Goal: Task Accomplishment & Management: Use online tool/utility

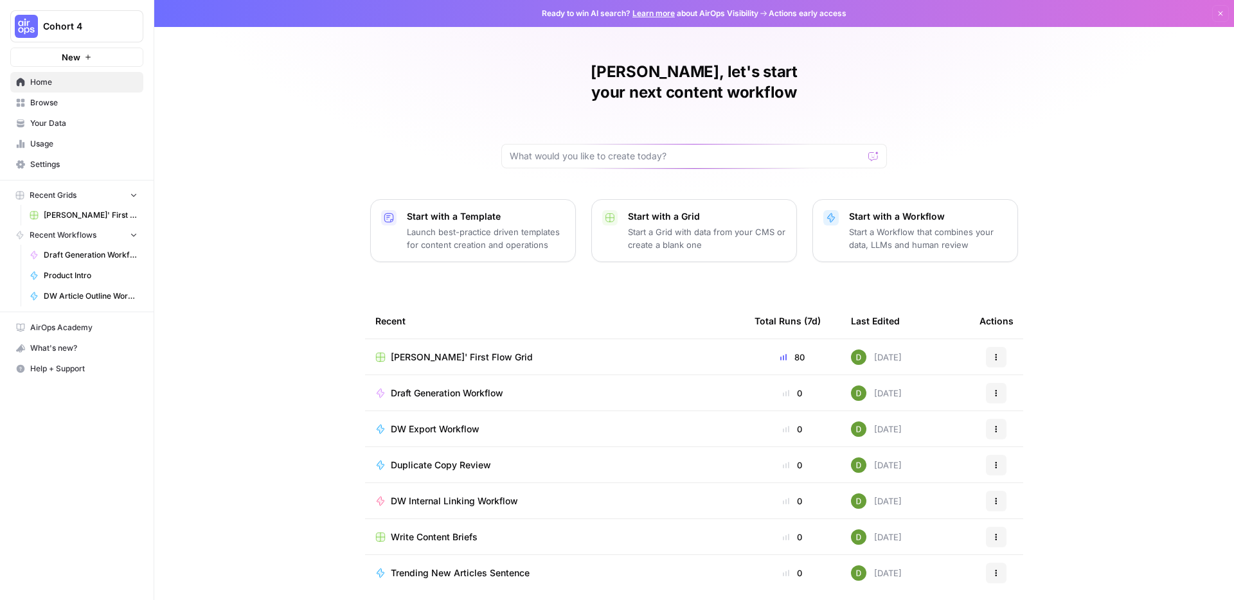
click at [658, 351] on div "[PERSON_NAME]' First Flow Grid" at bounding box center [554, 357] width 359 height 13
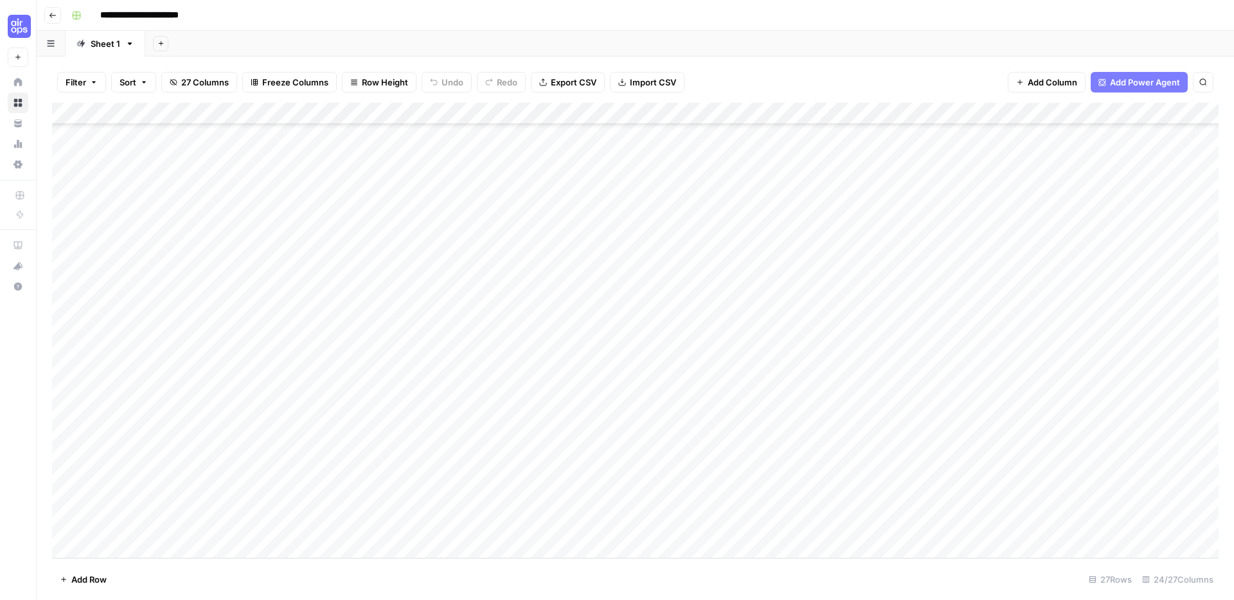
scroll to position [177, 0]
click at [120, 553] on div "Add Column" at bounding box center [635, 331] width 1166 height 456
drag, startPoint x: 358, startPoint y: 547, endPoint x: 314, endPoint y: 550, distance: 44.4
click at [358, 547] on div "Add Column" at bounding box center [635, 331] width 1166 height 456
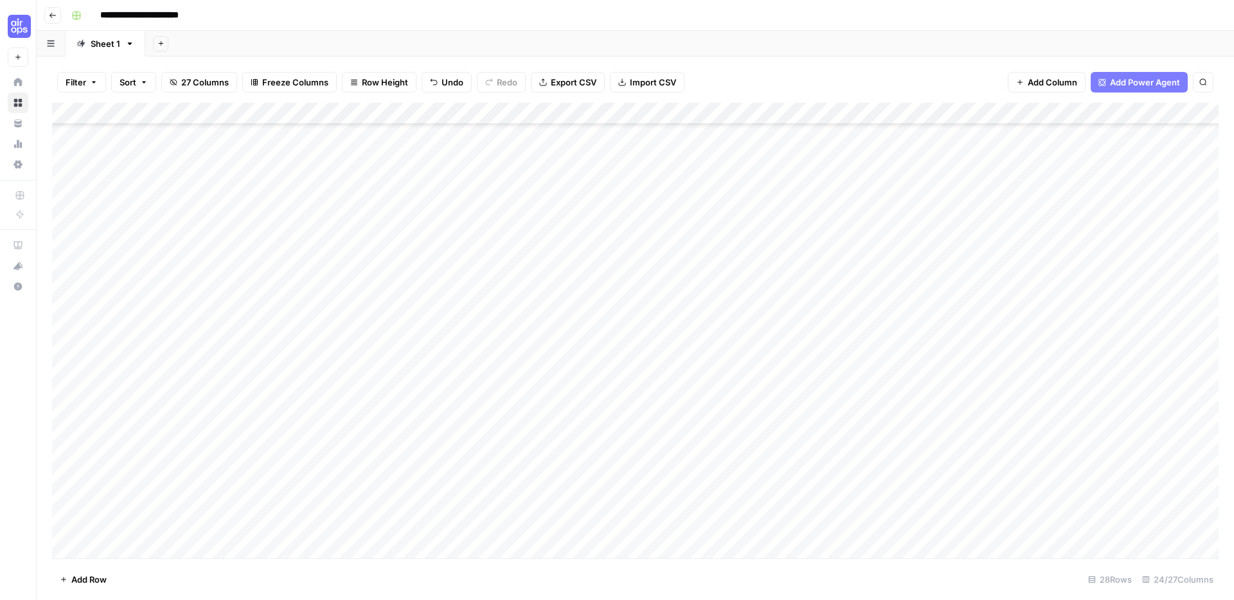
click at [163, 547] on div "Add Column" at bounding box center [635, 331] width 1166 height 456
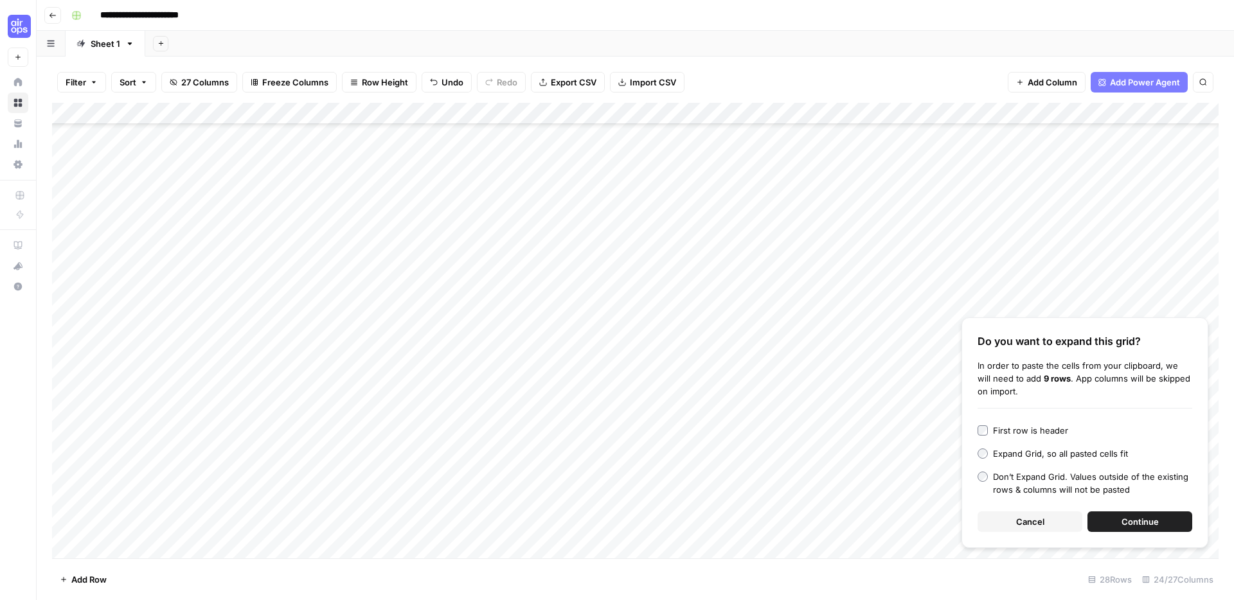
click at [1122, 529] on button "Continue" at bounding box center [1139, 521] width 105 height 21
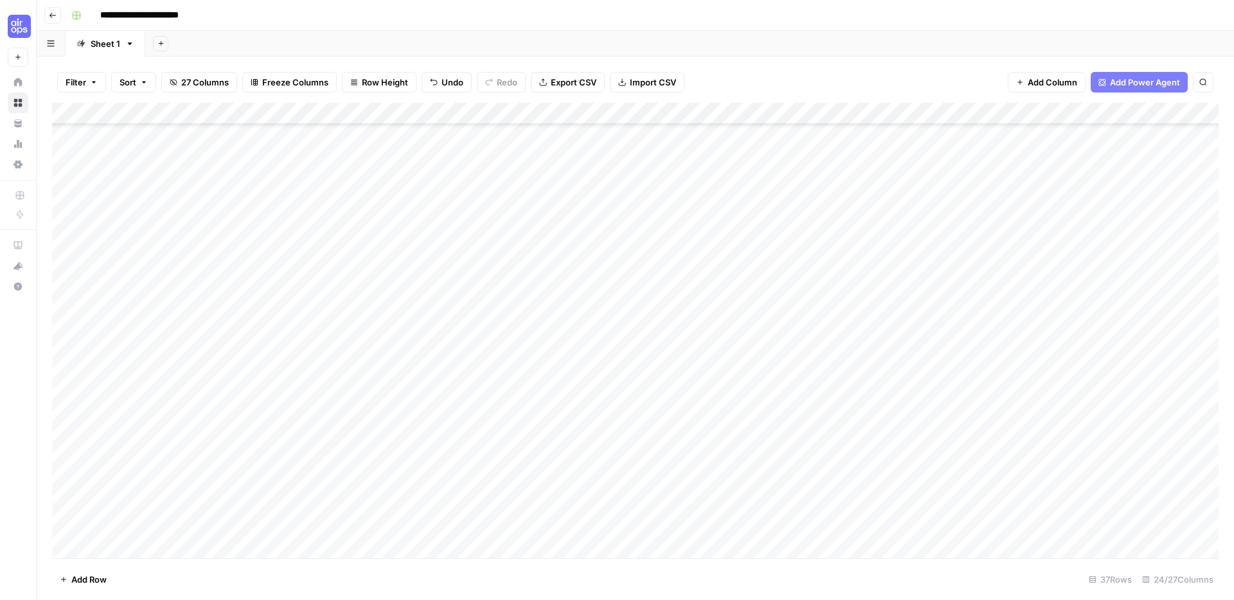
scroll to position [395, 0]
click at [378, 330] on div "Add Column" at bounding box center [635, 331] width 1166 height 456
click at [572, 326] on div "Add Column" at bounding box center [635, 331] width 1166 height 456
click at [292, 328] on div "Add Column" at bounding box center [635, 331] width 1166 height 456
click at [273, 330] on div "Add Column" at bounding box center [635, 331] width 1166 height 456
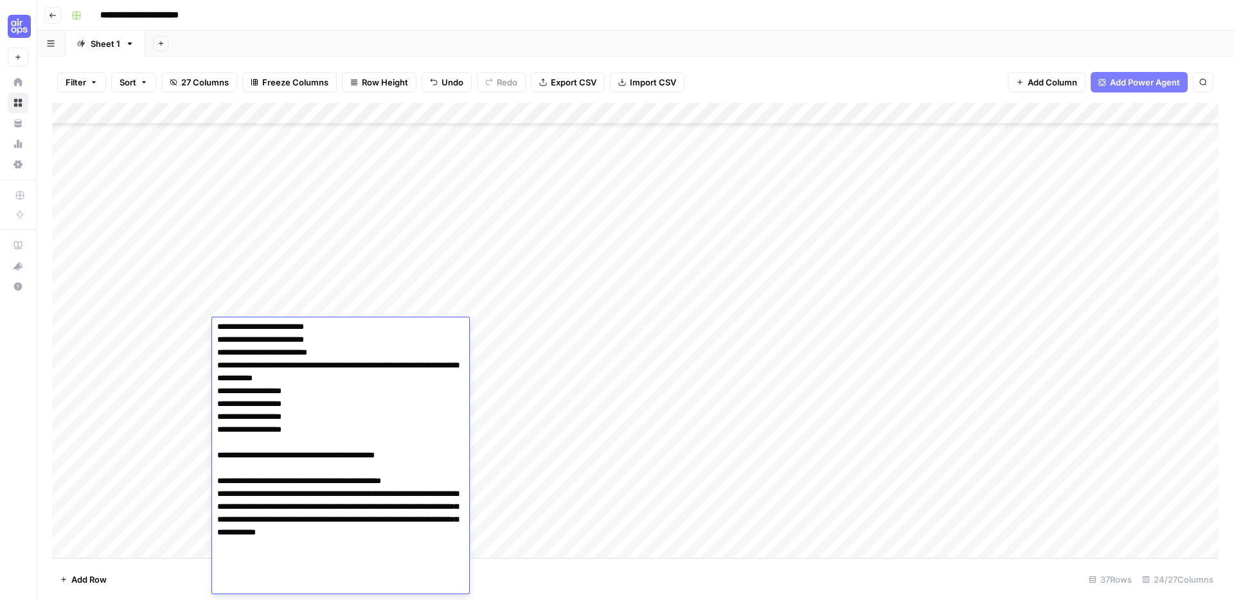
scroll to position [657, 0]
click at [359, 452] on textarea at bounding box center [340, 161] width 257 height 995
click at [350, 472] on textarea at bounding box center [340, 161] width 257 height 995
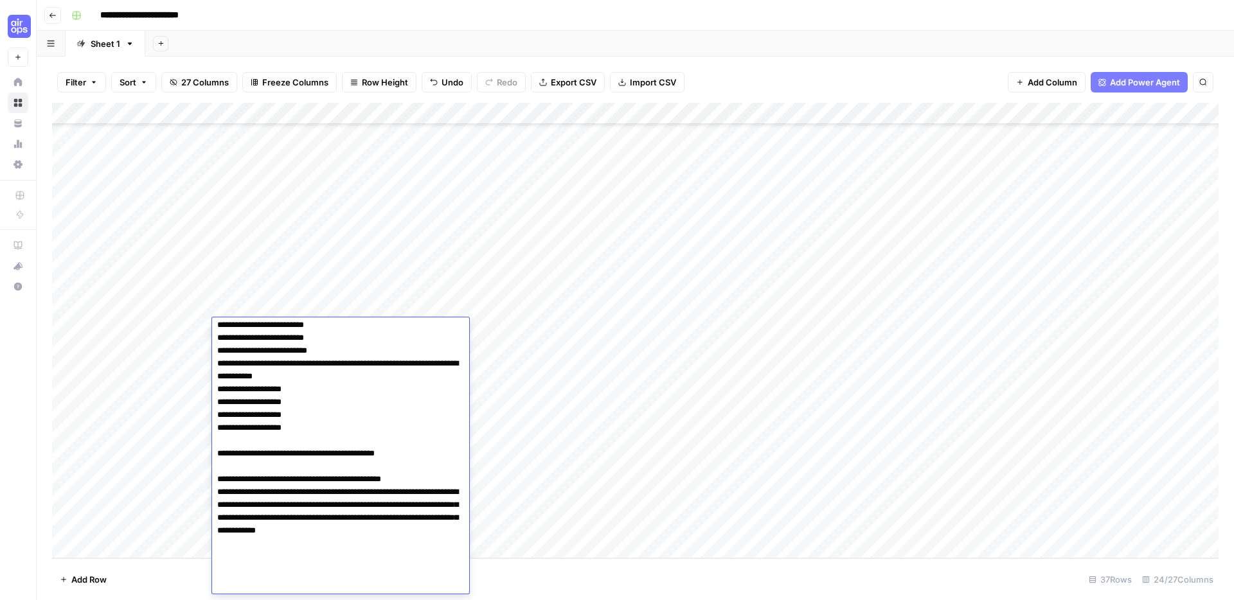
click at [330, 545] on textarea at bounding box center [340, 158] width 257 height 995
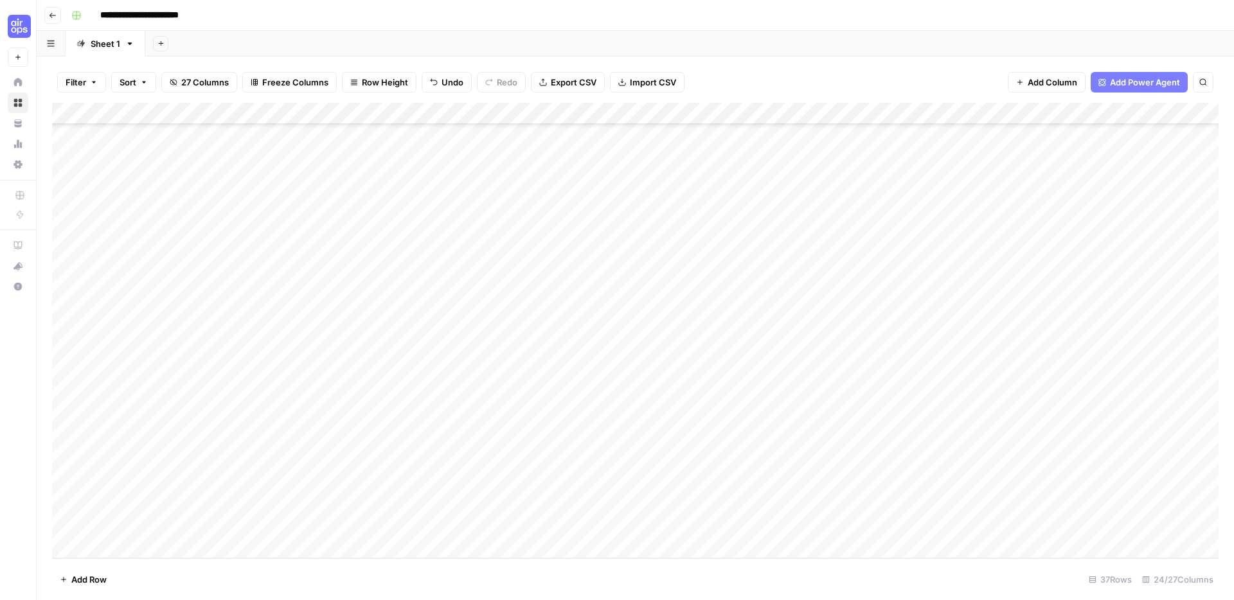
click at [626, 374] on div "Add Column" at bounding box center [635, 331] width 1166 height 456
click at [578, 426] on div "Add Column" at bounding box center [635, 331] width 1166 height 456
click at [562, 331] on div "Add Column" at bounding box center [635, 331] width 1166 height 456
click at [66, 446] on div "Add Column" at bounding box center [635, 331] width 1166 height 456
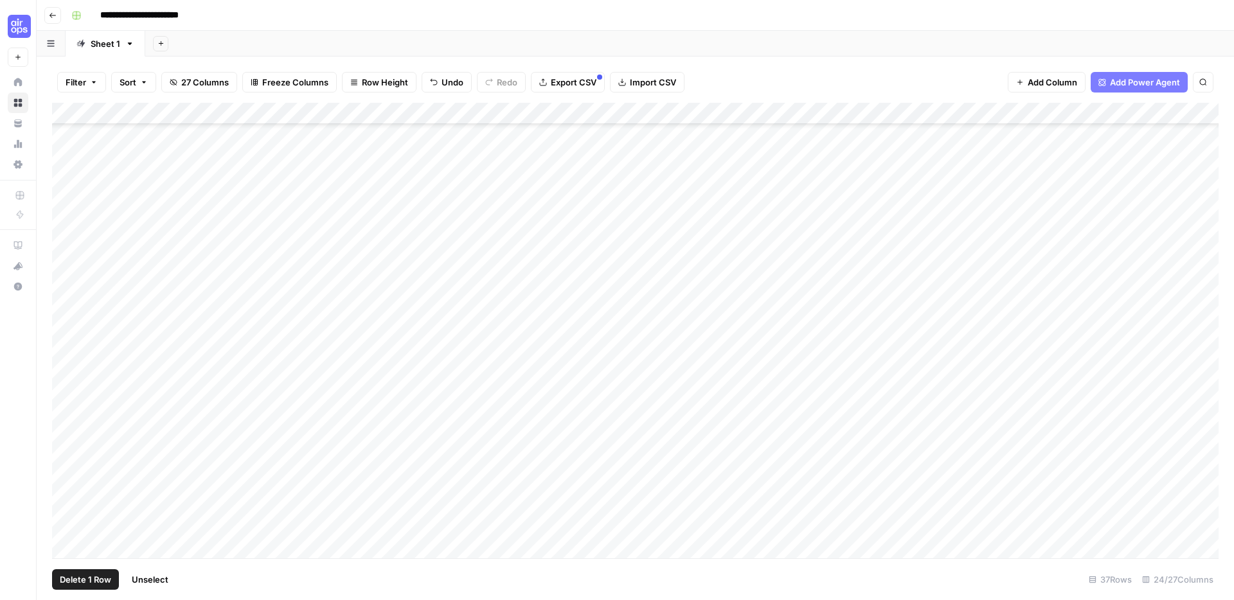
drag, startPoint x: 67, startPoint y: 424, endPoint x: 67, endPoint y: 415, distance: 9.0
click at [67, 423] on div "Add Column" at bounding box center [635, 331] width 1166 height 456
click at [67, 396] on div "Add Column" at bounding box center [635, 331] width 1166 height 456
click at [68, 372] on div "Add Column" at bounding box center [635, 331] width 1166 height 456
click at [64, 379] on div "Add Column" at bounding box center [635, 331] width 1166 height 456
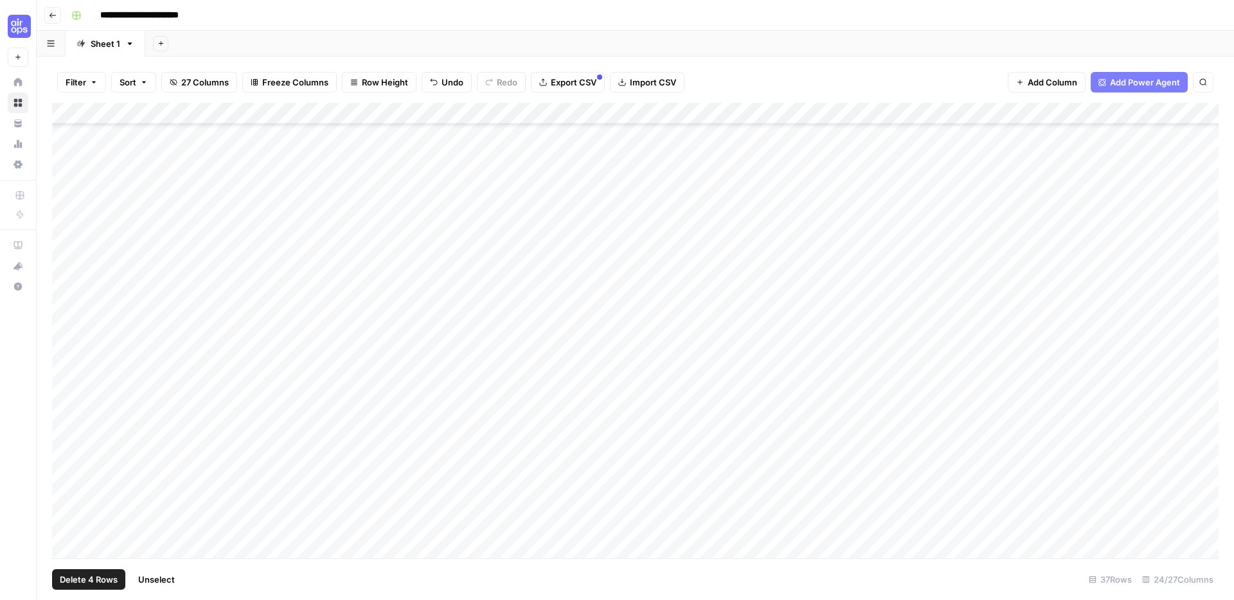
click at [65, 361] on div "Add Column" at bounding box center [635, 331] width 1166 height 456
drag, startPoint x: 65, startPoint y: 334, endPoint x: 67, endPoint y: 324, distance: 9.8
click at [65, 334] on div "Add Column" at bounding box center [635, 331] width 1166 height 456
click at [67, 312] on div "Add Column" at bounding box center [635, 331] width 1166 height 456
click at [66, 294] on div "Add Column" at bounding box center [635, 331] width 1166 height 456
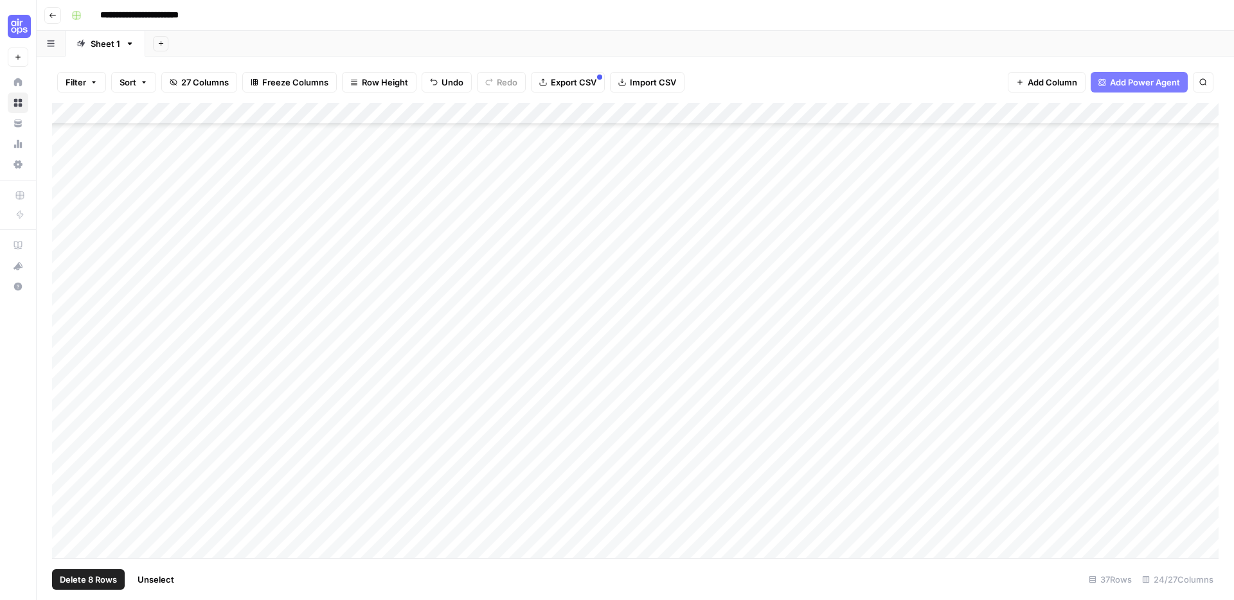
click at [66, 278] on div "Add Column" at bounding box center [635, 331] width 1166 height 456
click at [67, 272] on div "Add Column" at bounding box center [635, 331] width 1166 height 456
click at [65, 250] on div "Add Column" at bounding box center [635, 331] width 1166 height 456
click at [106, 575] on span "Delete 10 Rows" at bounding box center [91, 579] width 62 height 13
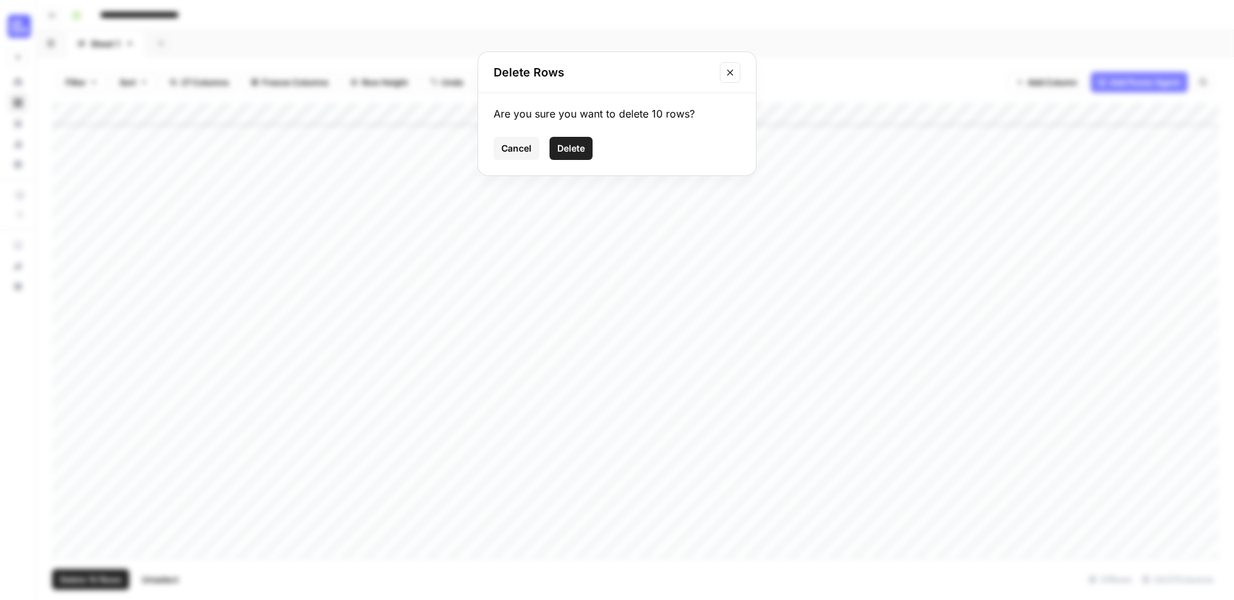
click at [572, 144] on span "Delete" at bounding box center [571, 148] width 28 height 13
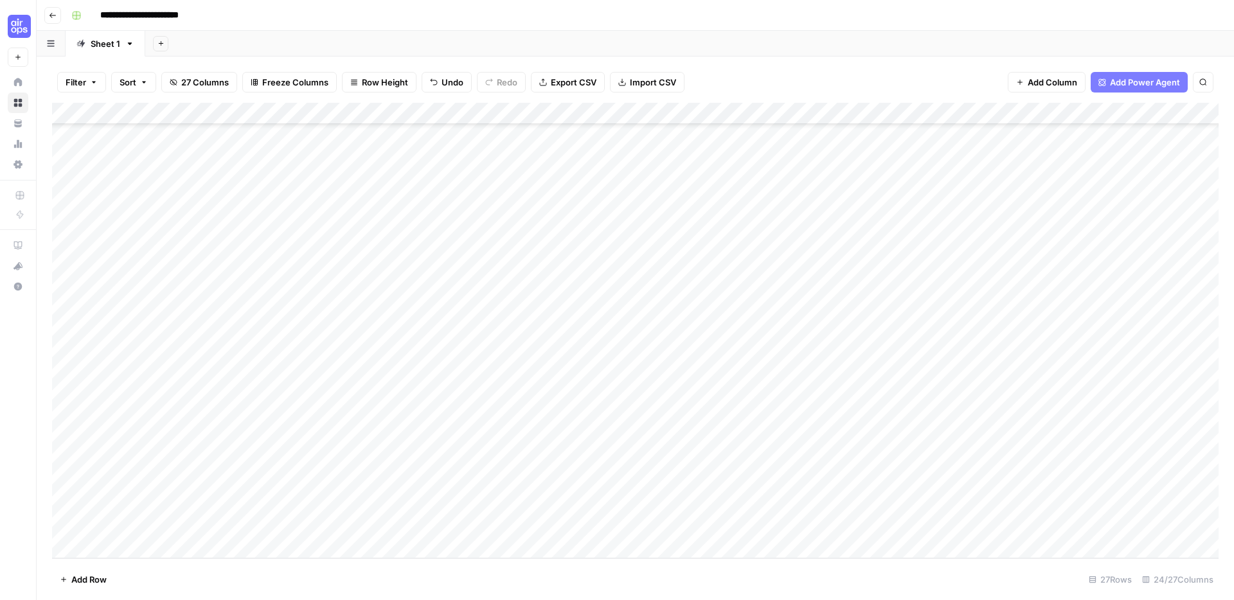
click at [261, 372] on div "Add Column" at bounding box center [635, 331] width 1166 height 456
click at [283, 330] on div "Add Column" at bounding box center [635, 331] width 1166 height 456
click at [255, 330] on div "Add Column" at bounding box center [635, 331] width 1166 height 456
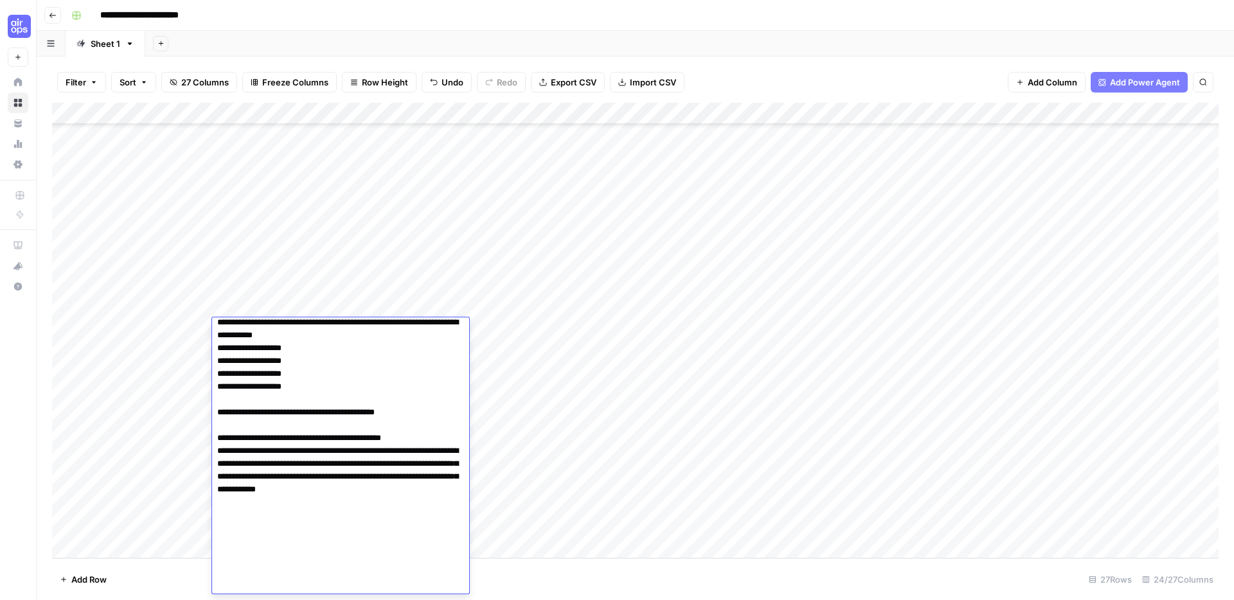
scroll to position [704, 0]
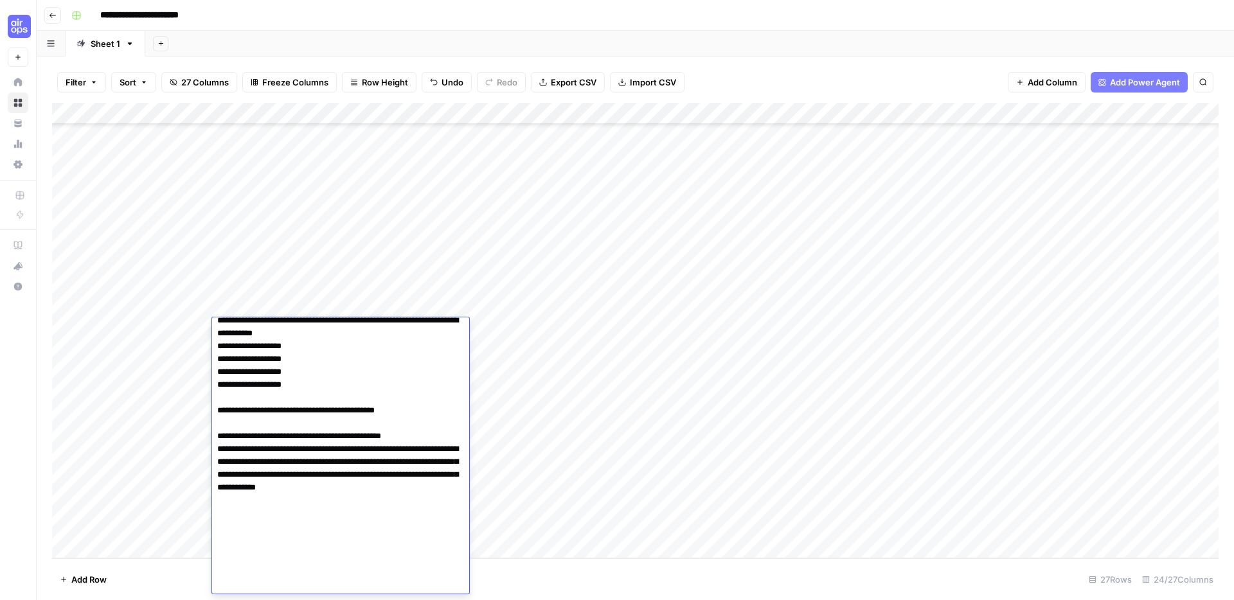
click at [365, 411] on textarea at bounding box center [340, 115] width 257 height 995
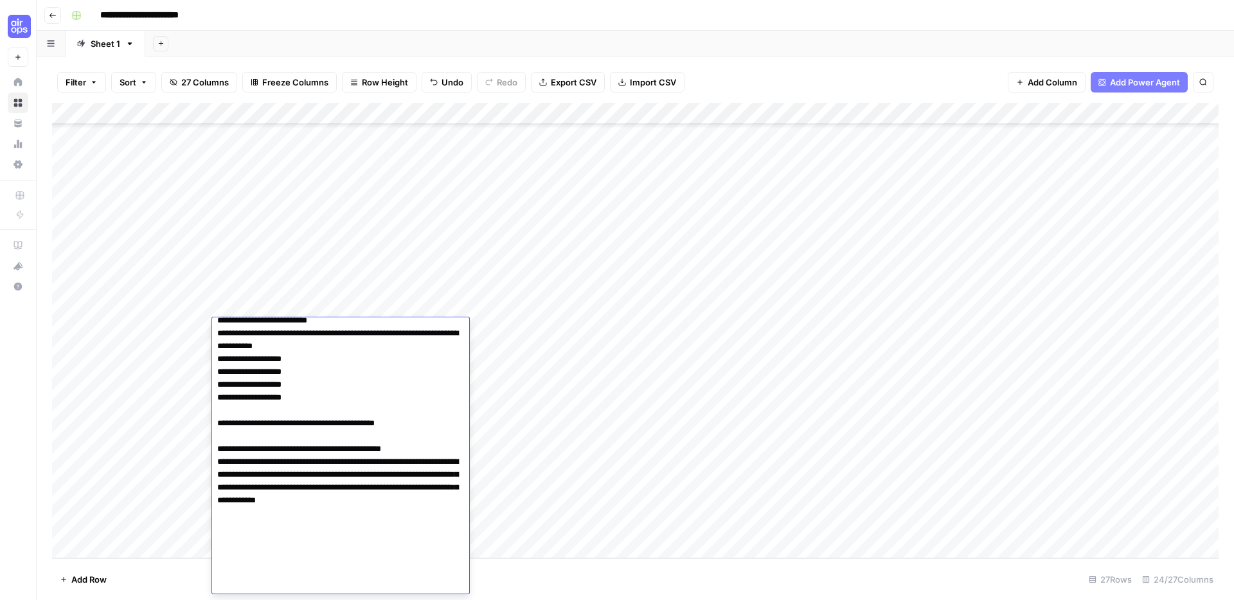
click at [425, 549] on textarea at bounding box center [340, 121] width 257 height 1007
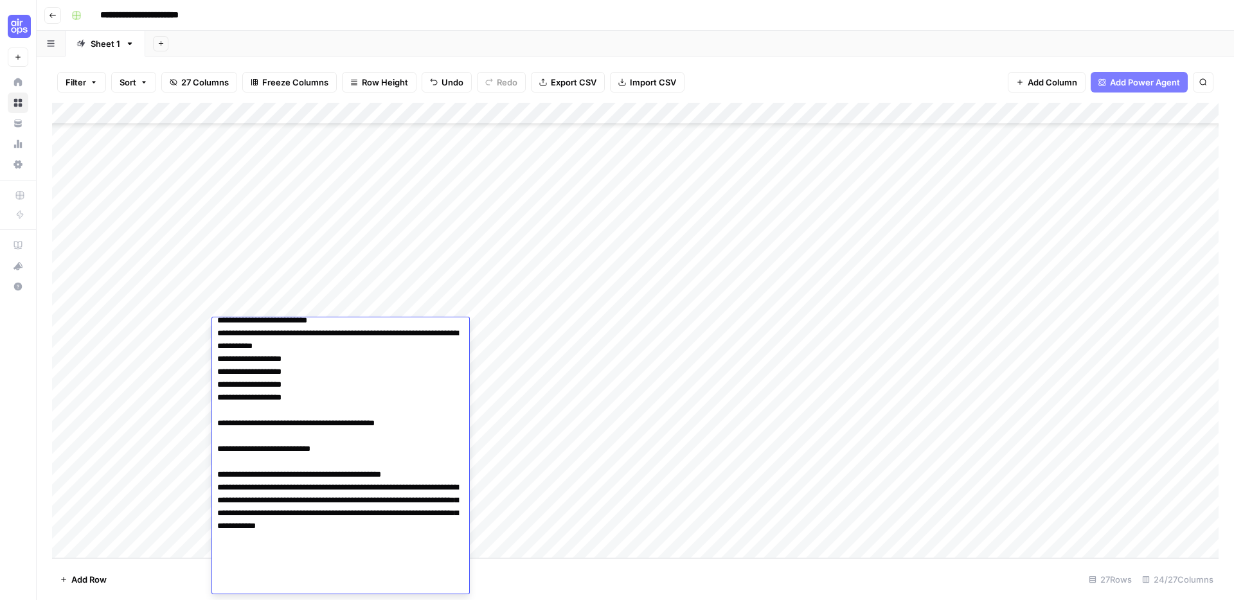
drag, startPoint x: 300, startPoint y: 475, endPoint x: 217, endPoint y: 477, distance: 82.9
click at [217, 477] on textarea at bounding box center [340, 134] width 257 height 1033
click at [353, 574] on textarea at bounding box center [340, 134] width 257 height 1033
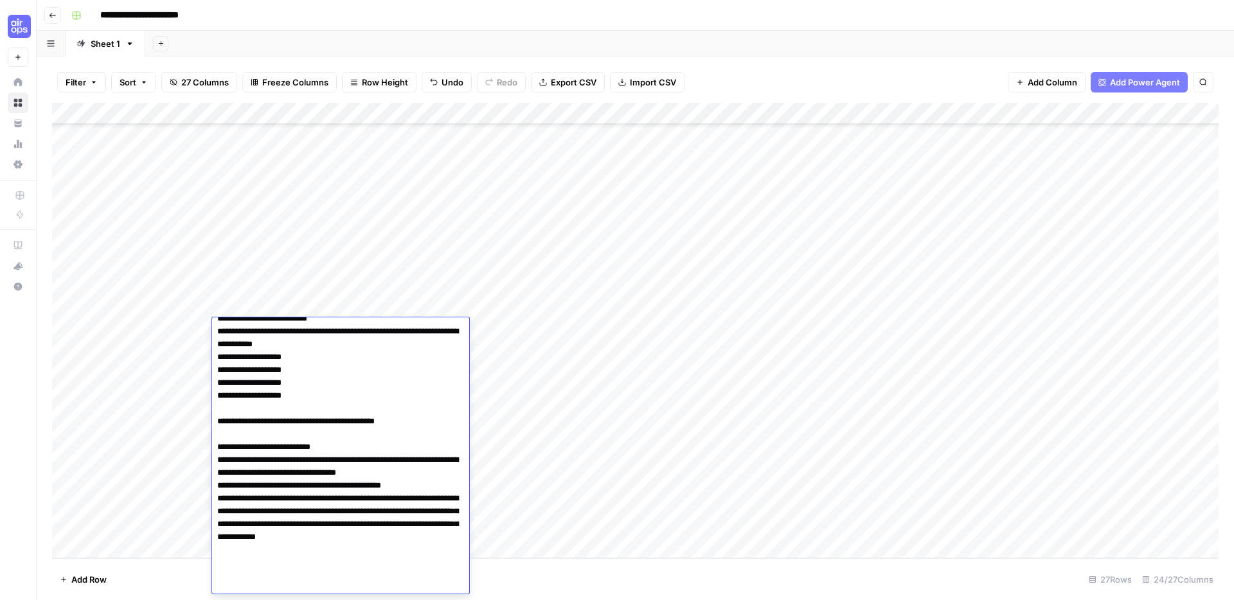
scroll to position [774, 0]
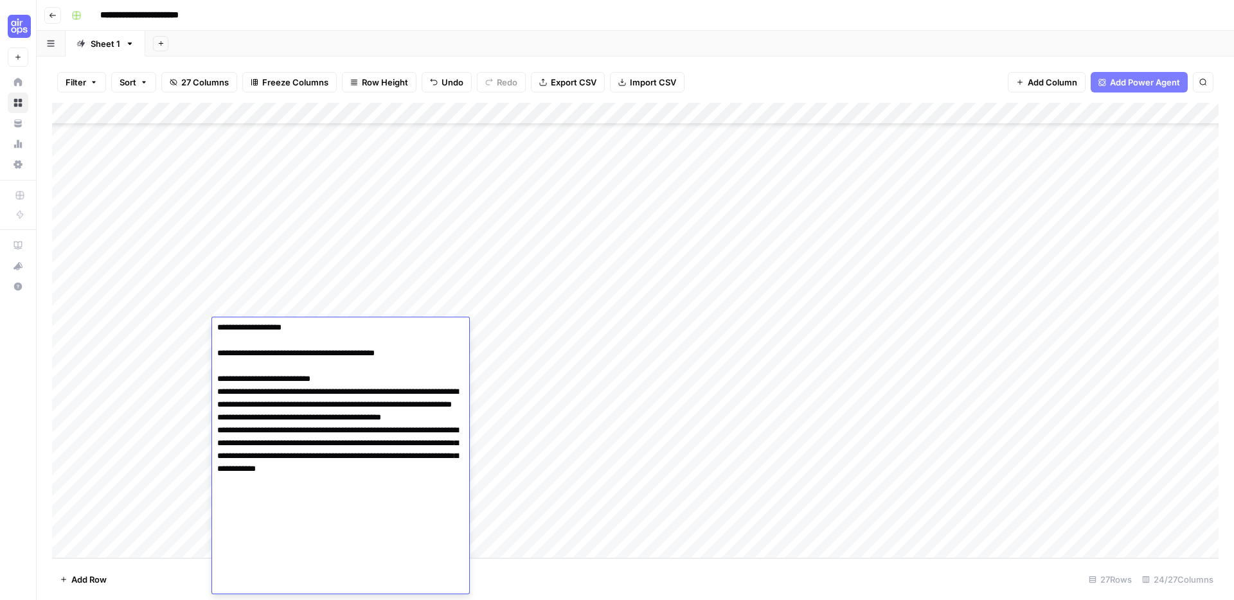
paste textarea "**********"
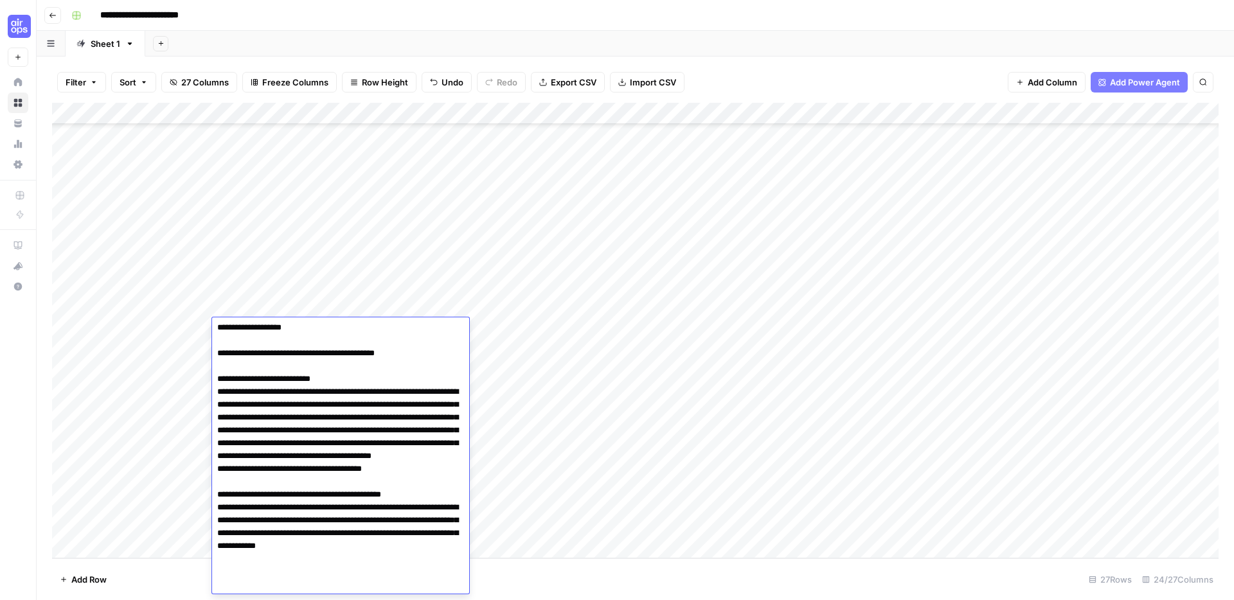
scroll to position [795, 0]
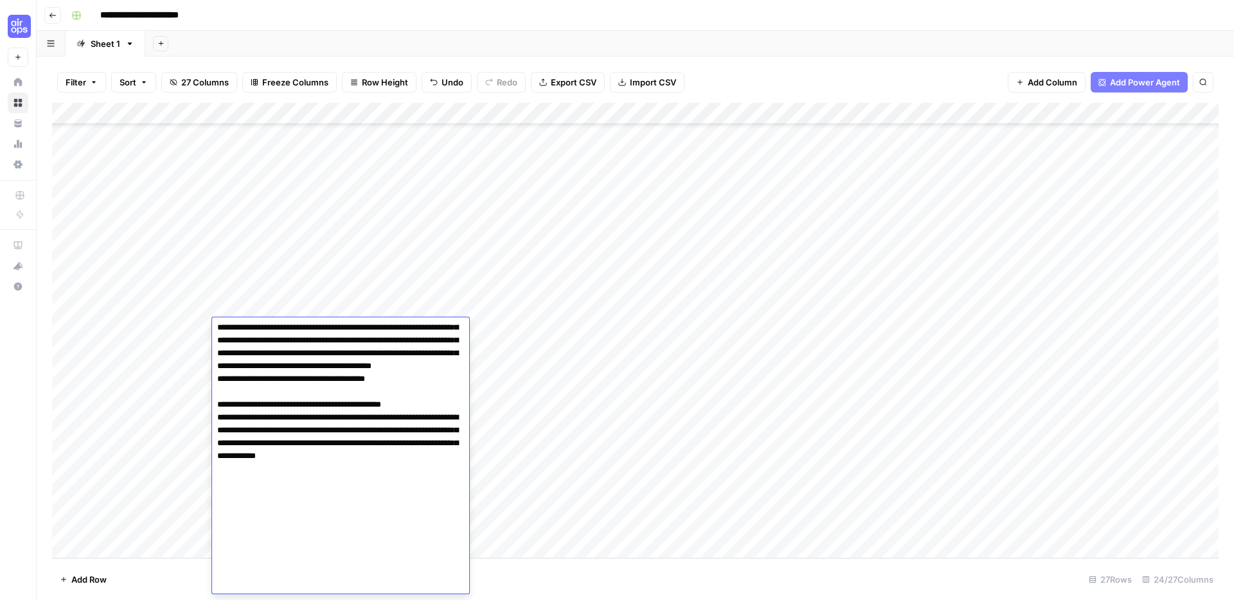
paste textarea "**********"
type textarea "**********"
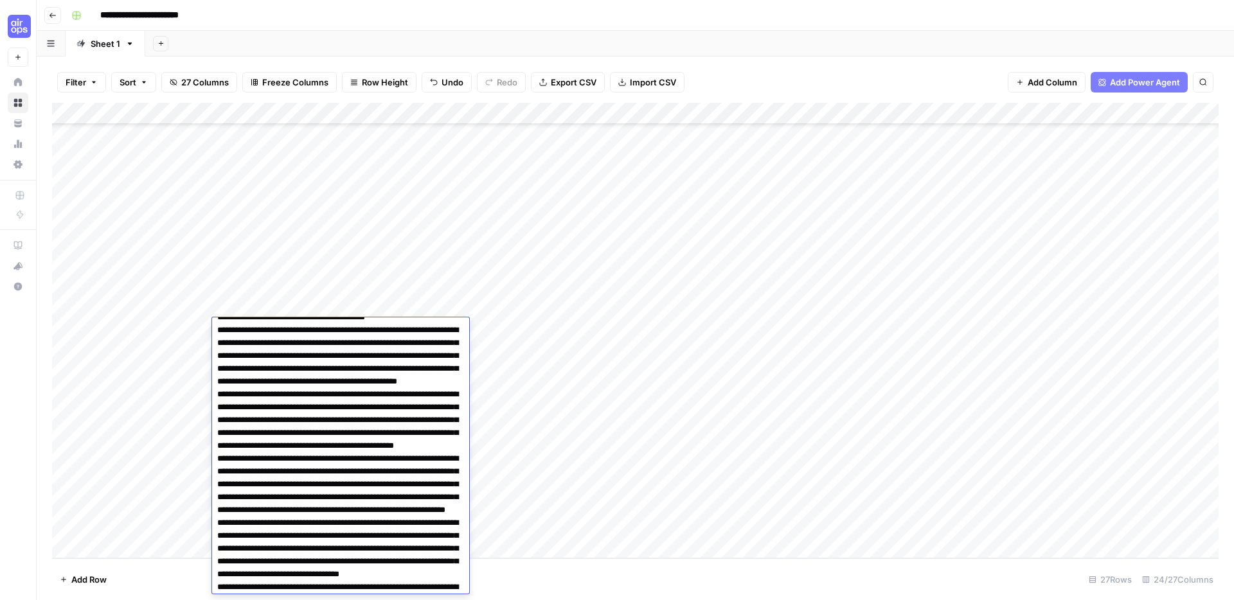
scroll to position [926, 0]
click at [216, 342] on textarea at bounding box center [340, 155] width 257 height 1521
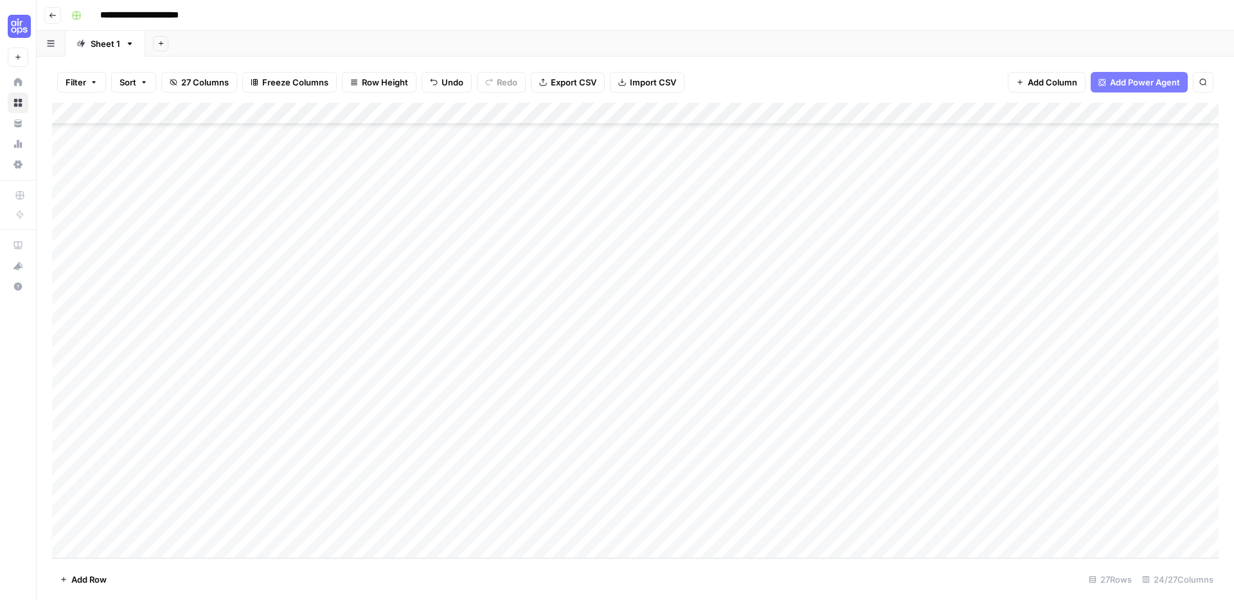
click at [261, 350] on div "Add Column" at bounding box center [635, 331] width 1166 height 456
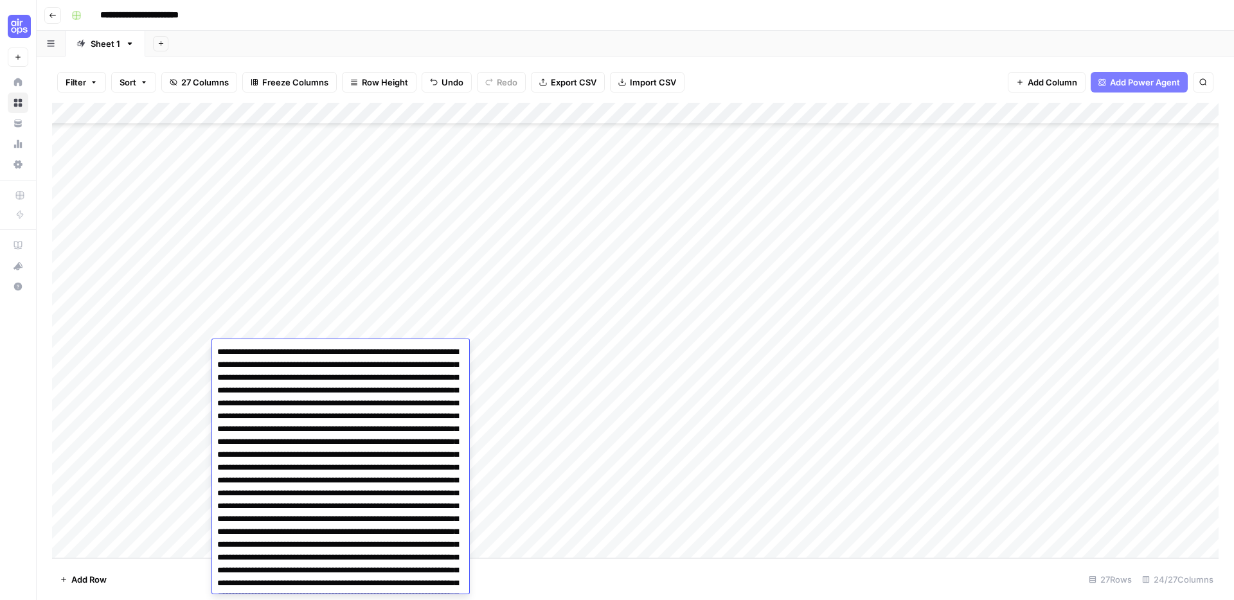
scroll to position [834, 0]
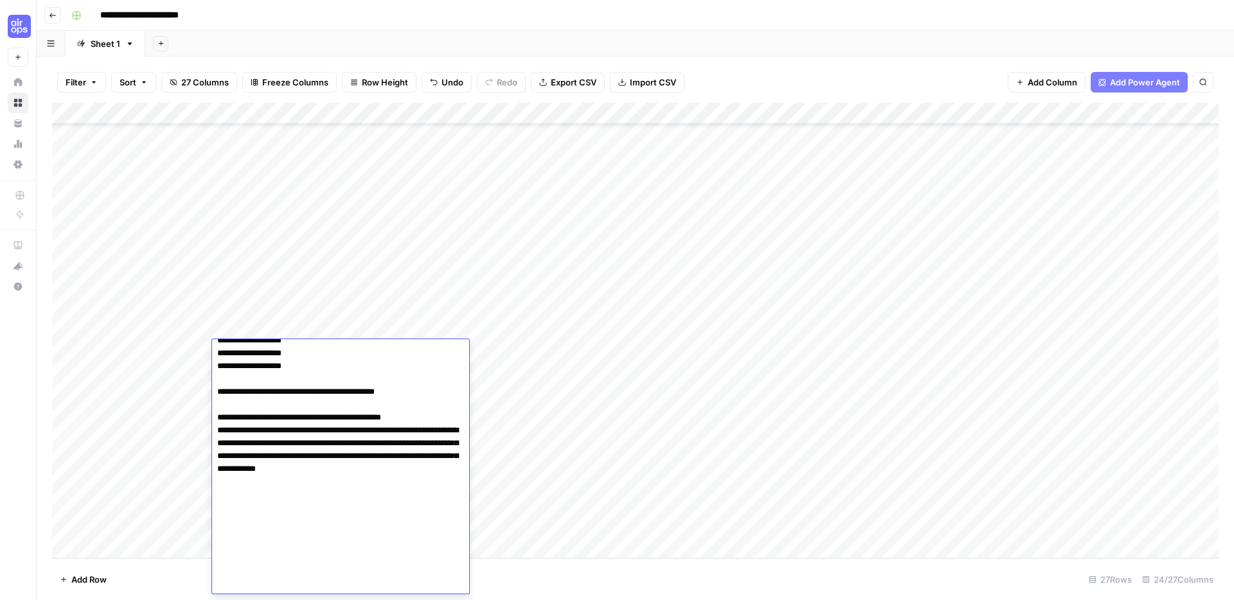
click at [261, 350] on textarea at bounding box center [340, 51] width 257 height 1084
click at [296, 444] on textarea at bounding box center [340, 51] width 257 height 1084
drag, startPoint x: 316, startPoint y: 482, endPoint x: 366, endPoint y: 518, distance: 61.2
click at [316, 483] on textarea at bounding box center [340, 51] width 257 height 1084
click at [411, 519] on textarea at bounding box center [340, 51] width 257 height 1084
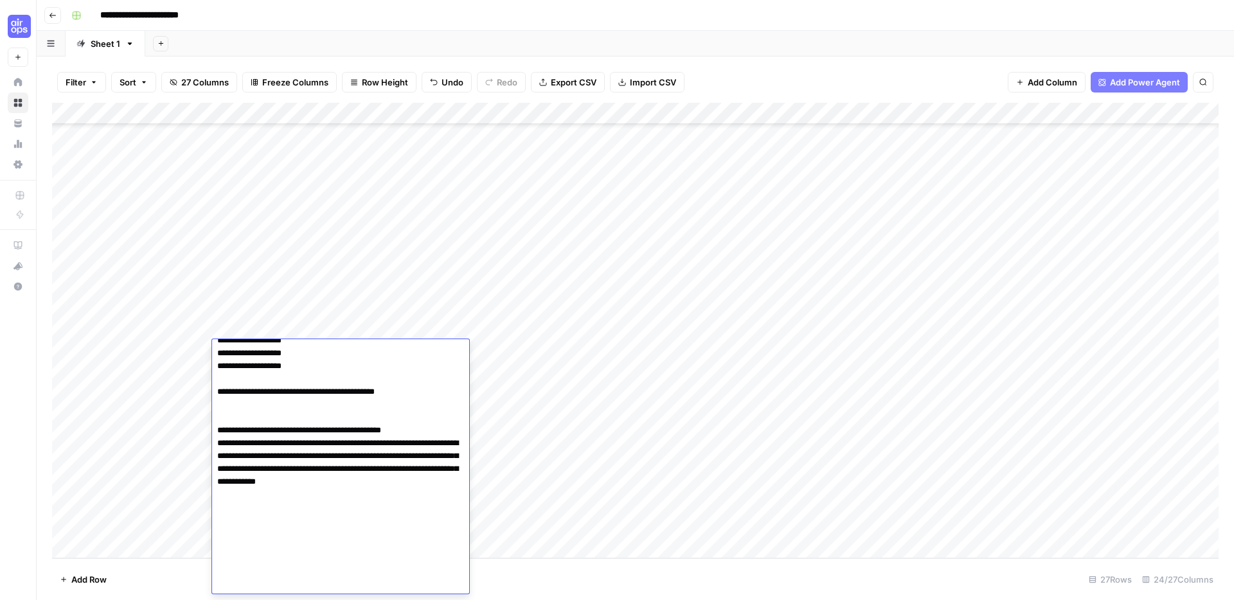
type textarea "**********"
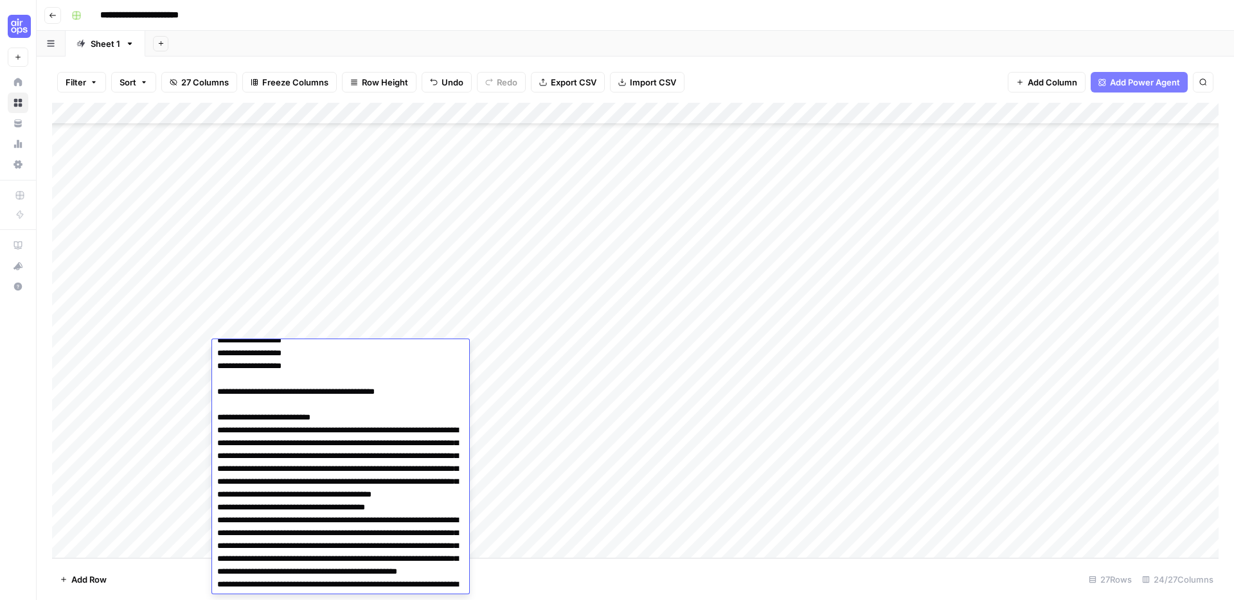
scroll to position [1280, 0]
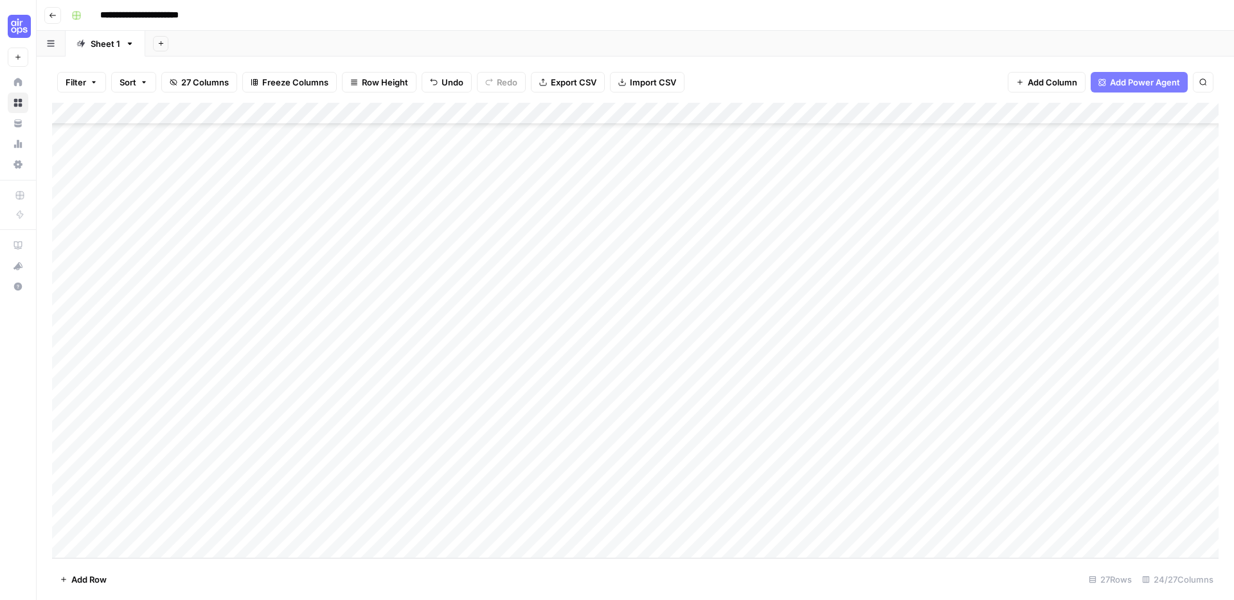
click at [292, 370] on div "Add Column" at bounding box center [635, 331] width 1166 height 456
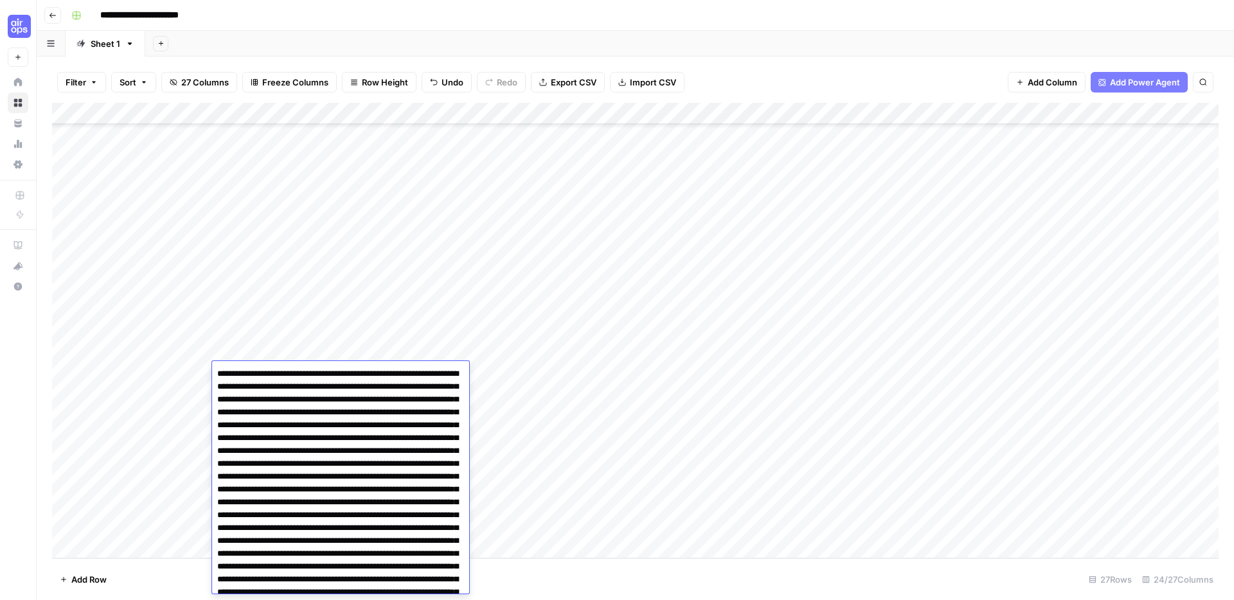
scroll to position [856, 0]
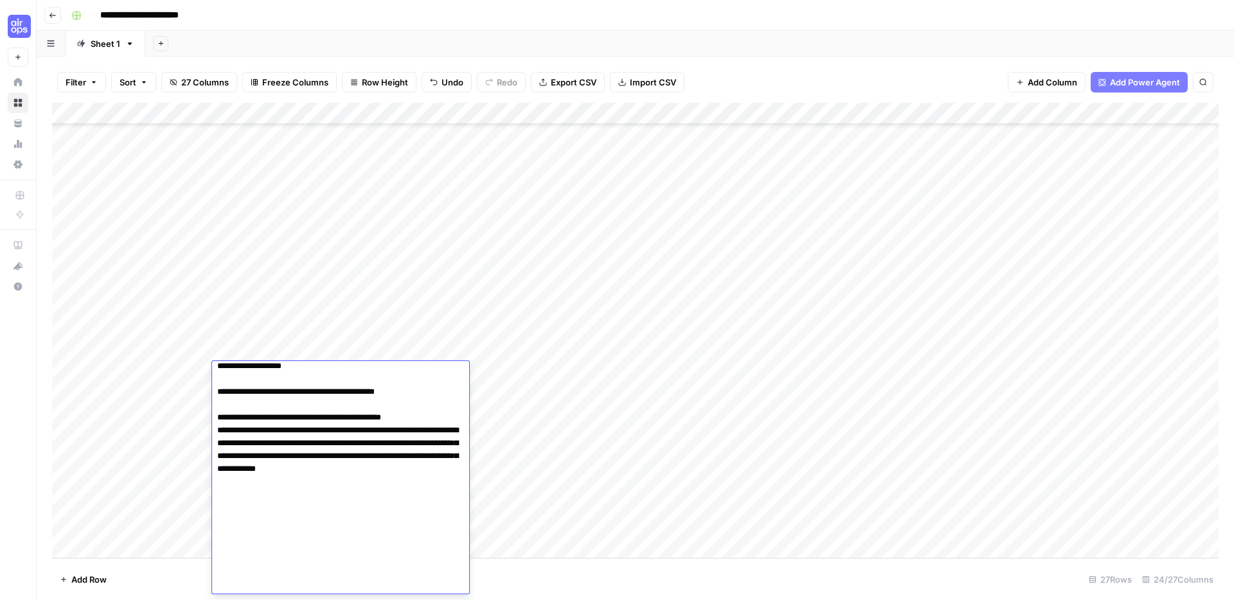
click at [430, 510] on textarea at bounding box center [340, 51] width 257 height 1084
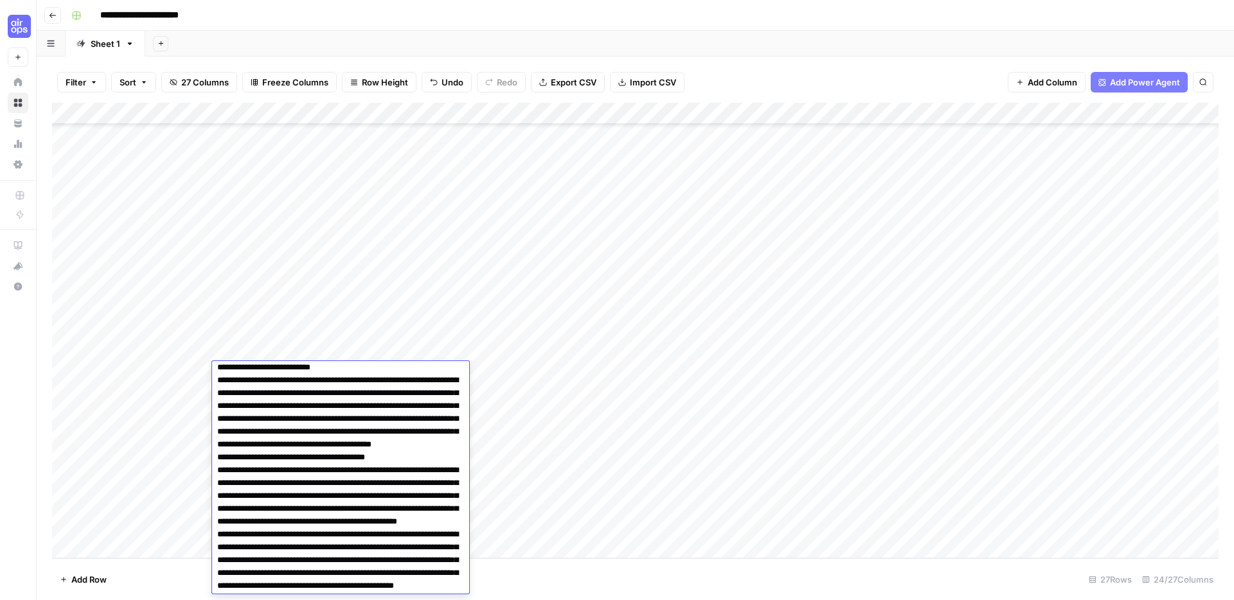
scroll to position [887, 0]
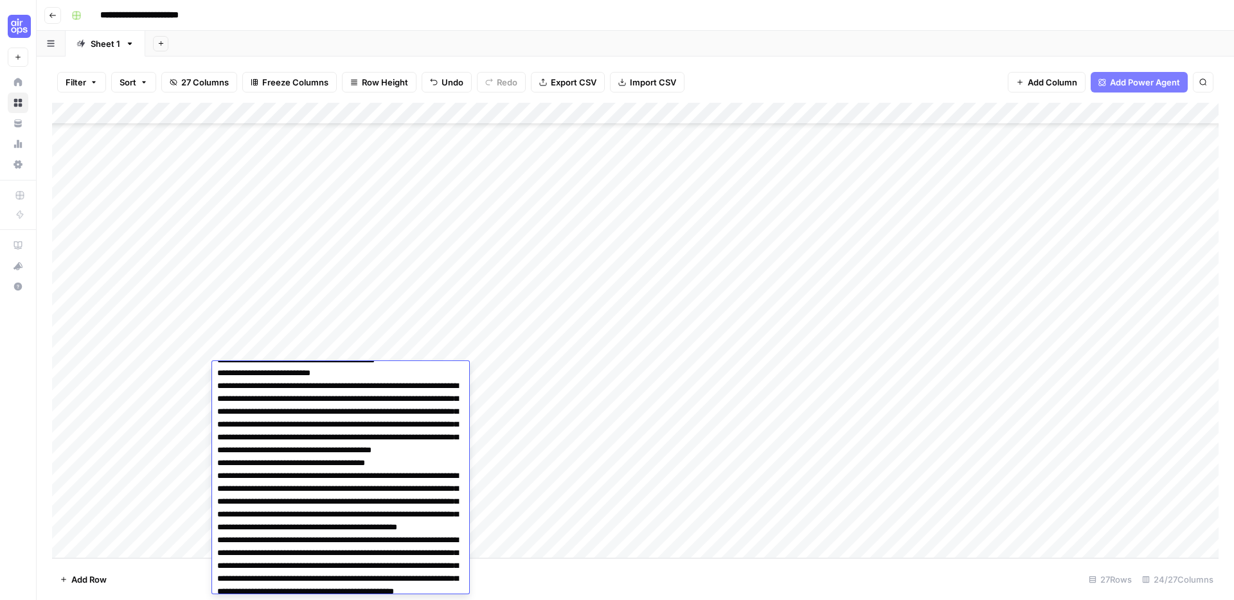
click at [427, 477] on textarea at bounding box center [340, 277] width 257 height 1598
type textarea "**********"
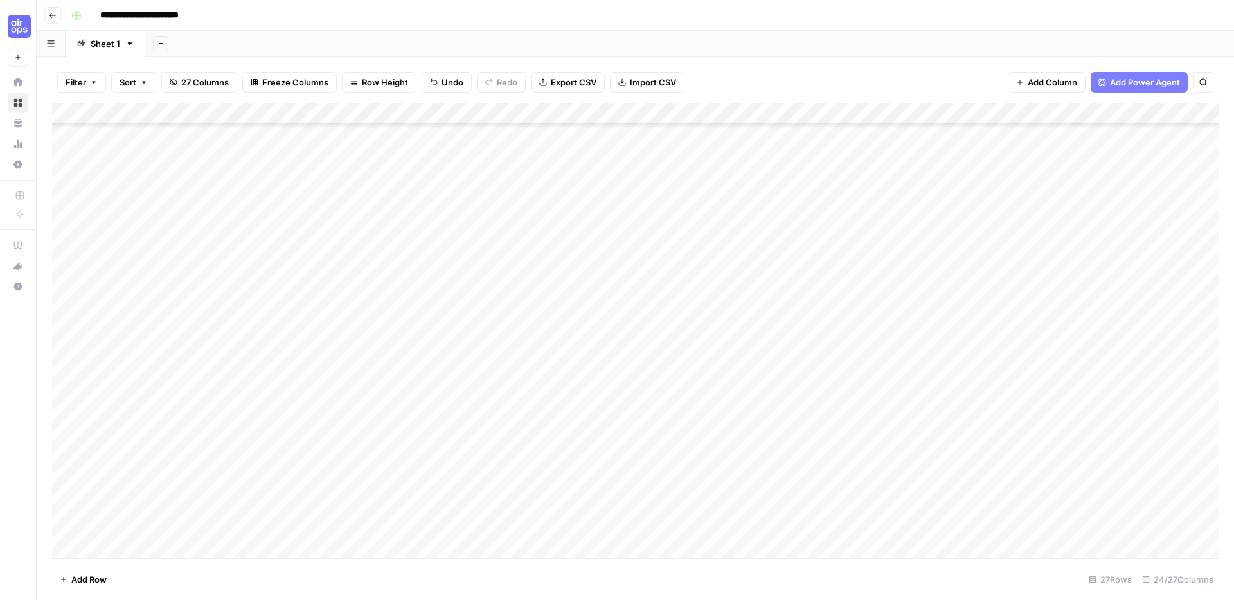
click at [237, 414] on div "Add Column" at bounding box center [635, 331] width 1166 height 456
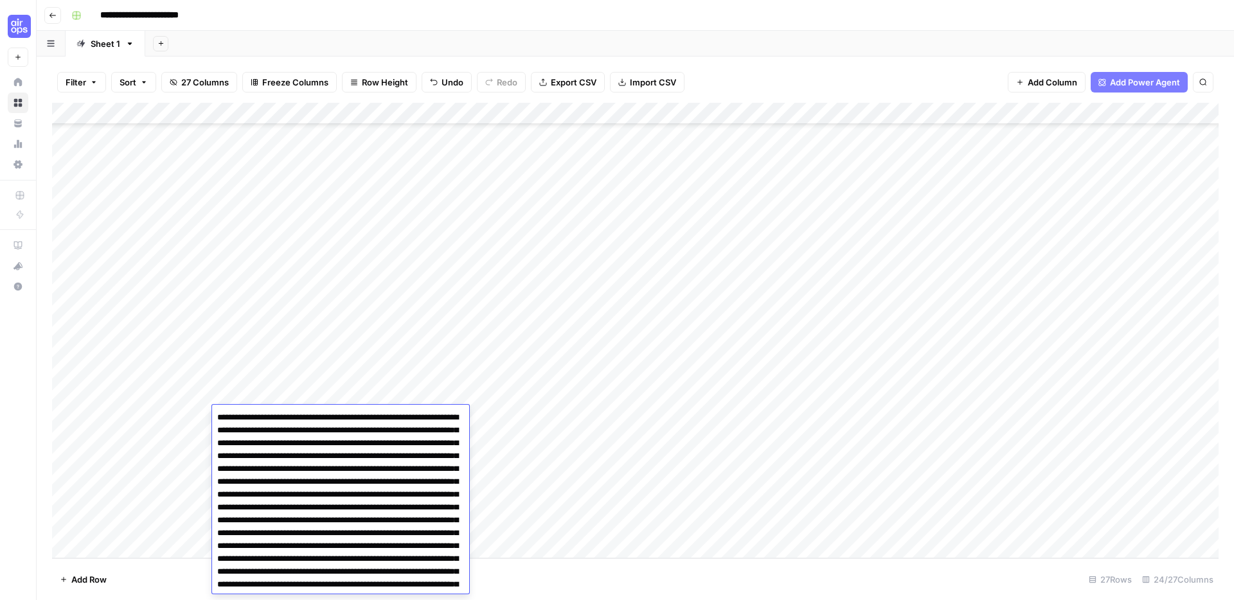
scroll to position [822, 0]
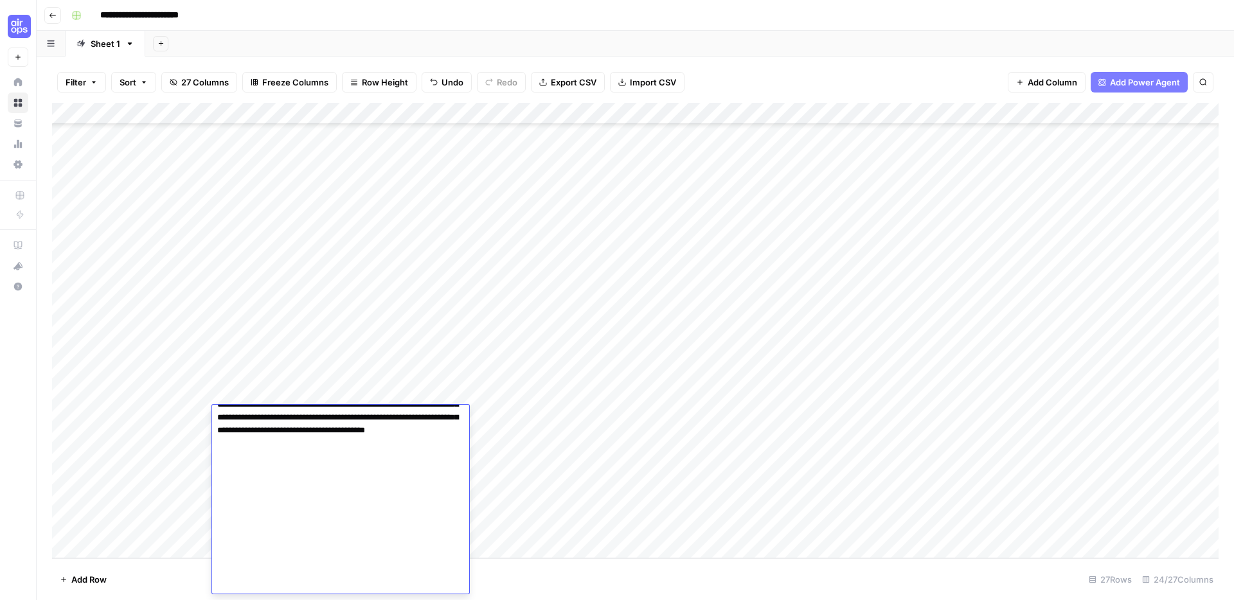
click at [342, 484] on textarea at bounding box center [340, 89] width 257 height 1007
type textarea "**********"
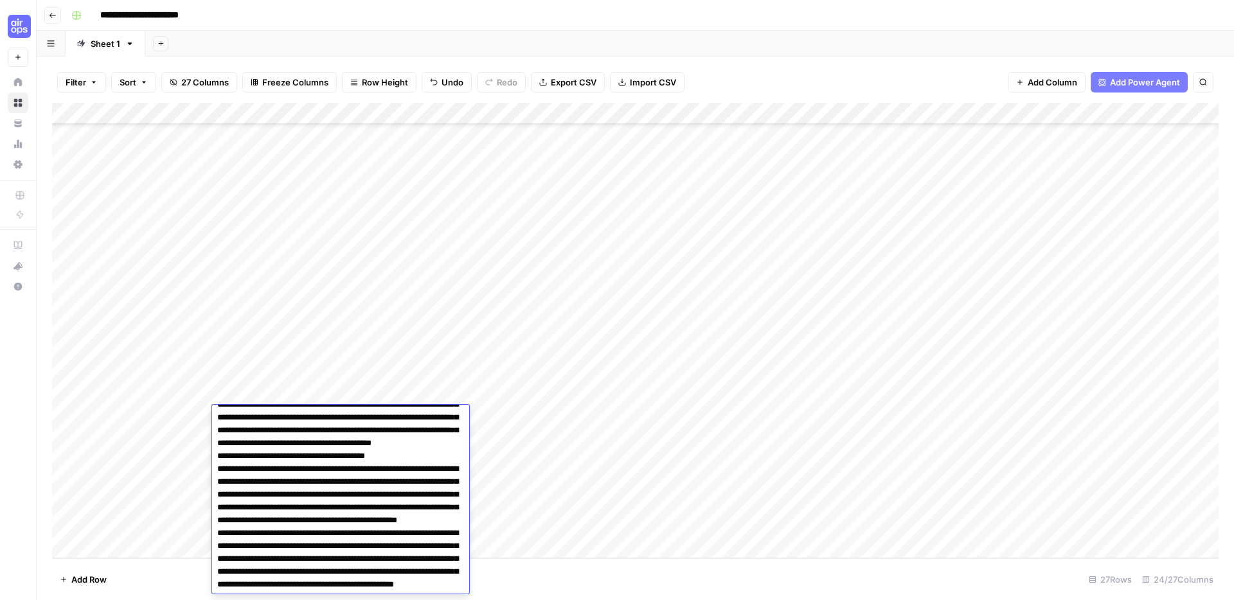
scroll to position [1243, 0]
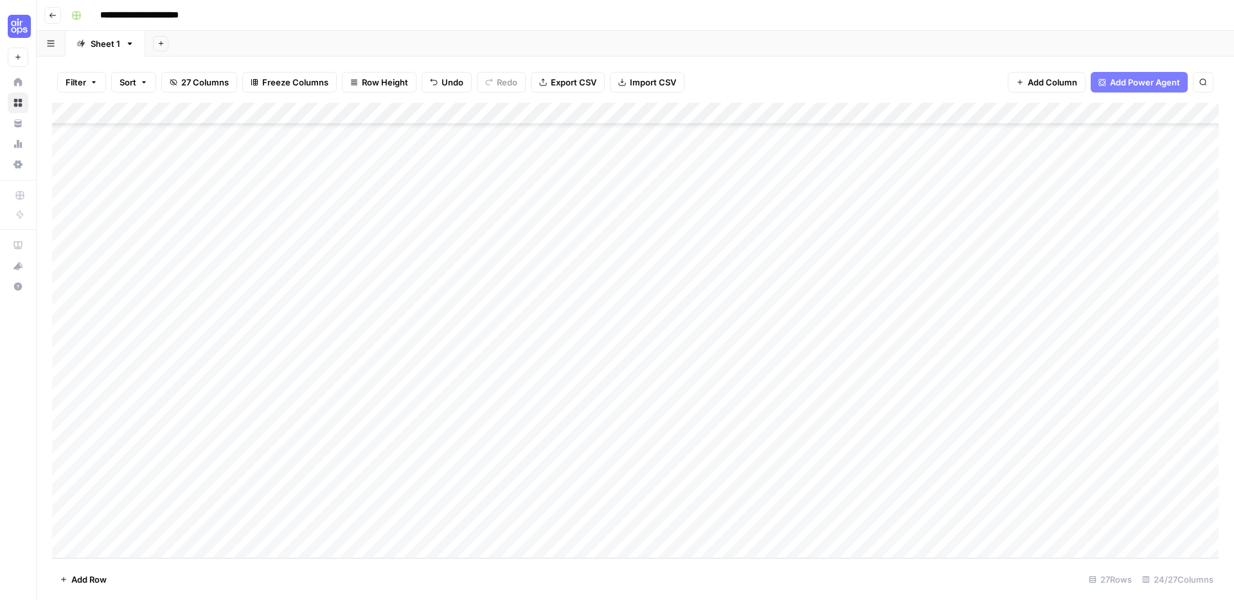
click at [243, 439] on div "Add Column" at bounding box center [635, 331] width 1166 height 456
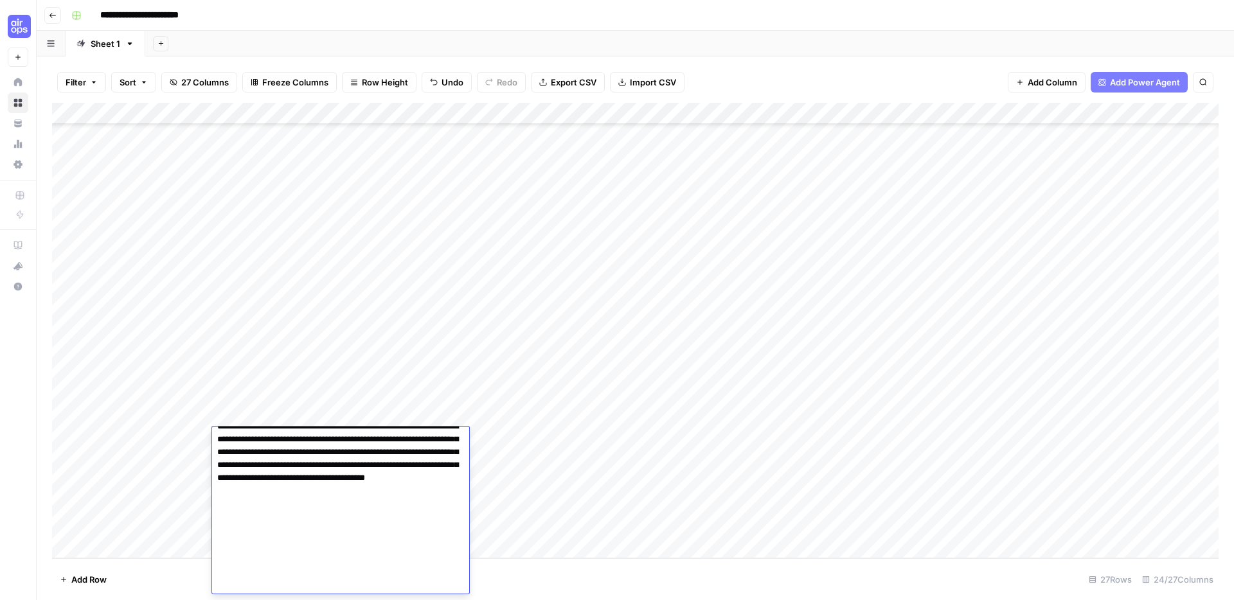
scroll to position [772, 0]
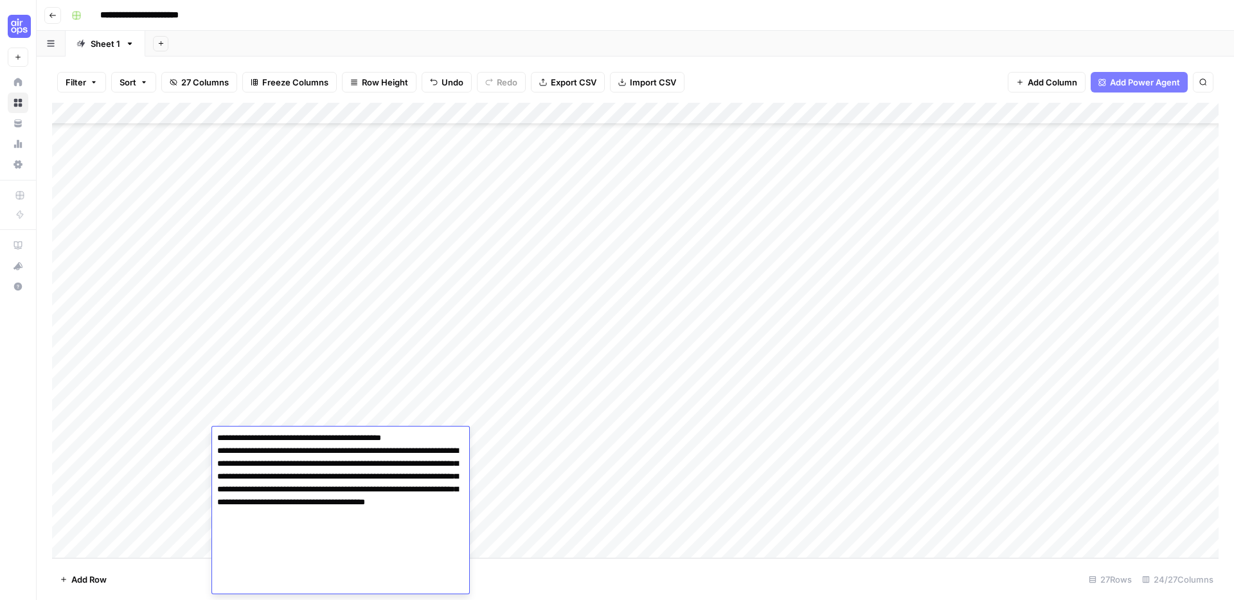
click at [294, 567] on textarea at bounding box center [340, 161] width 257 height 1007
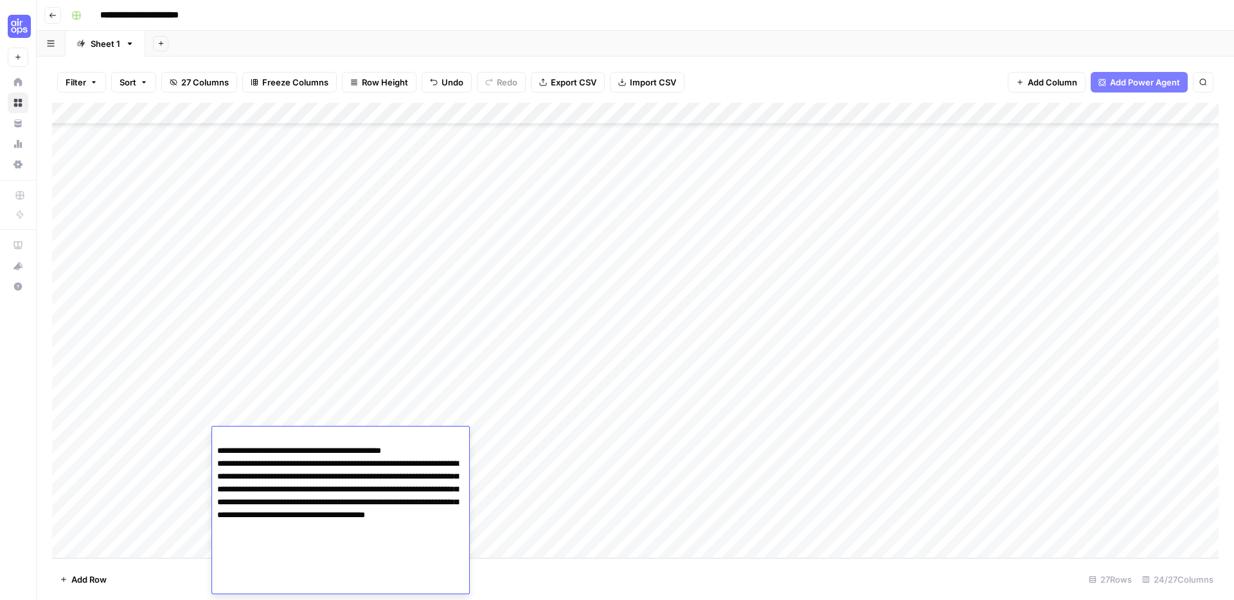
type textarea "**********"
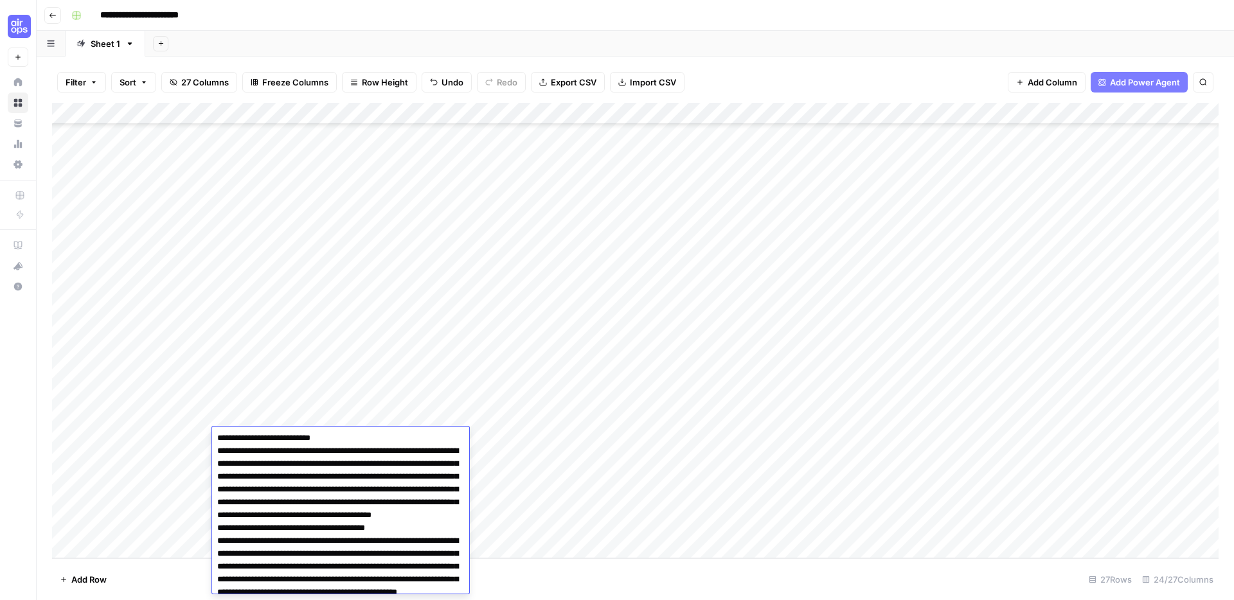
scroll to position [1264, 0]
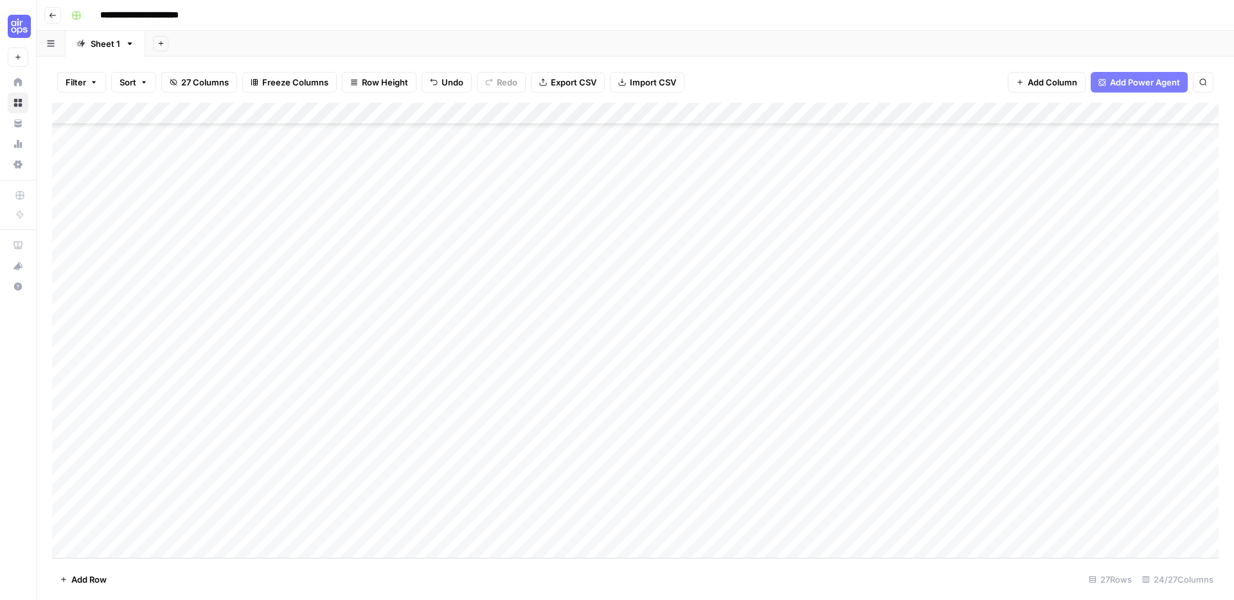
click at [249, 459] on div "Add Column" at bounding box center [635, 331] width 1166 height 456
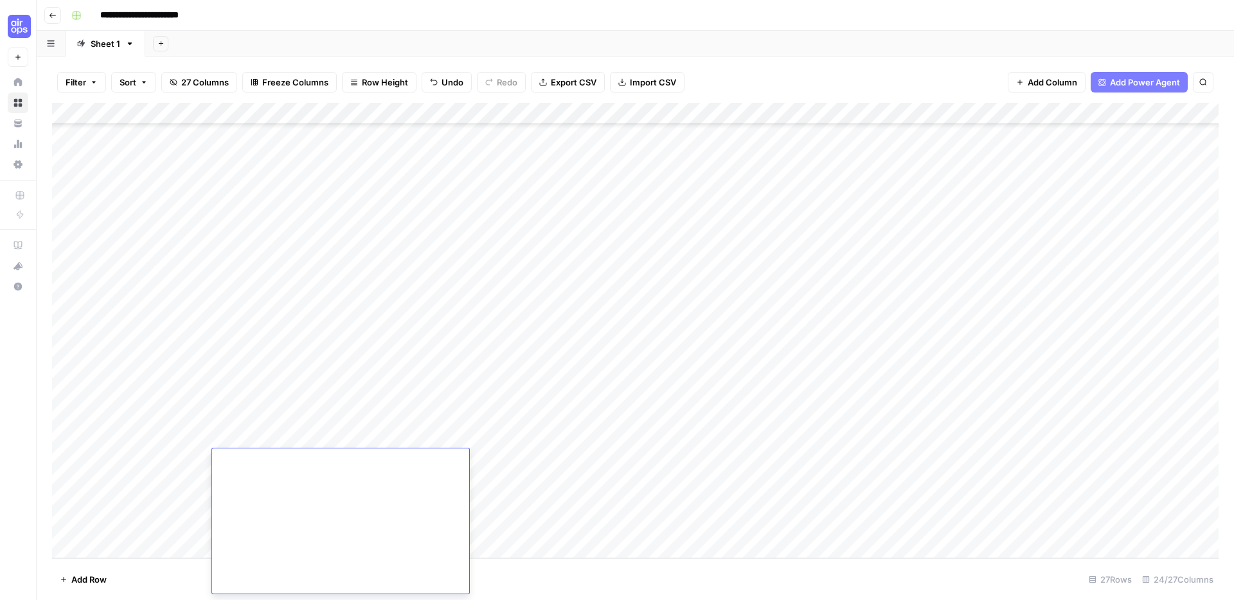
click at [342, 487] on textarea at bounding box center [340, 89] width 257 height 1007
type textarea "**********"
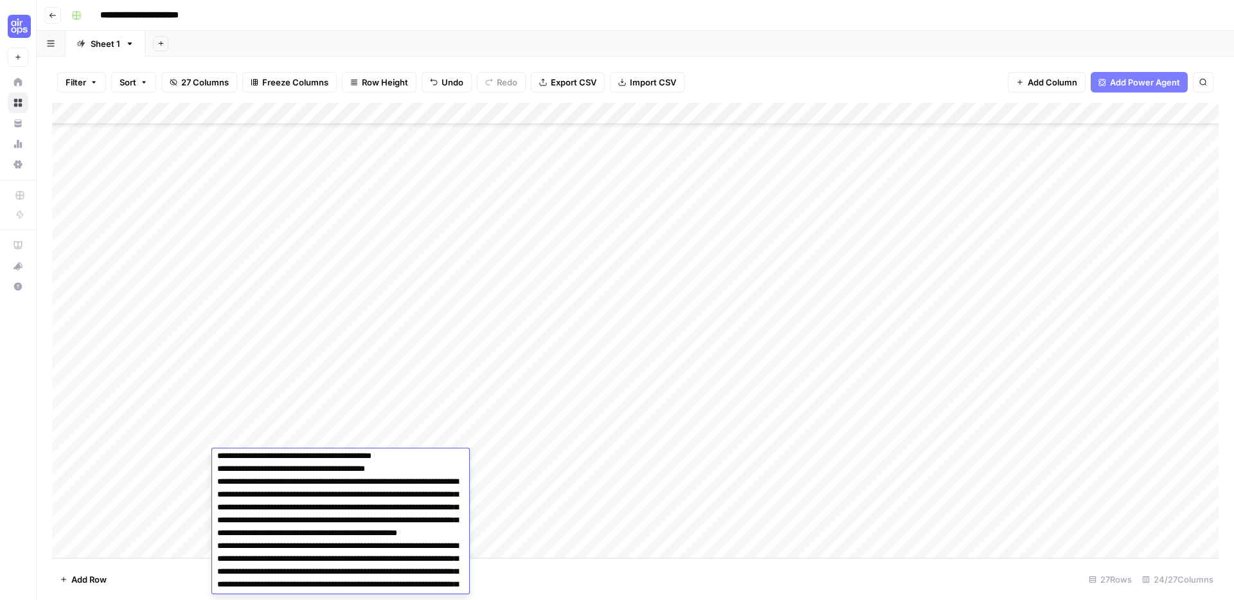
scroll to position [1286, 0]
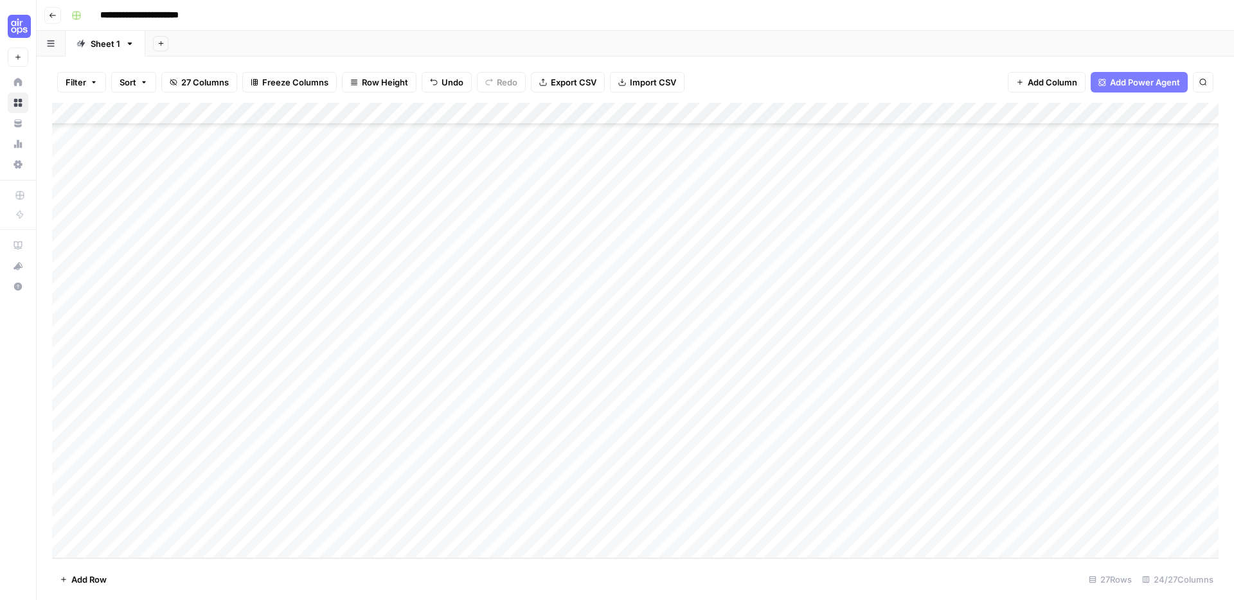
click at [260, 483] on div "Add Column" at bounding box center [635, 331] width 1166 height 456
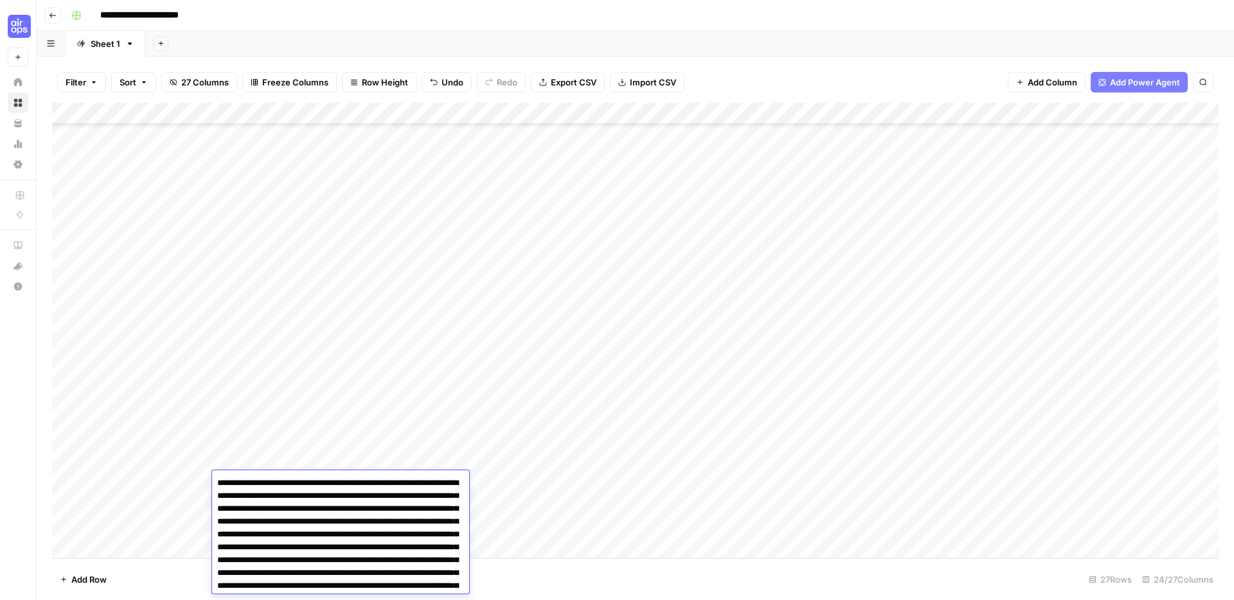
scroll to position [875, 0]
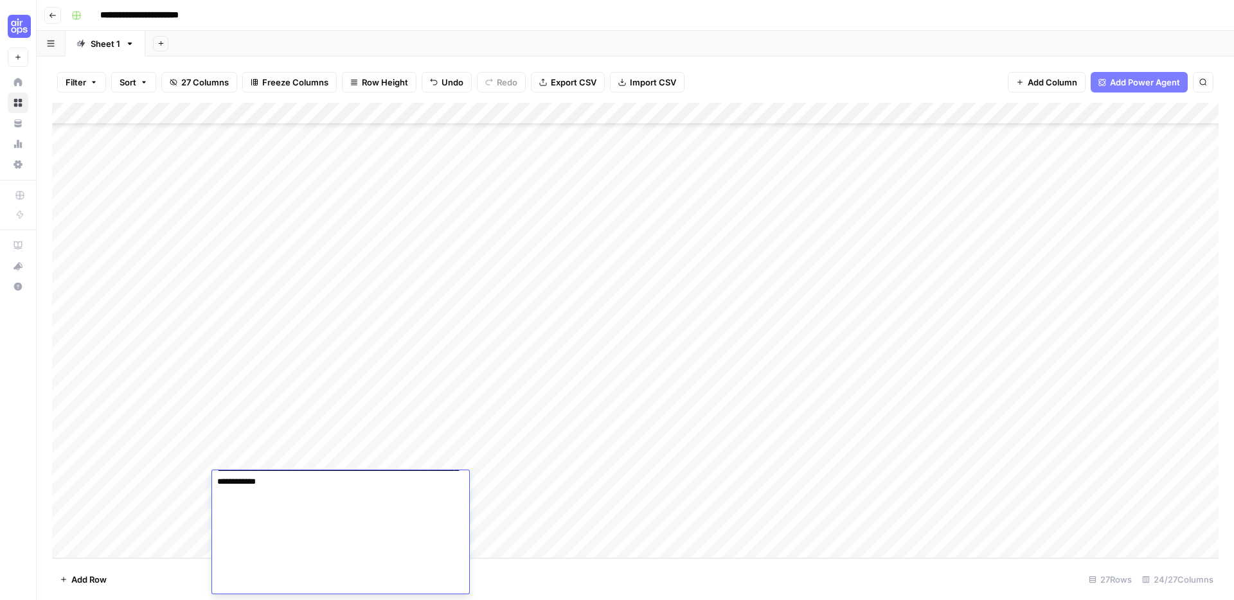
click at [297, 521] on textarea at bounding box center [340, 96] width 257 height 995
type textarea "**********"
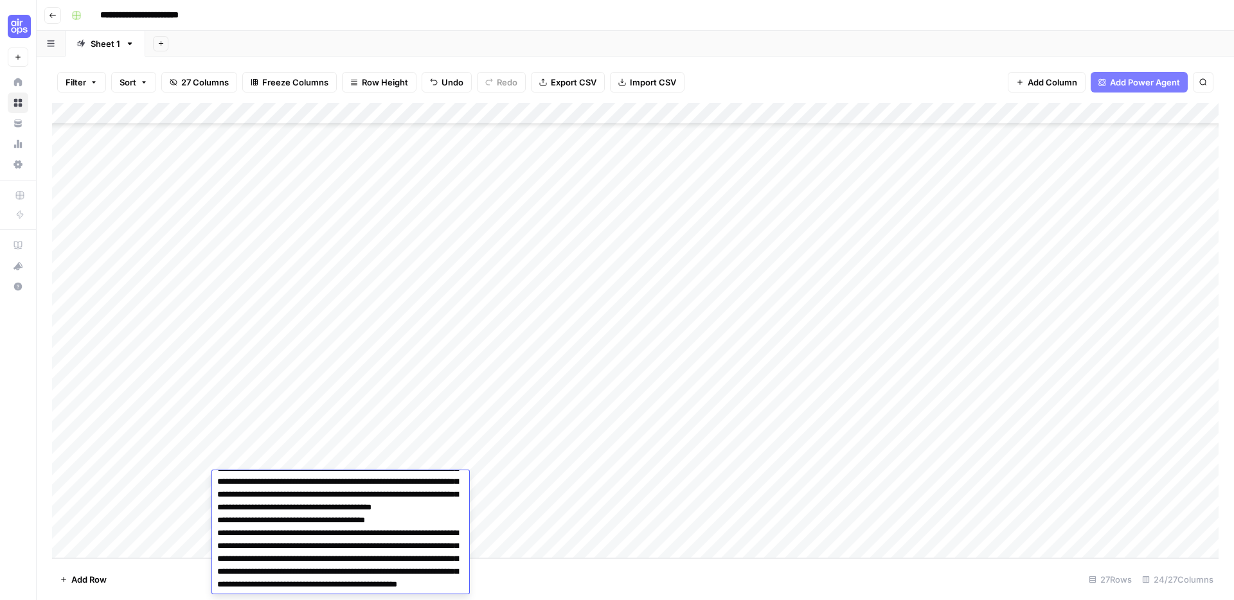
scroll to position [1321, 0]
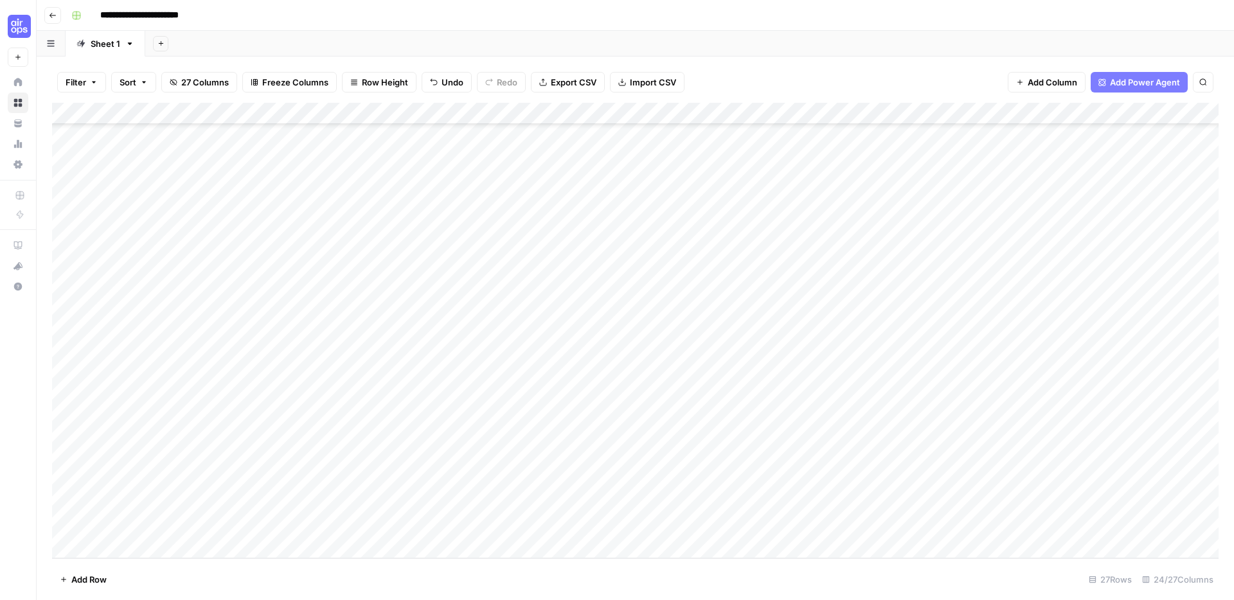
click at [264, 502] on div "Add Column" at bounding box center [635, 331] width 1166 height 456
click at [264, 502] on textarea at bounding box center [340, 89] width 257 height 1007
click at [265, 531] on textarea at bounding box center [340, 126] width 257 height 1007
type textarea "**********"
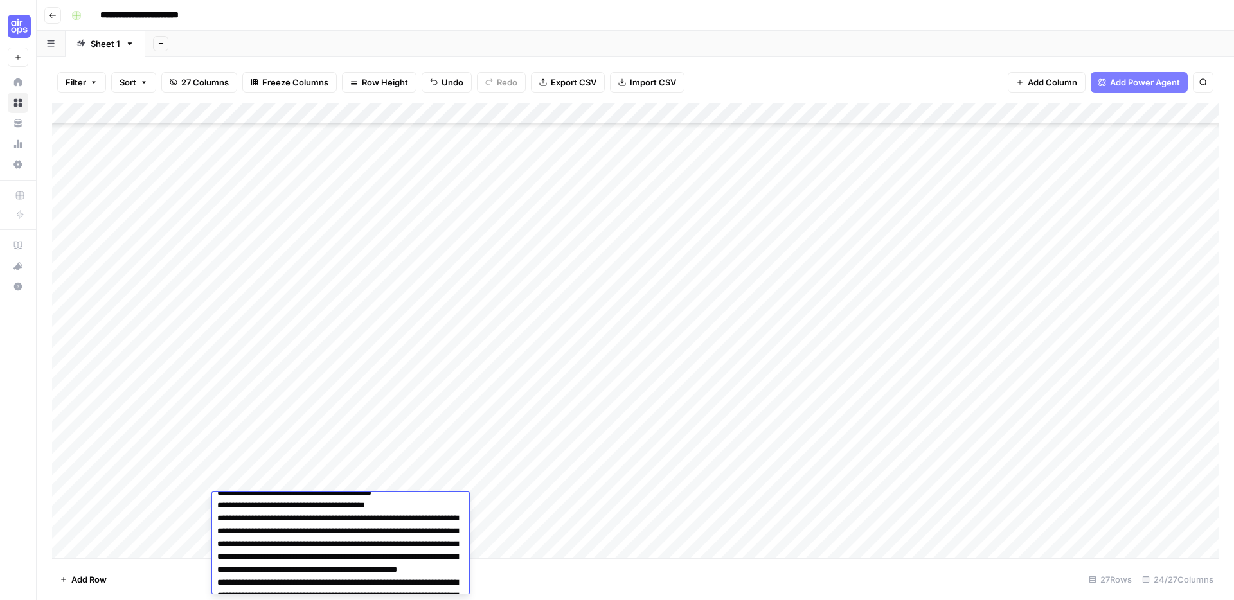
scroll to position [1330, 0]
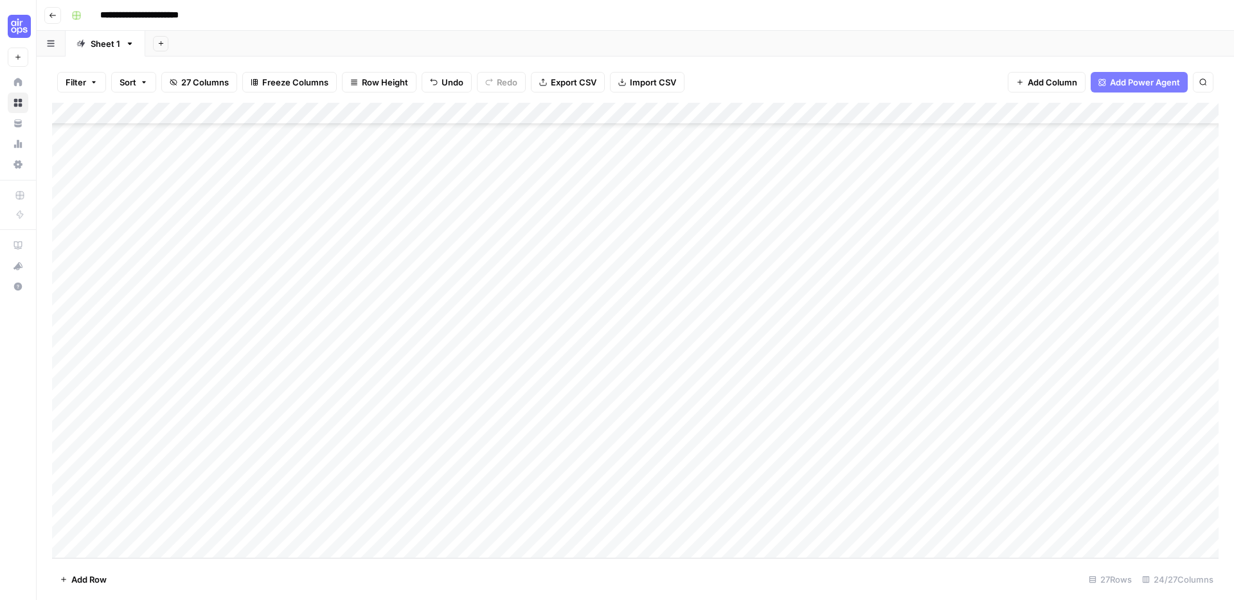
click at [253, 522] on div "Add Column" at bounding box center [635, 331] width 1166 height 456
click at [333, 543] on textarea at bounding box center [340, 144] width 257 height 1007
type textarea "**********"
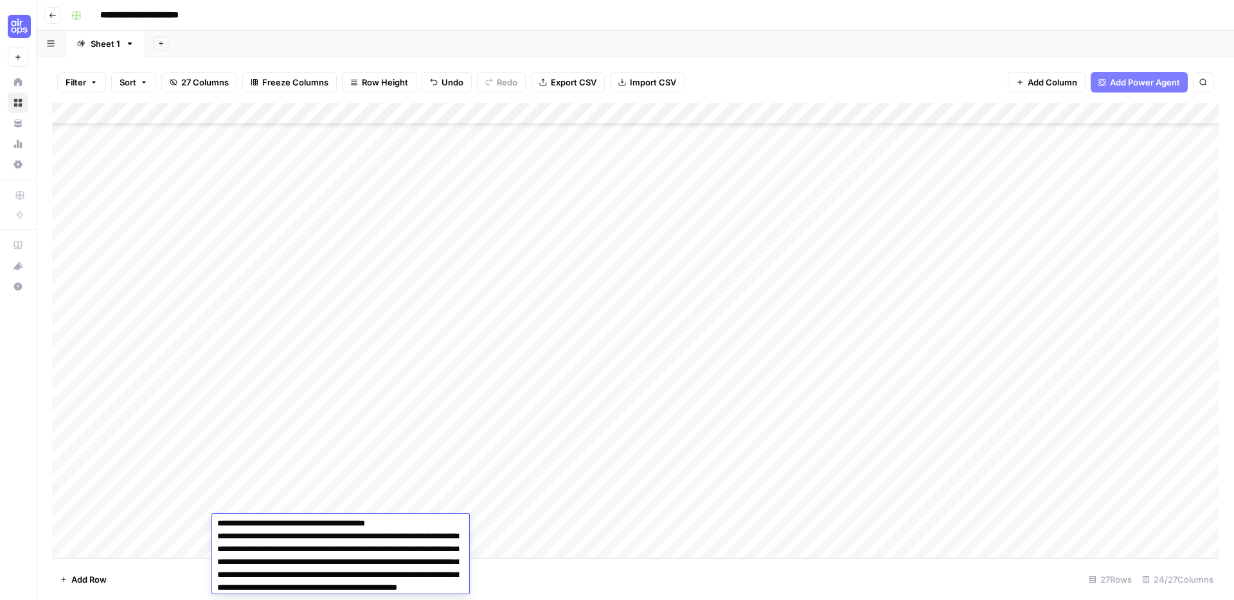
scroll to position [1352, 0]
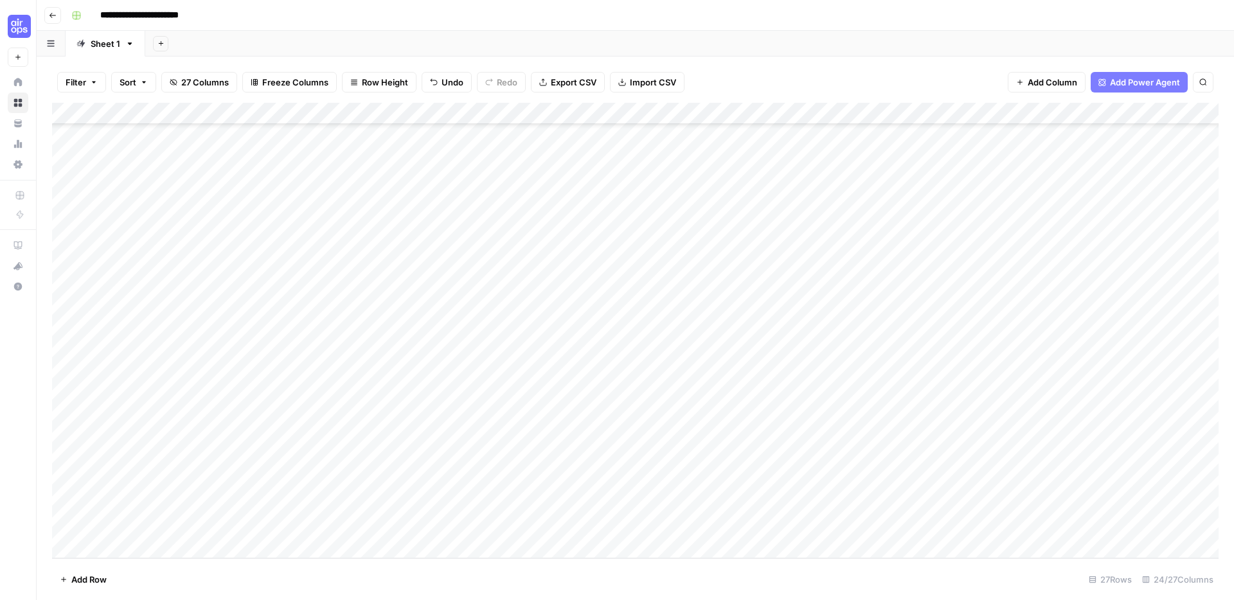
click at [285, 326] on div "Add Column" at bounding box center [635, 331] width 1166 height 456
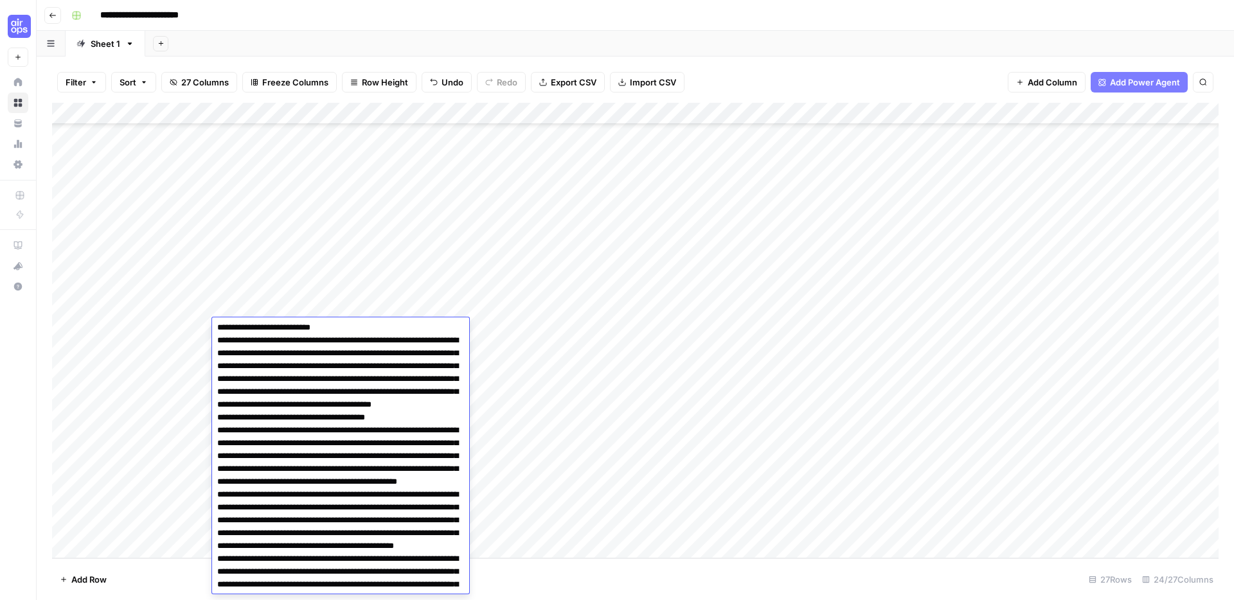
scroll to position [820, 0]
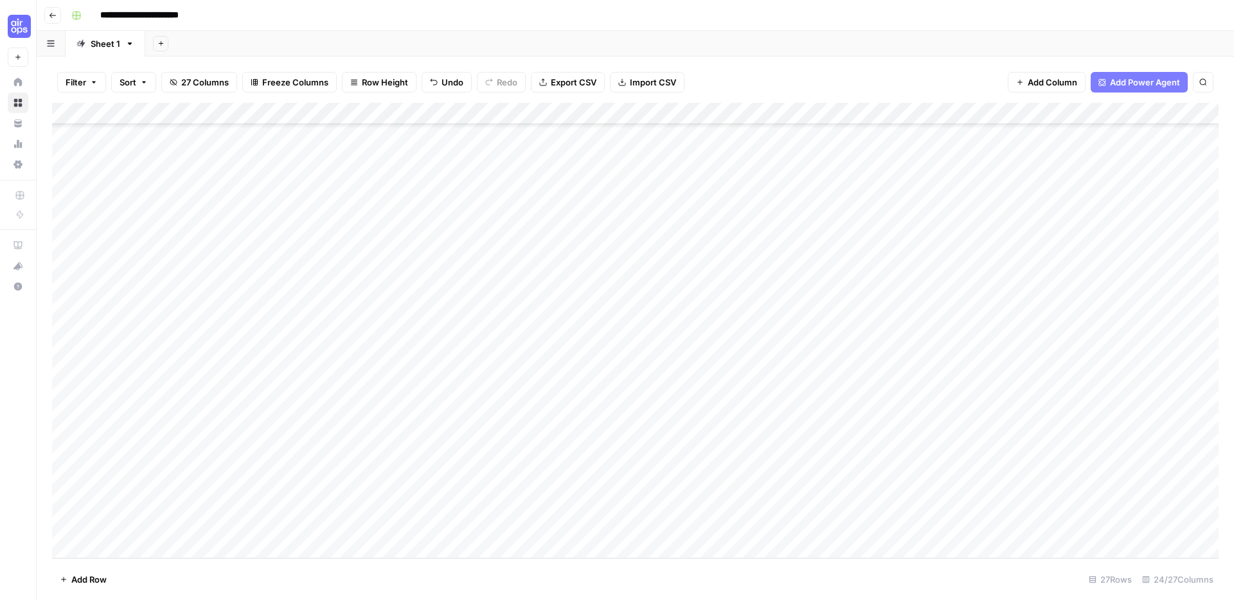
click at [155, 393] on div "Add Column" at bounding box center [635, 331] width 1166 height 456
click at [729, 115] on div "Add Column" at bounding box center [635, 331] width 1166 height 456
type input "Draft Generation Workflow"
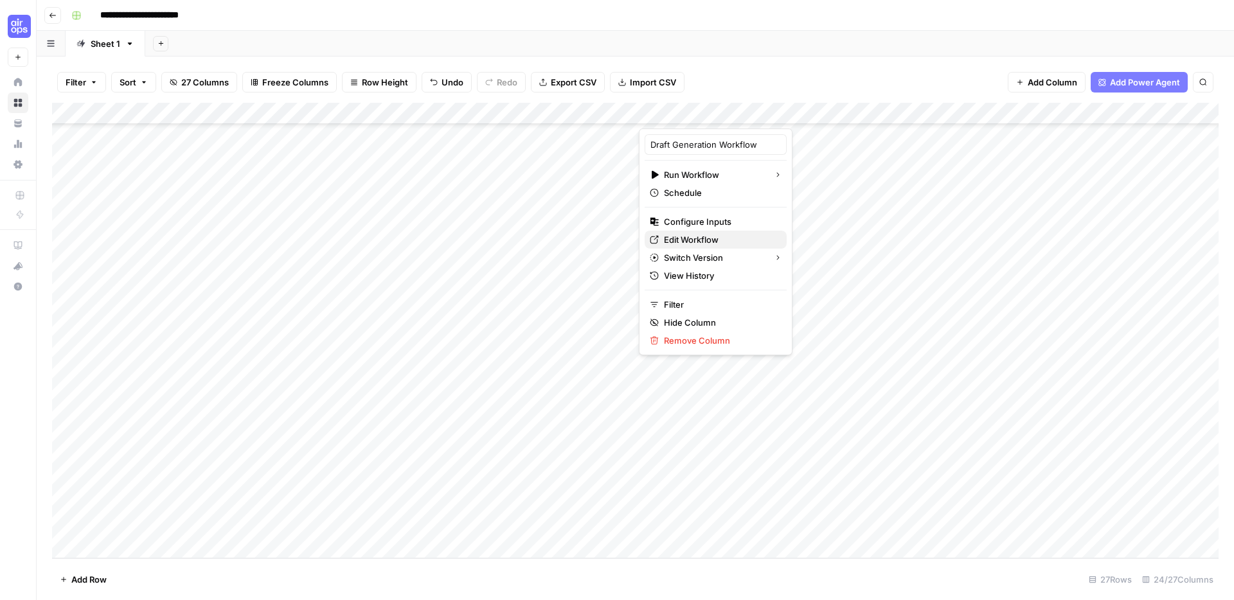
click at [706, 233] on span "Edit Workflow" at bounding box center [720, 239] width 112 height 13
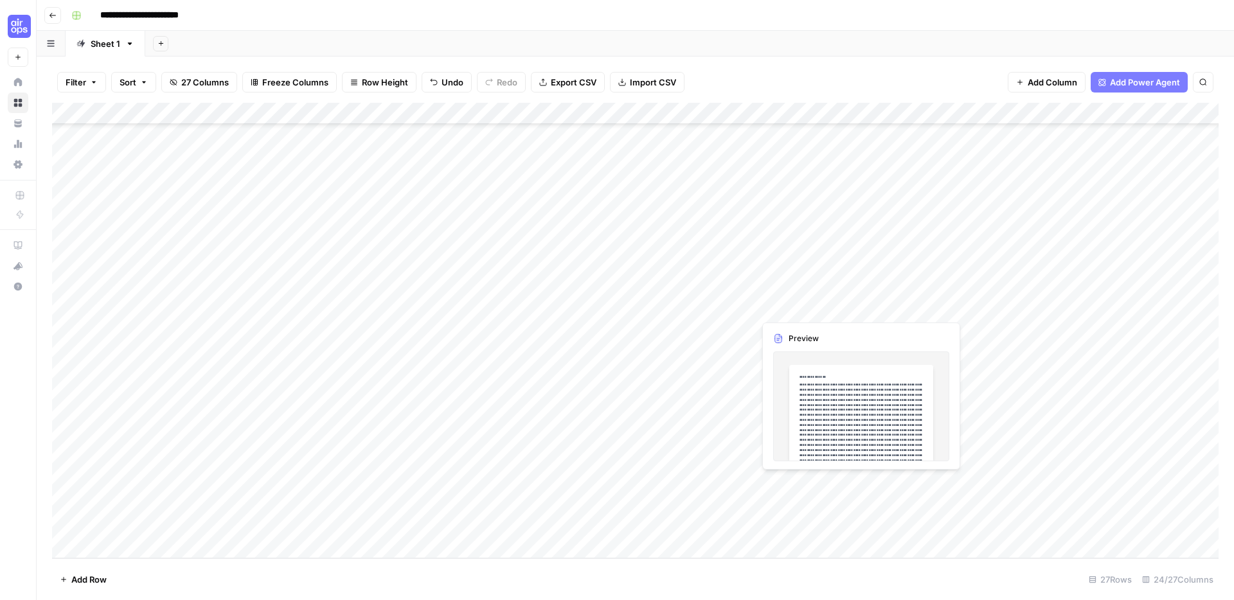
click at [848, 304] on div "Add Column" at bounding box center [635, 331] width 1166 height 456
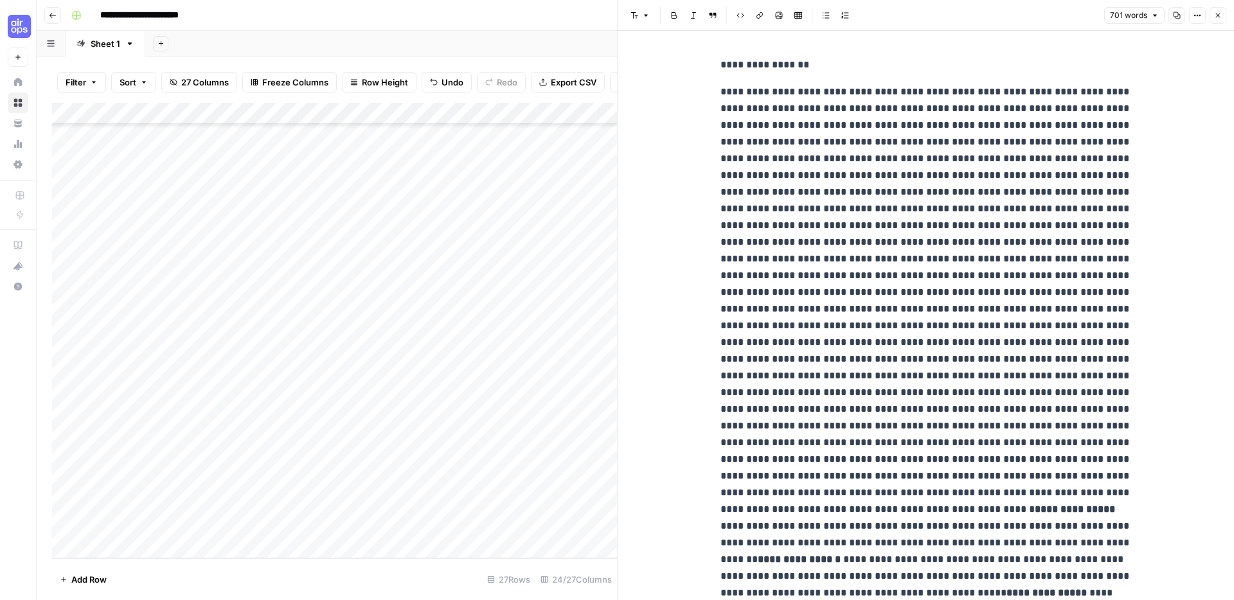
click at [1219, 15] on icon "button" at bounding box center [1218, 16] width 8 height 8
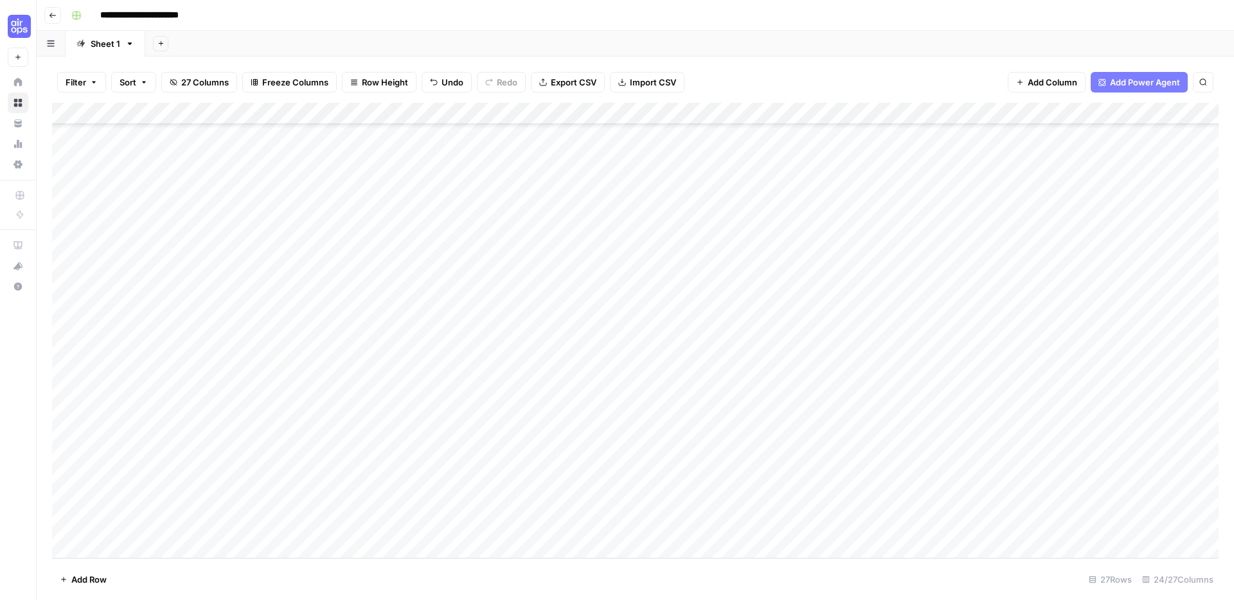
click at [968, 109] on div "Add Column" at bounding box center [635, 331] width 1166 height 456
click at [826, 17] on div "**********" at bounding box center [643, 15] width 1155 height 21
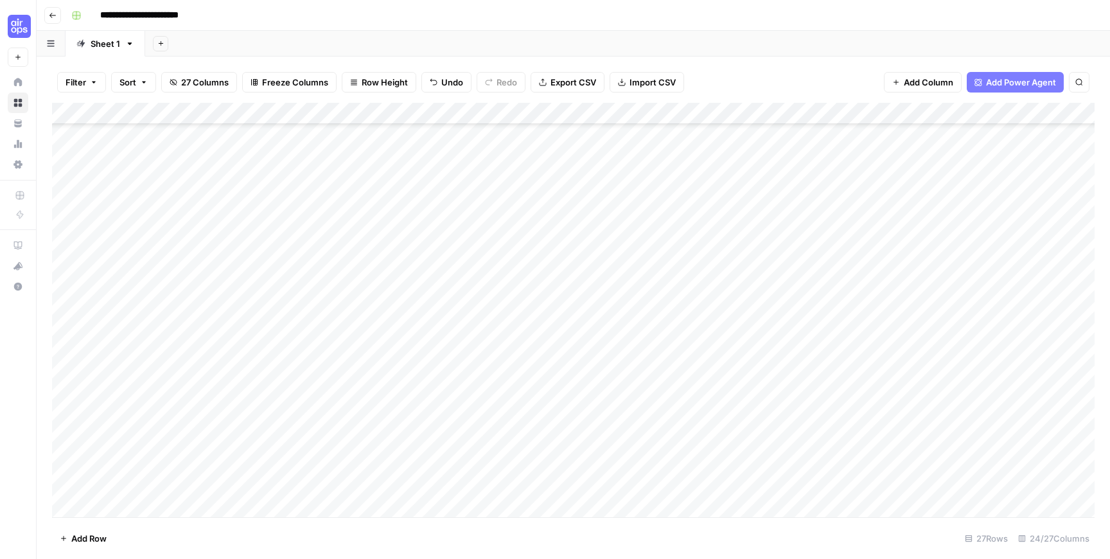
scroll to position [177, 0]
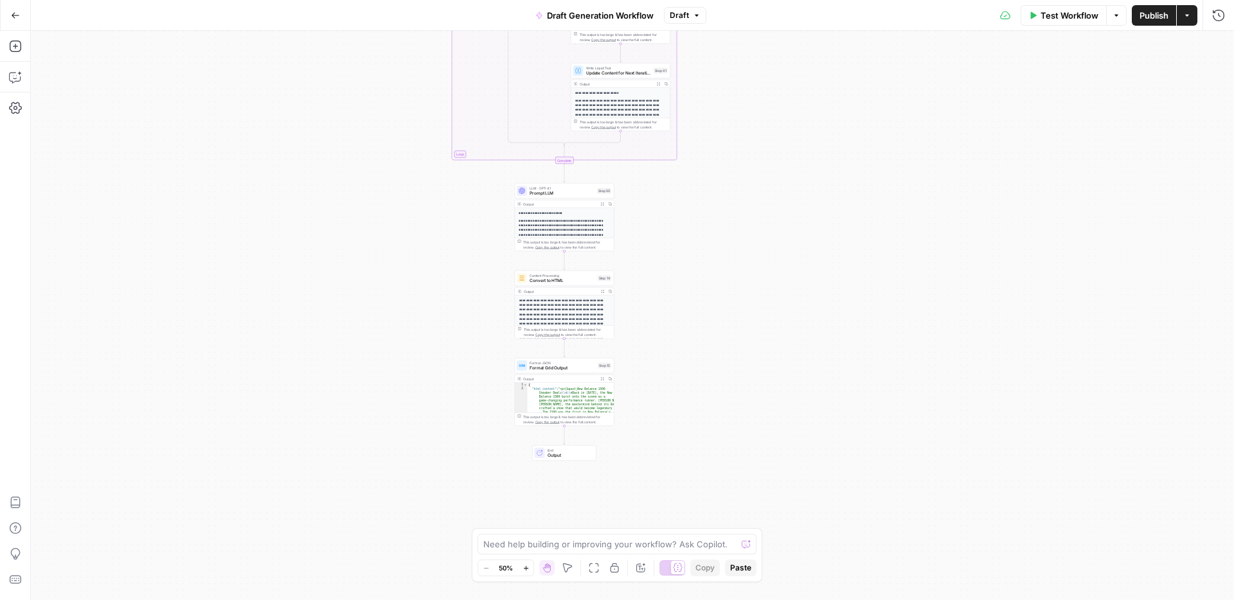
drag, startPoint x: 529, startPoint y: 152, endPoint x: 459, endPoint y: 294, distance: 158.6
click at [459, 294] on div "**********" at bounding box center [632, 315] width 1203 height 569
click at [560, 188] on span "Prompt LLM" at bounding box center [563, 191] width 65 height 6
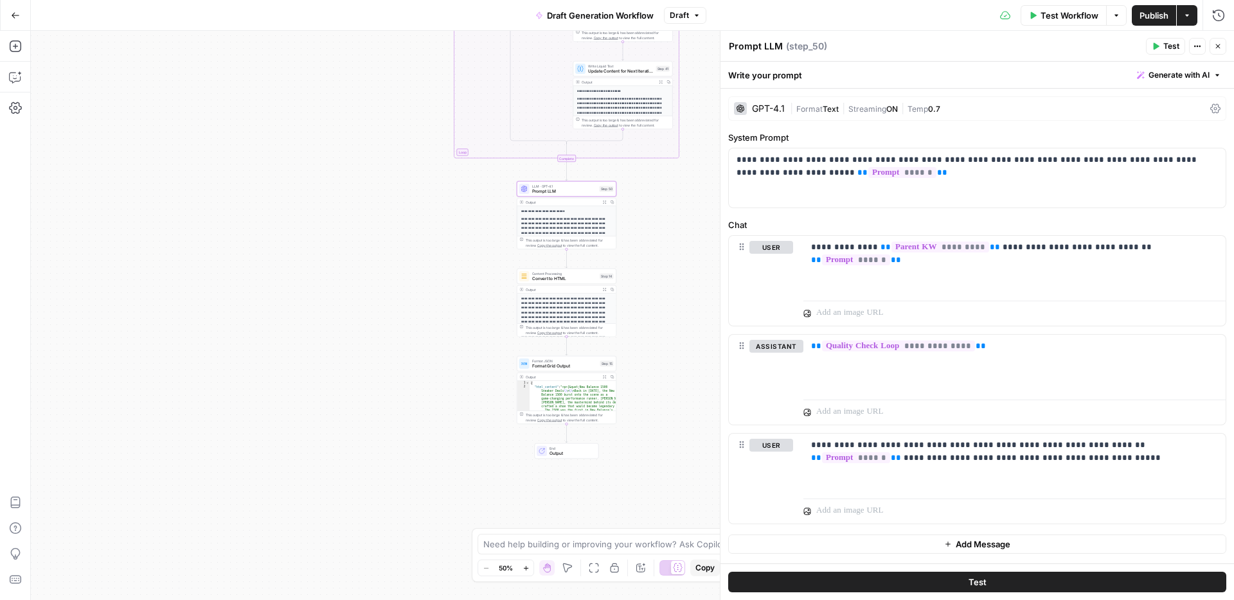
click at [1219, 44] on icon "button" at bounding box center [1218, 46] width 8 height 8
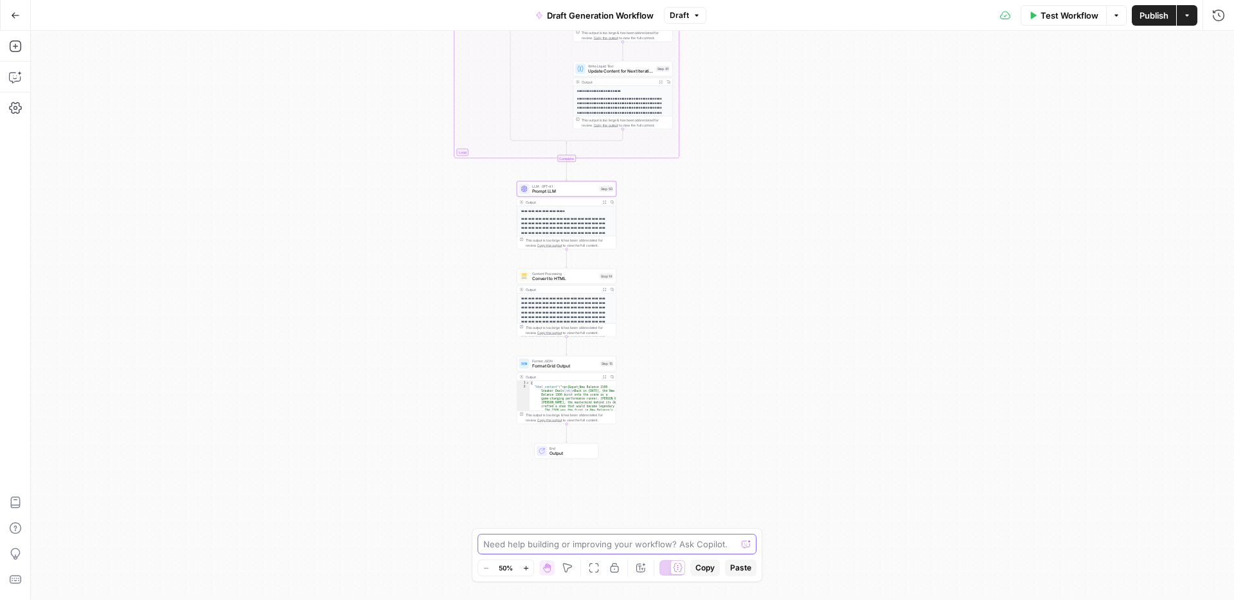
click at [520, 548] on textarea at bounding box center [609, 544] width 253 height 13
type textarea "i need to ensure that subsections of h2 paragraphs have bulleted lists where in…"
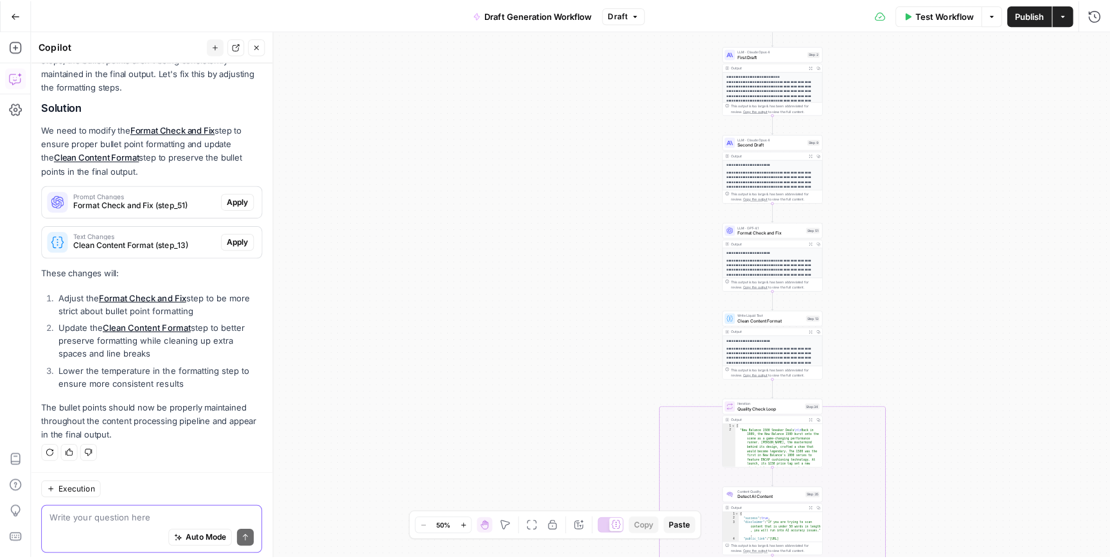
scroll to position [206, 0]
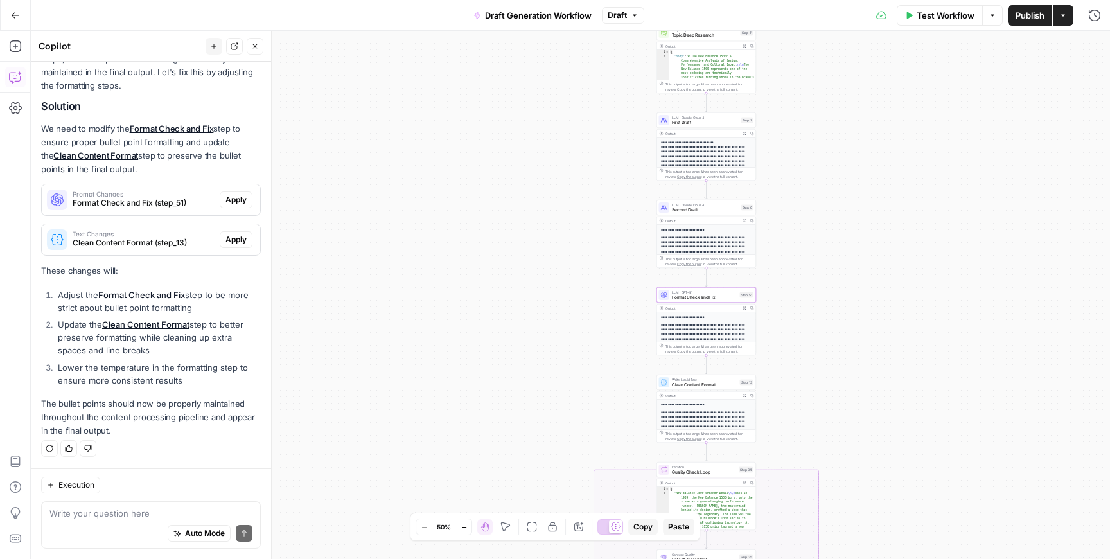
click at [227, 199] on span "Apply" at bounding box center [236, 200] width 21 height 12
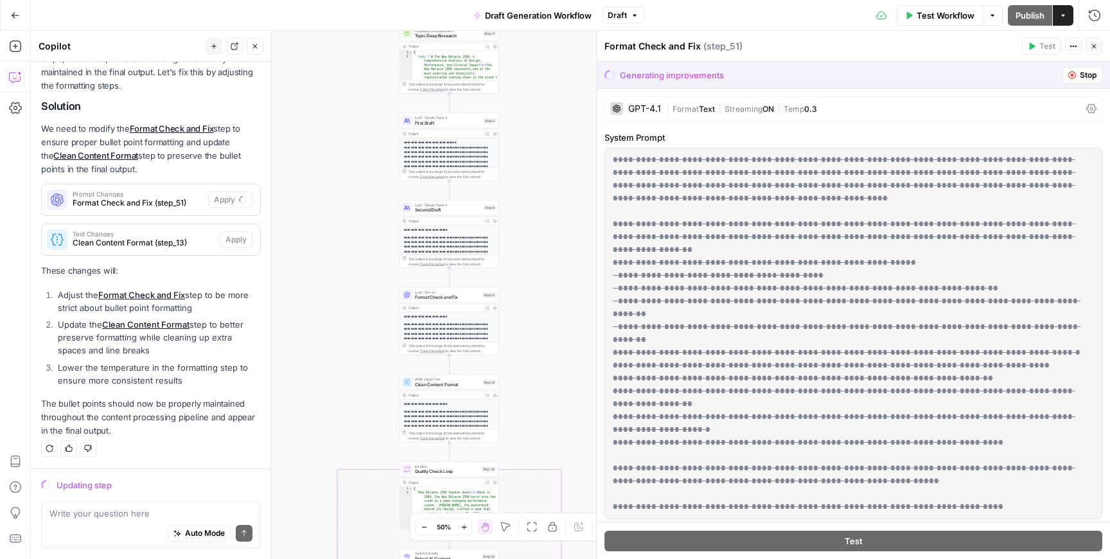
click at [69, 484] on div "Updating step" at bounding box center [159, 485] width 204 height 13
click at [48, 449] on icon "button" at bounding box center [50, 449] width 8 height 8
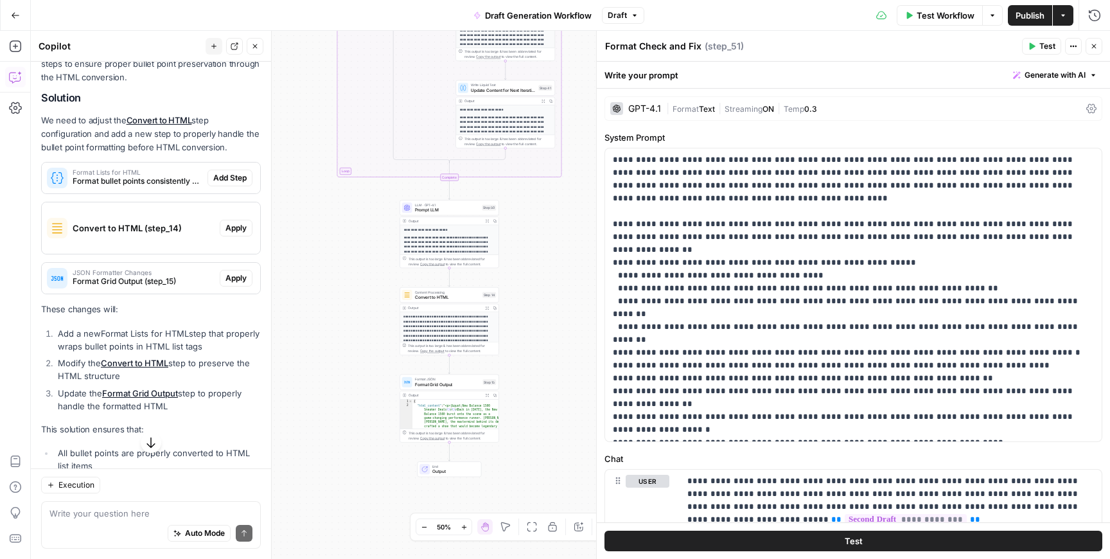
scroll to position [202, 0]
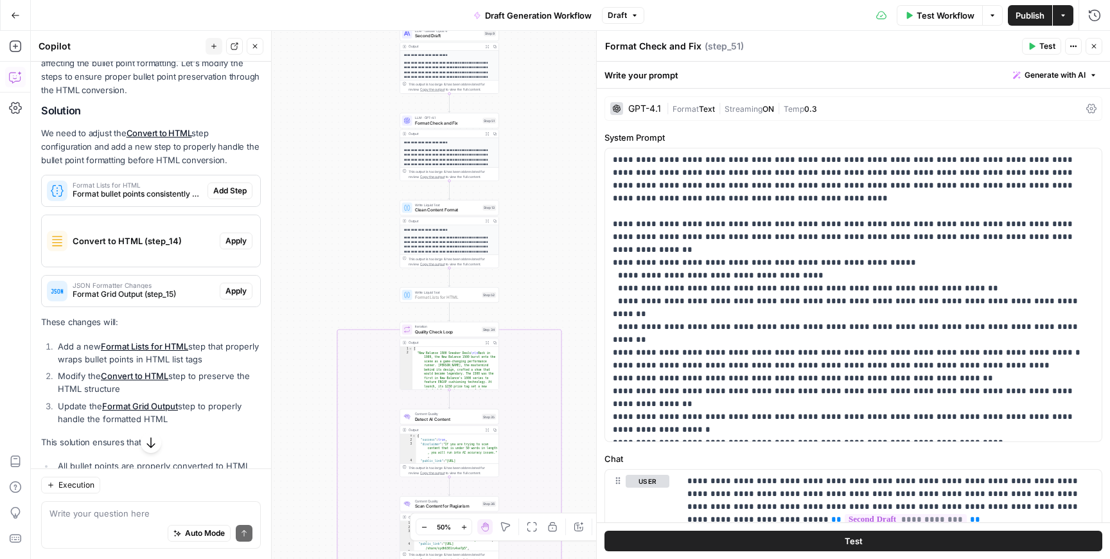
click at [220, 186] on span "Add Step" at bounding box center [229, 191] width 33 height 12
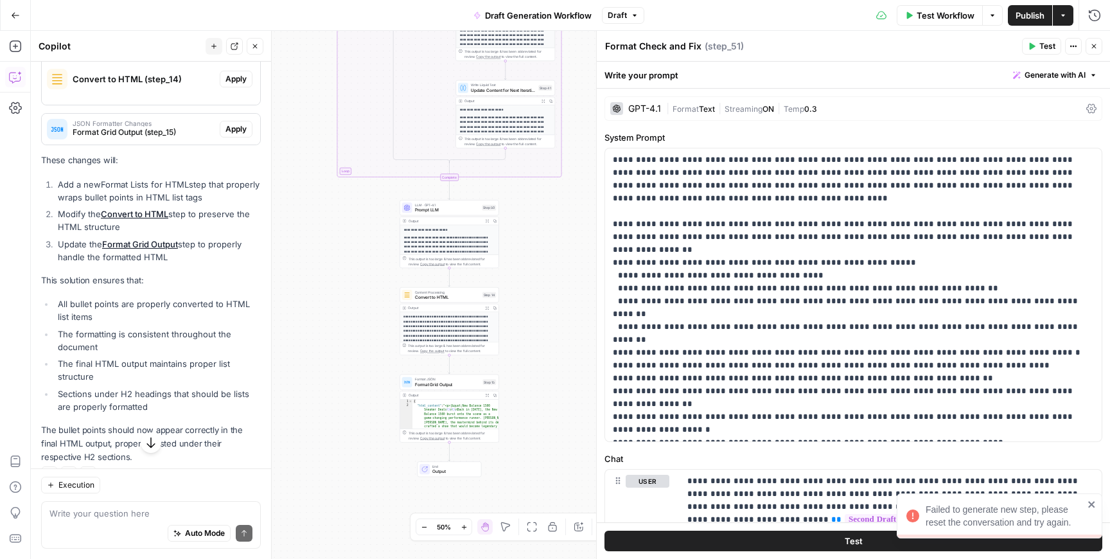
scroll to position [390, 0]
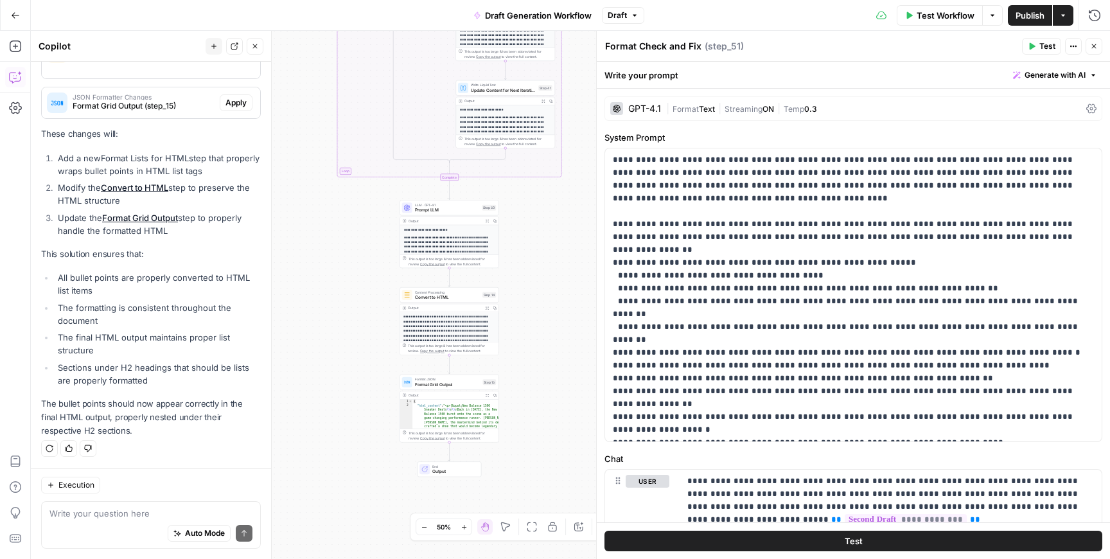
click at [53, 452] on button "Regenerate" at bounding box center [49, 448] width 17 height 17
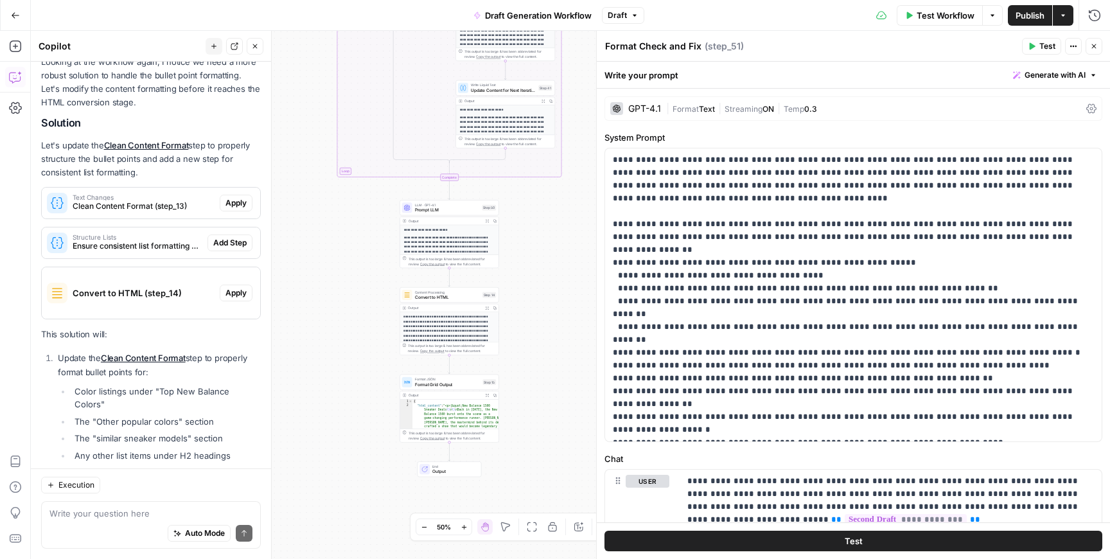
scroll to position [170, 0]
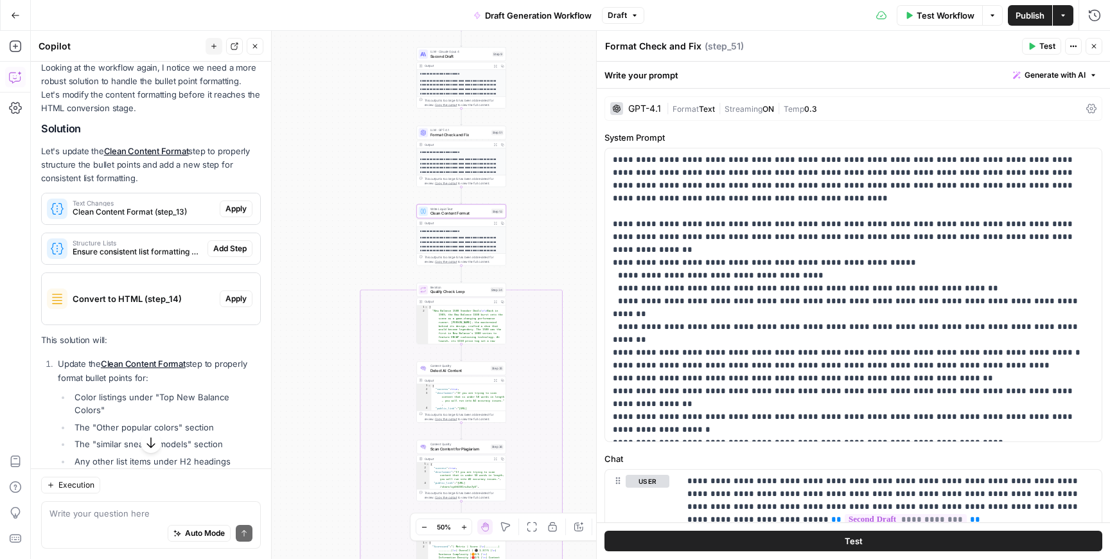
click at [244, 207] on span "Apply" at bounding box center [236, 209] width 21 height 12
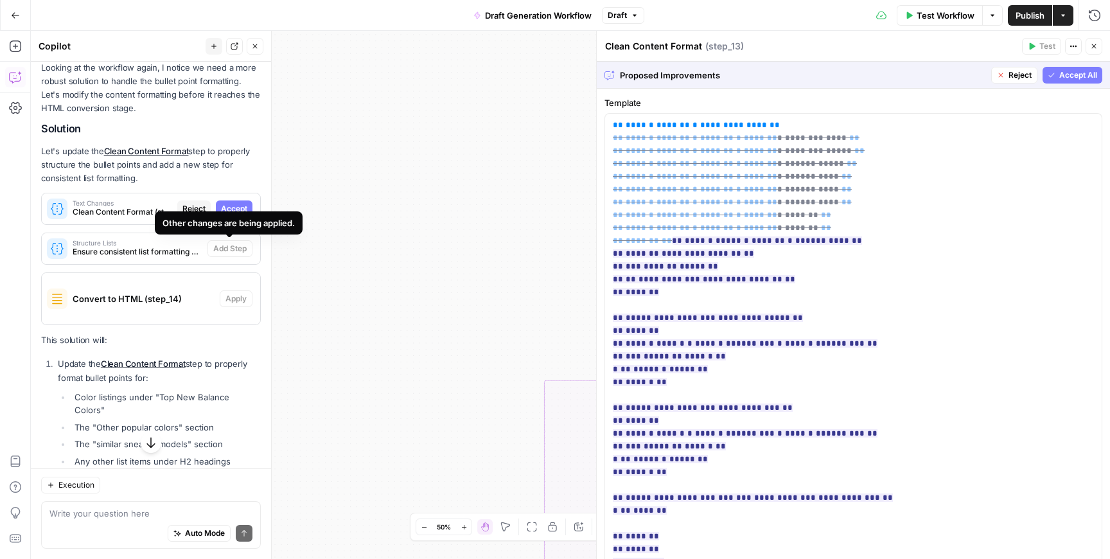
click at [244, 208] on span "Accept" at bounding box center [234, 209] width 26 height 12
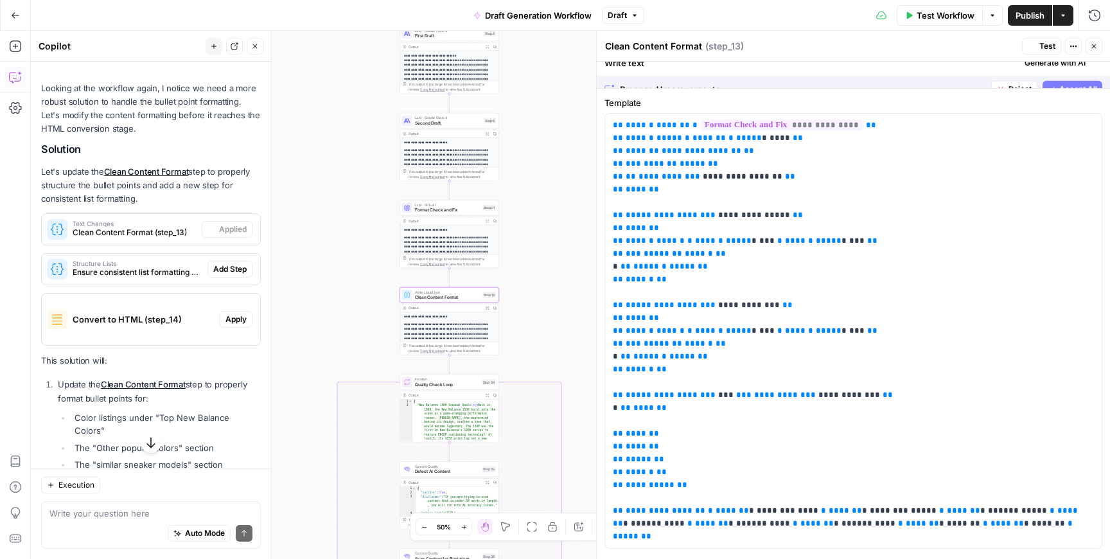
scroll to position [191, 0]
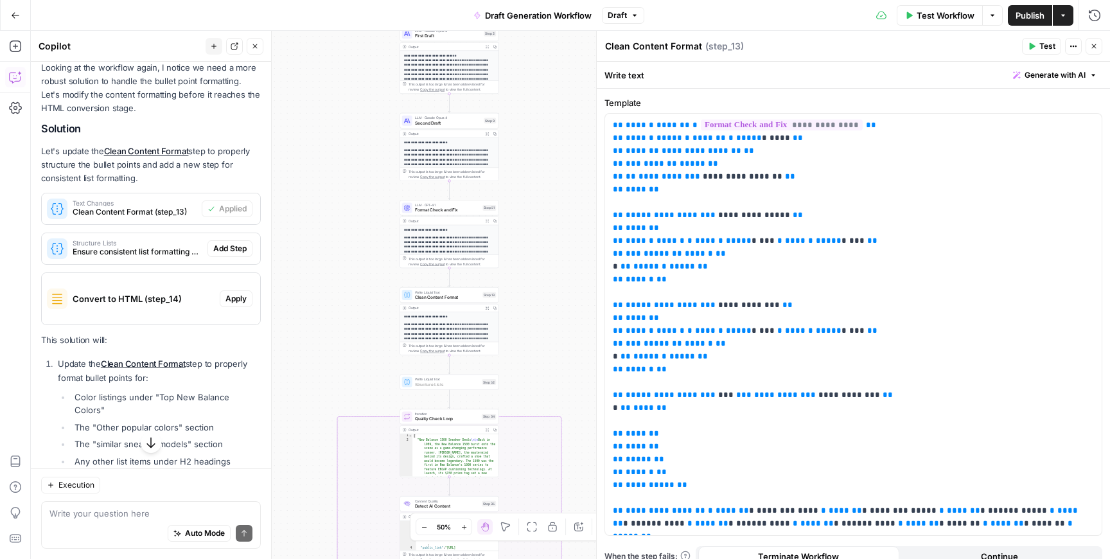
click at [231, 245] on span "Add Step" at bounding box center [229, 249] width 33 height 12
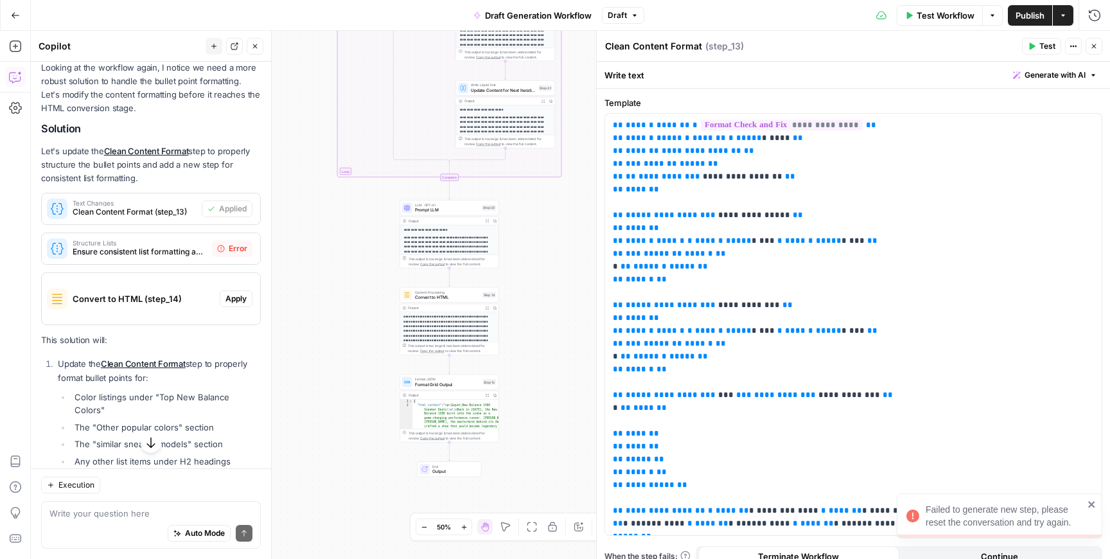
click at [236, 258] on div "Structure Lists Ensure consistent list formatting and spacing Error" at bounding box center [151, 248] width 218 height 21
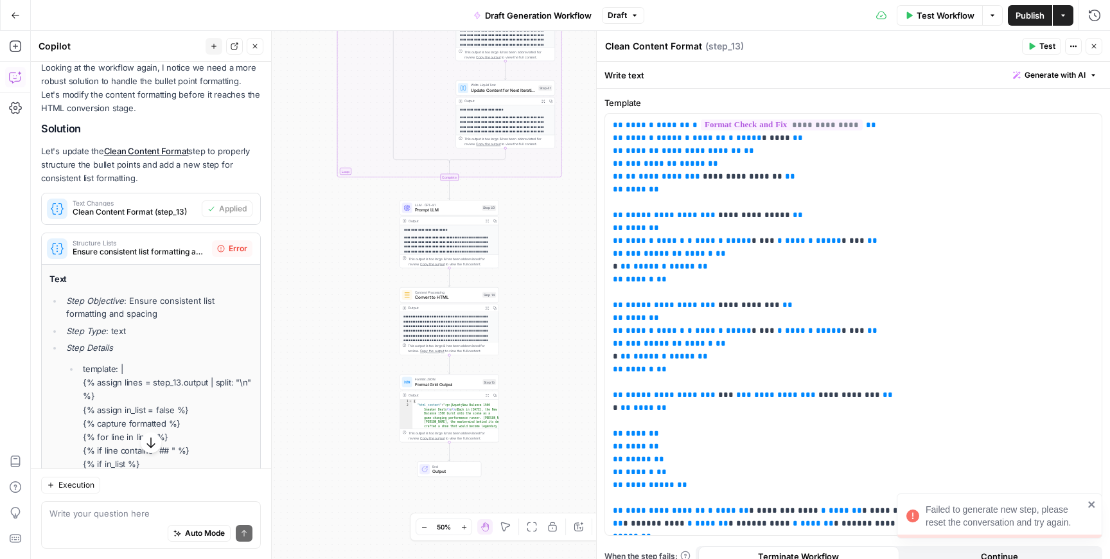
click at [236, 258] on div "Structure Lists Ensure consistent list formatting and spacing Error" at bounding box center [151, 248] width 218 height 21
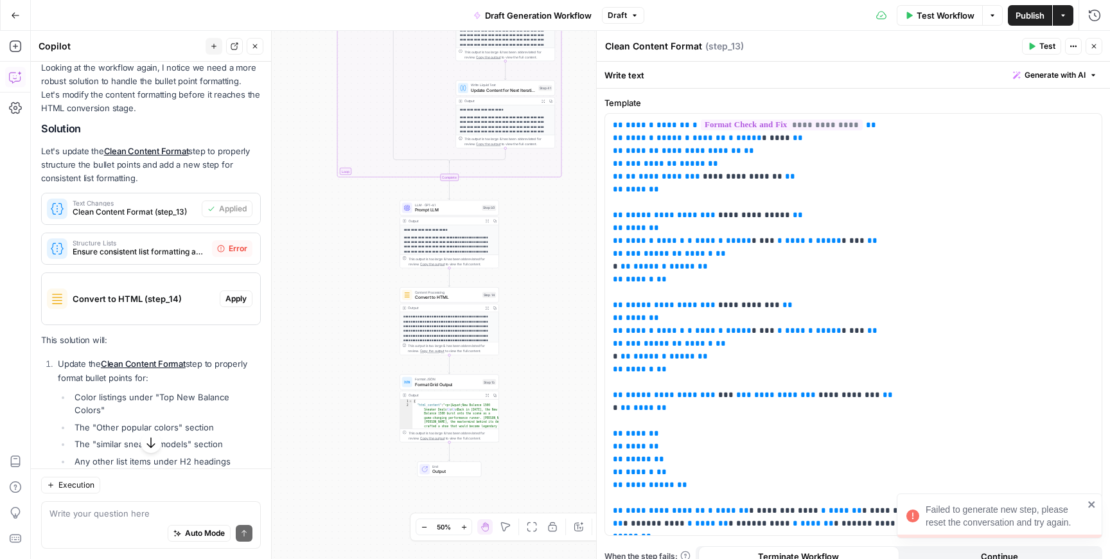
click at [236, 258] on div "Structure Lists Ensure consistent list formatting and spacing Error" at bounding box center [151, 248] width 218 height 21
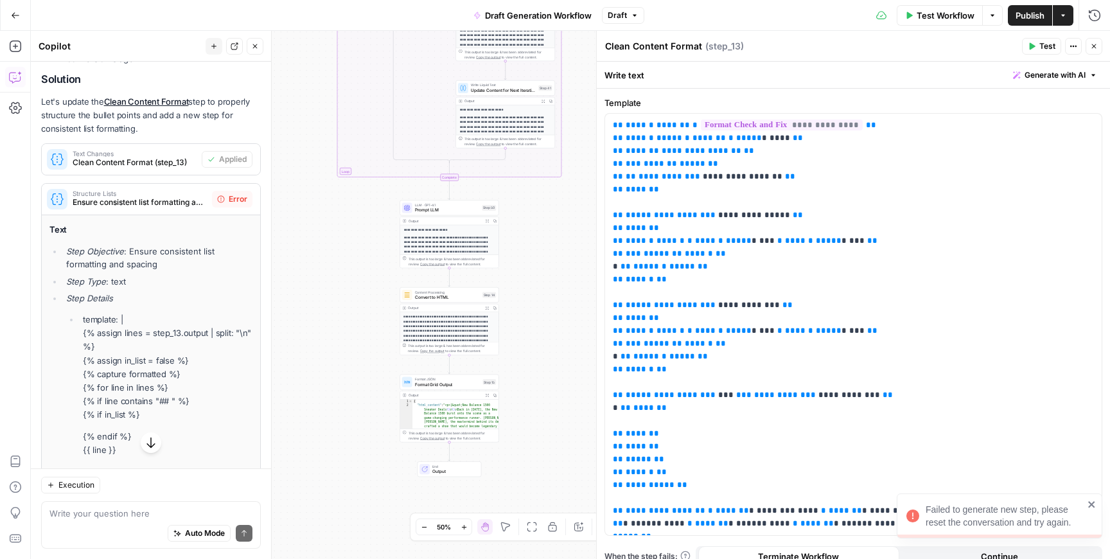
scroll to position [258, 0]
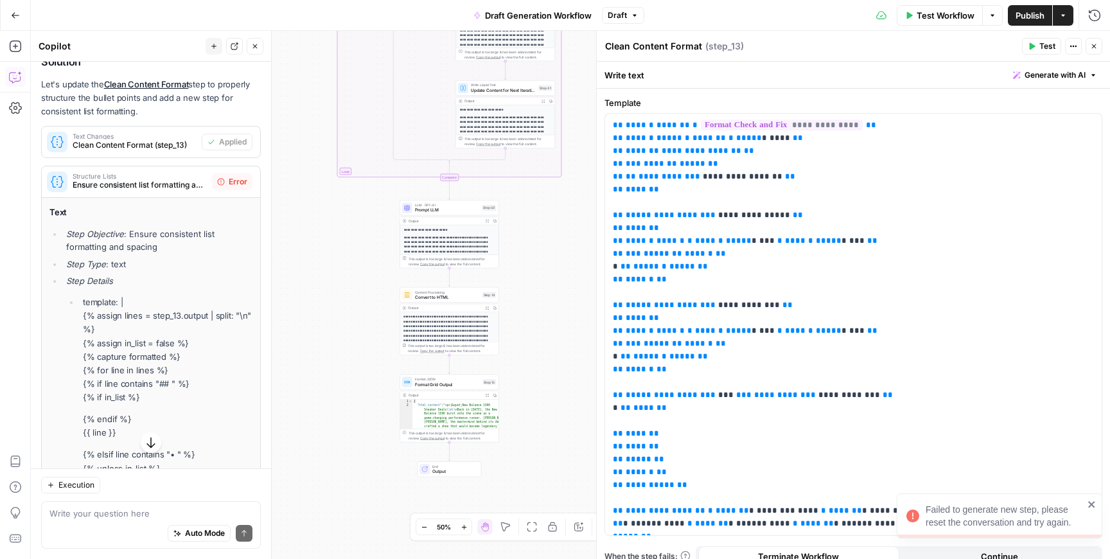
click at [224, 184] on icon at bounding box center [221, 182] width 7 height 7
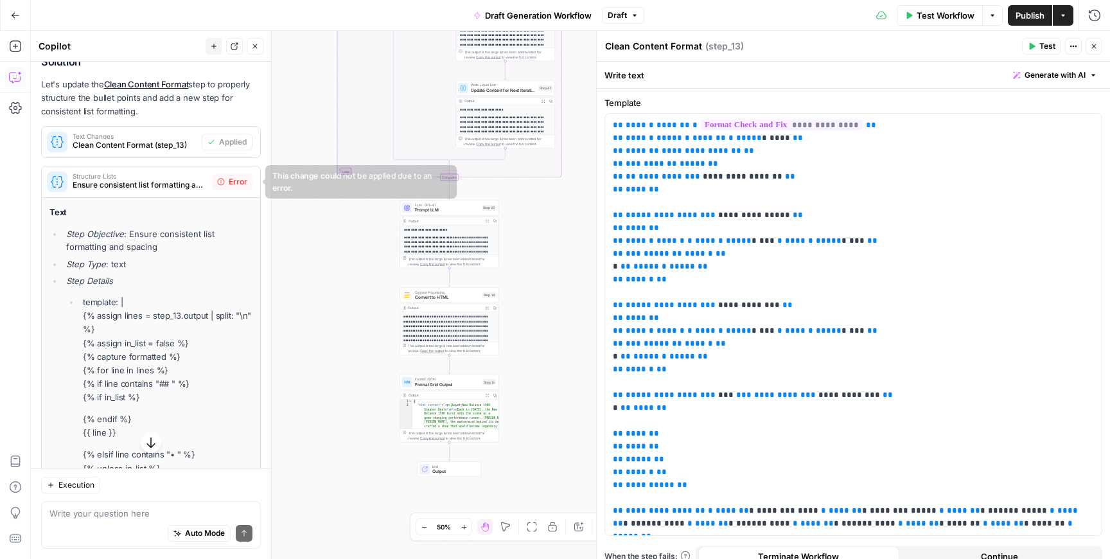
click at [236, 181] on span "Error" at bounding box center [238, 182] width 19 height 12
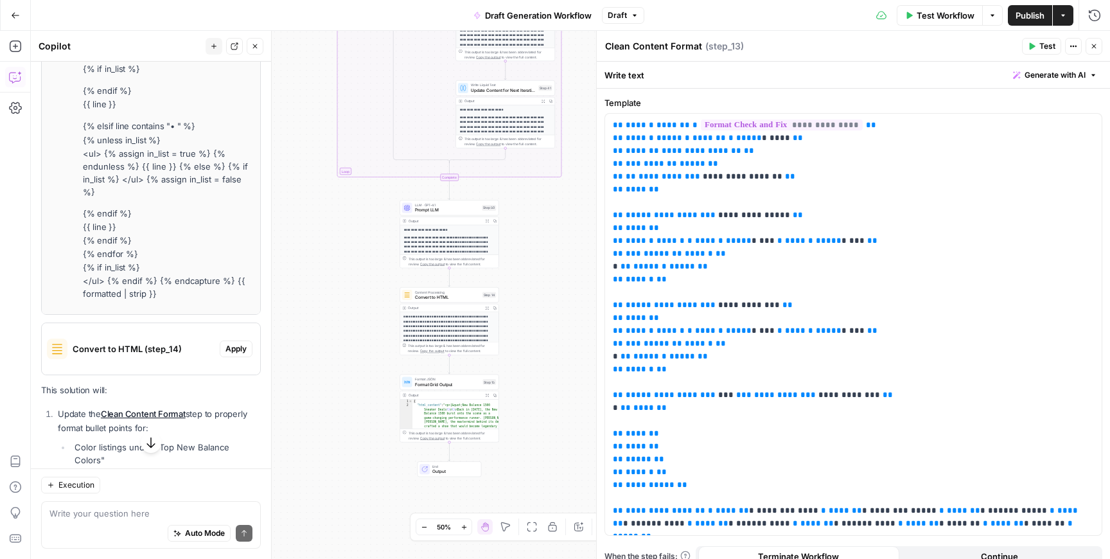
scroll to position [625, 0]
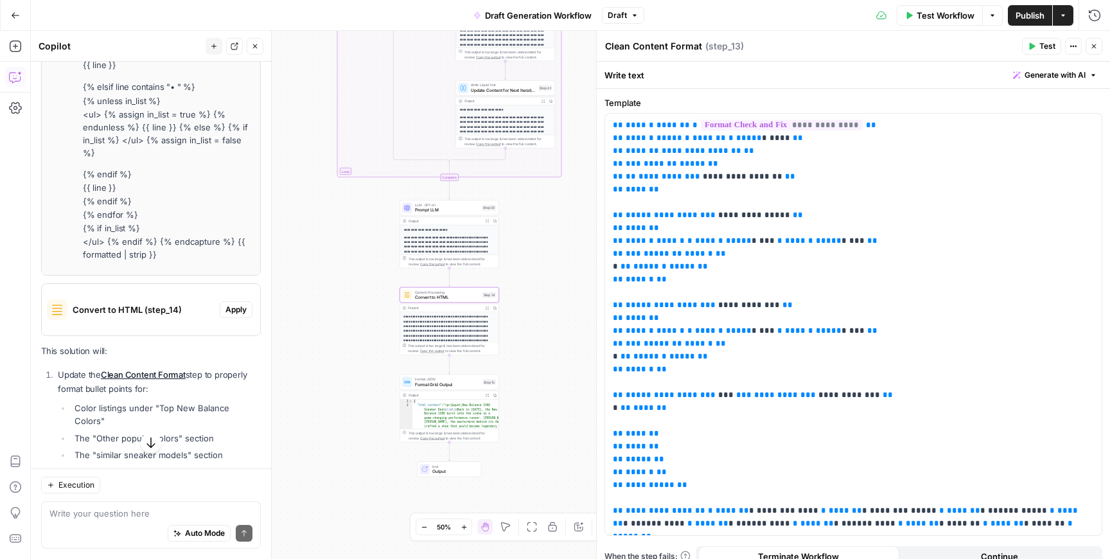
click at [233, 303] on button "Apply" at bounding box center [236, 309] width 33 height 17
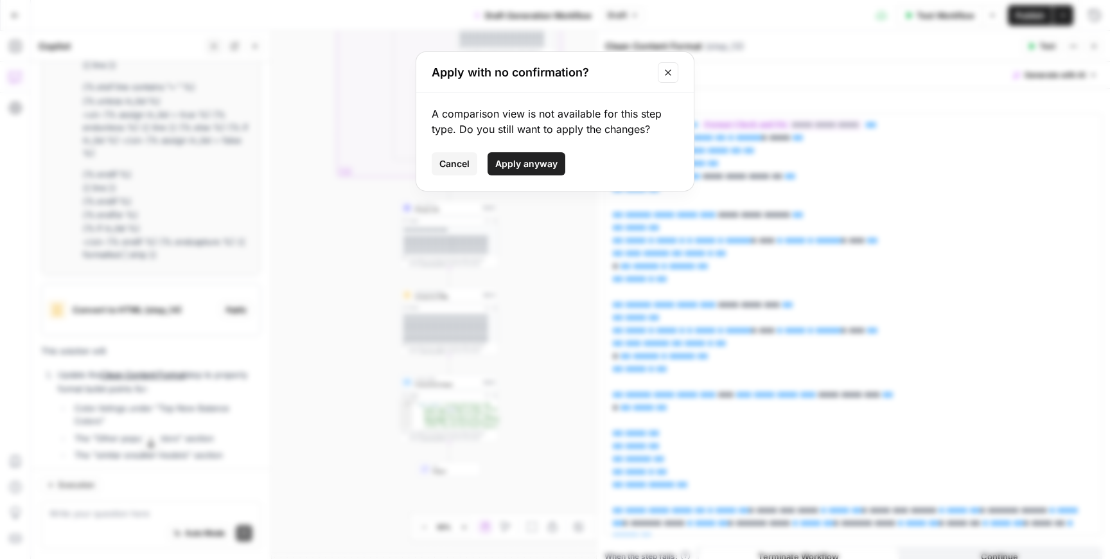
click at [536, 162] on span "Apply anyway" at bounding box center [526, 163] width 62 height 13
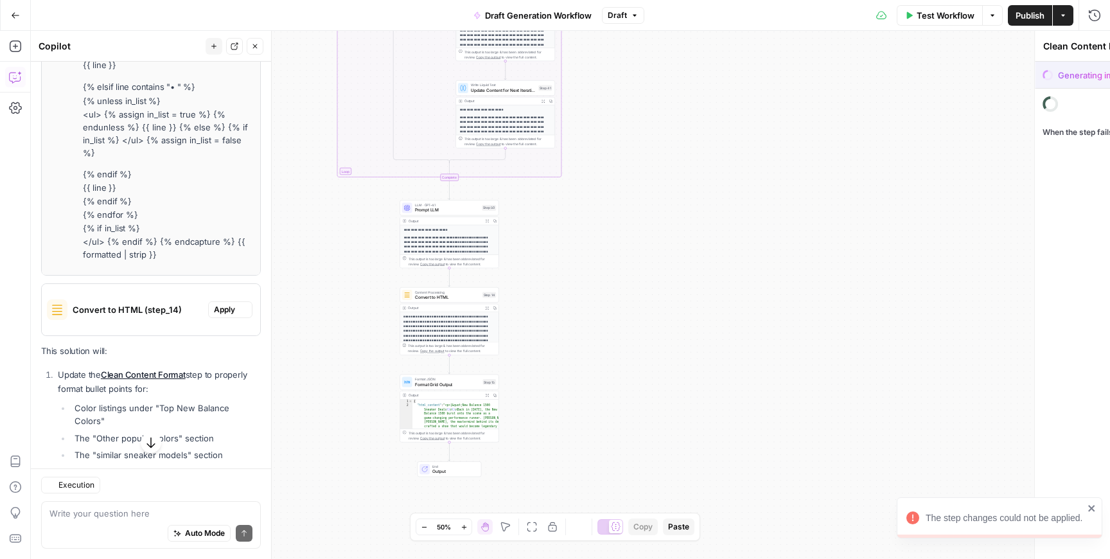
type textarea "Convert to HTML"
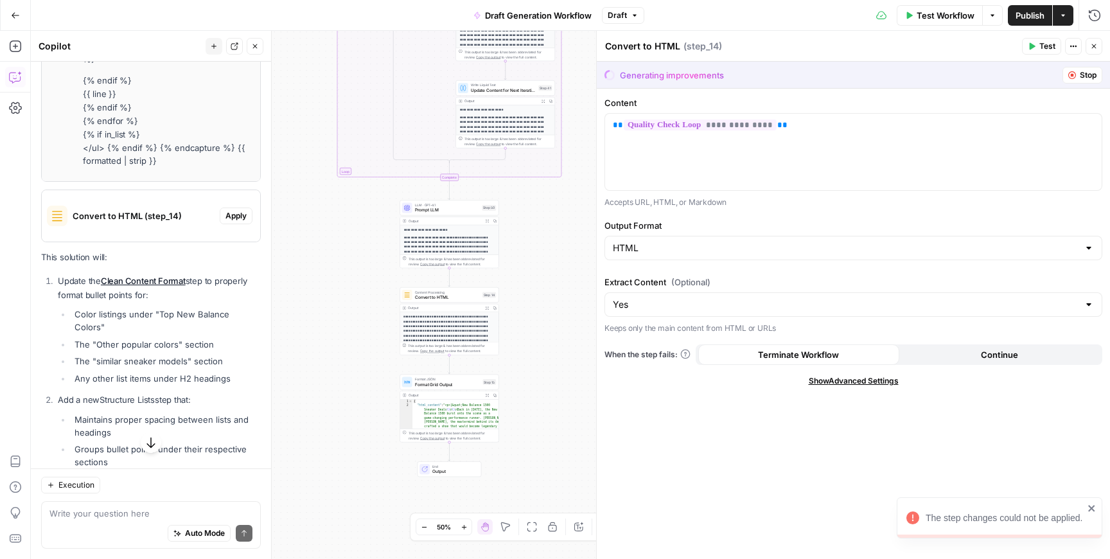
scroll to position [854, 0]
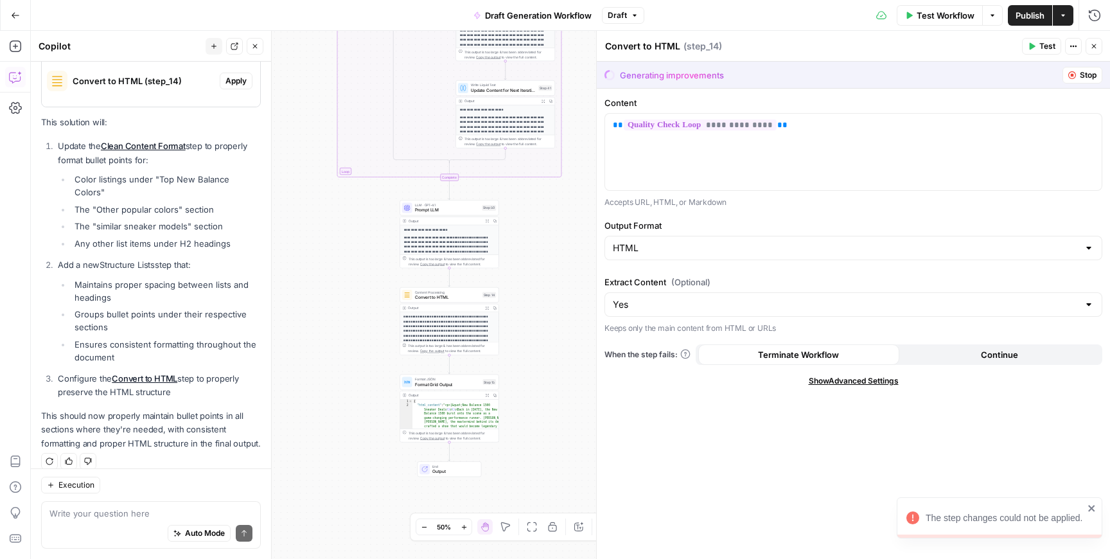
click at [1097, 510] on div "The step changes could not be applied." at bounding box center [1000, 517] width 206 height 41
click at [1094, 45] on icon "button" at bounding box center [1094, 46] width 8 height 8
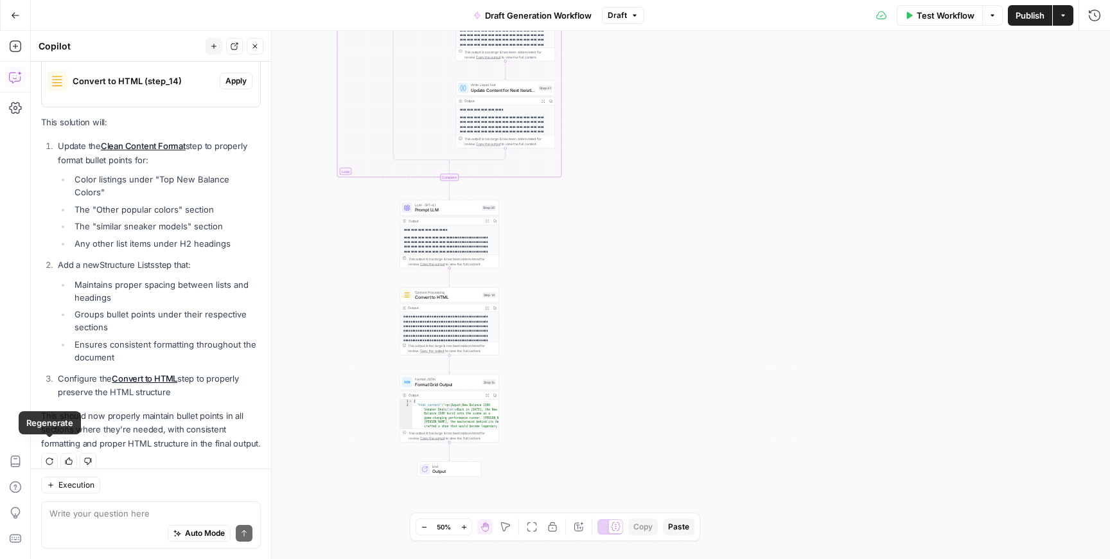
click at [54, 453] on button "Regenerate" at bounding box center [49, 461] width 17 height 17
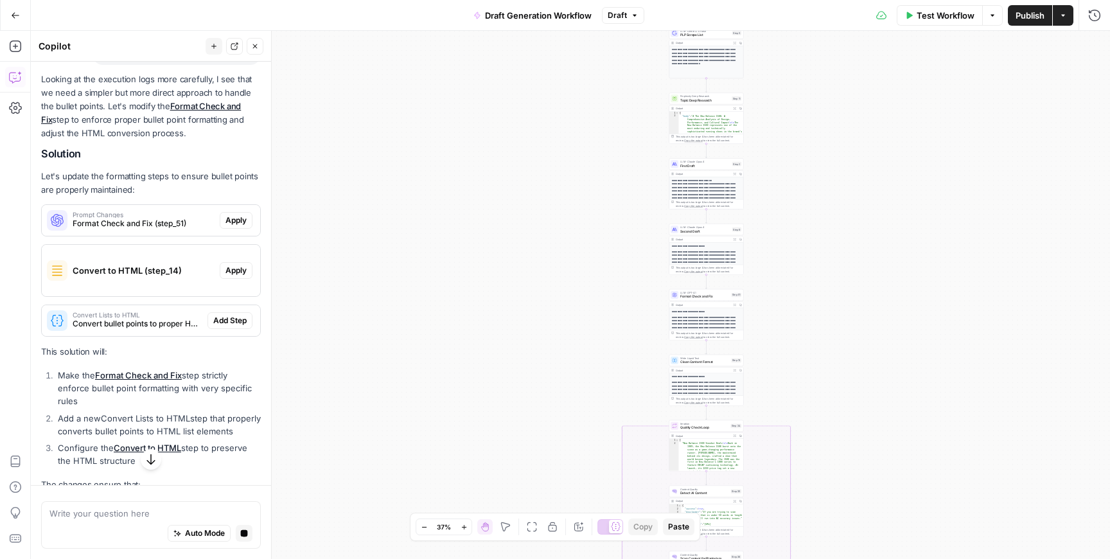
scroll to position [160, 0]
click at [227, 221] on span "Apply" at bounding box center [236, 219] width 21 height 12
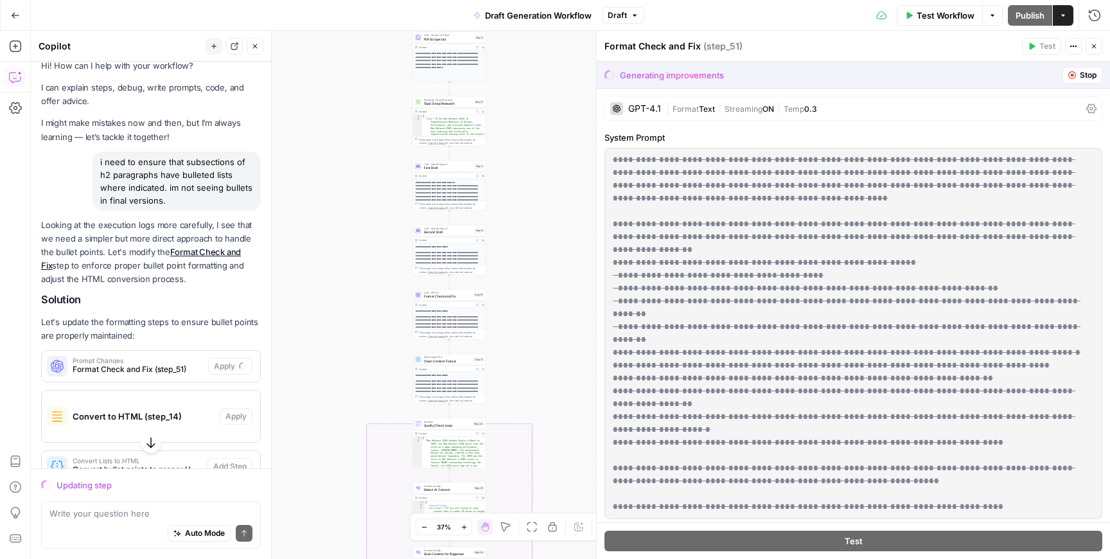
scroll to position [5, 0]
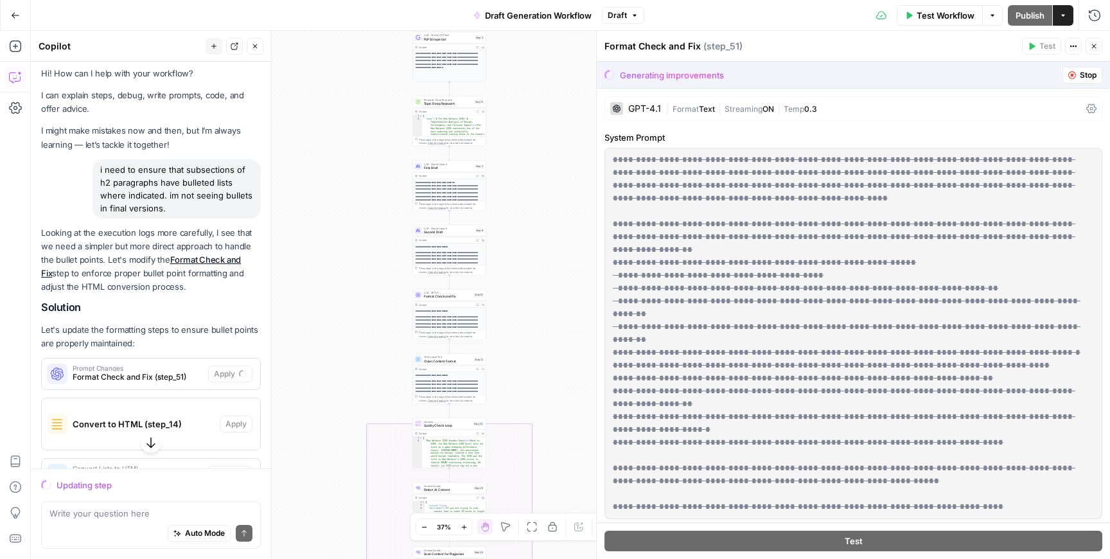
click at [139, 176] on div "i need to ensure that subsections of h2 paragraphs have bulleted lists where in…" at bounding box center [177, 188] width 168 height 59
copy div "i need to ensure that subsections of h2 paragraphs have bulleted lists where in…"
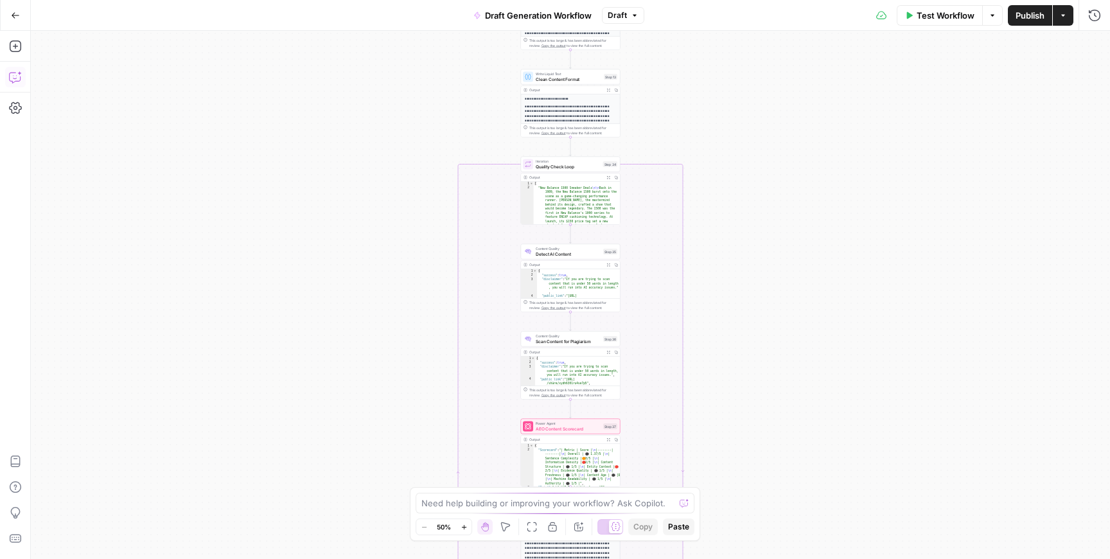
click at [13, 75] on icon "button" at bounding box center [15, 77] width 13 height 13
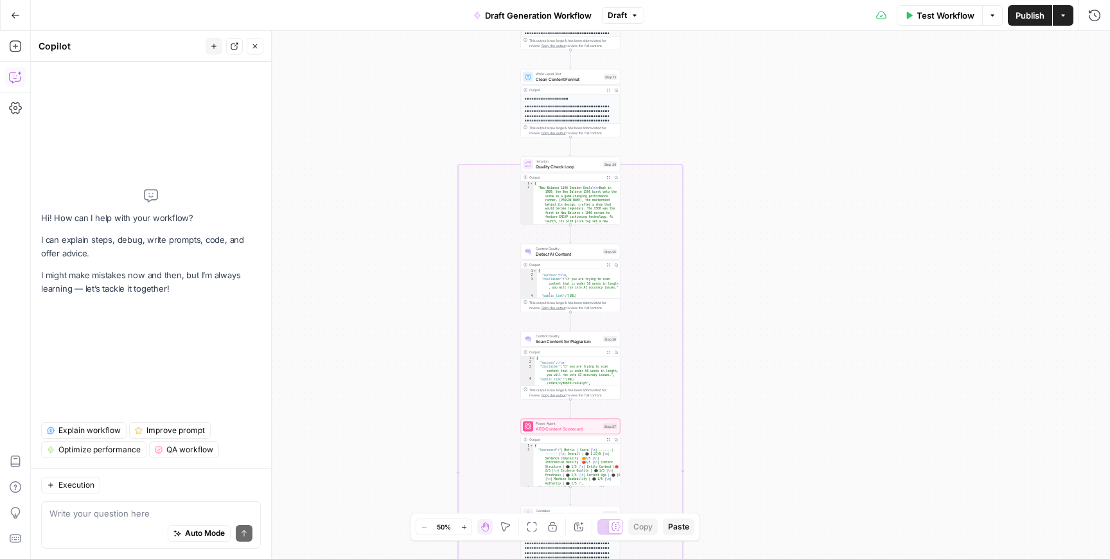
type textarea "i need to ensure that subsections of h2 paragraphs have bulleted lists where in…"
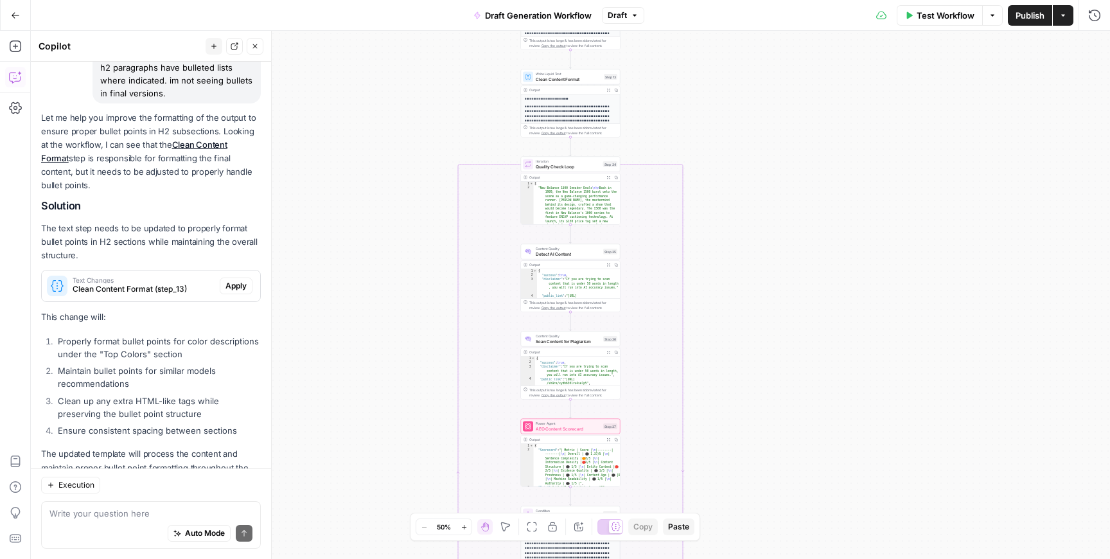
scroll to position [157, 0]
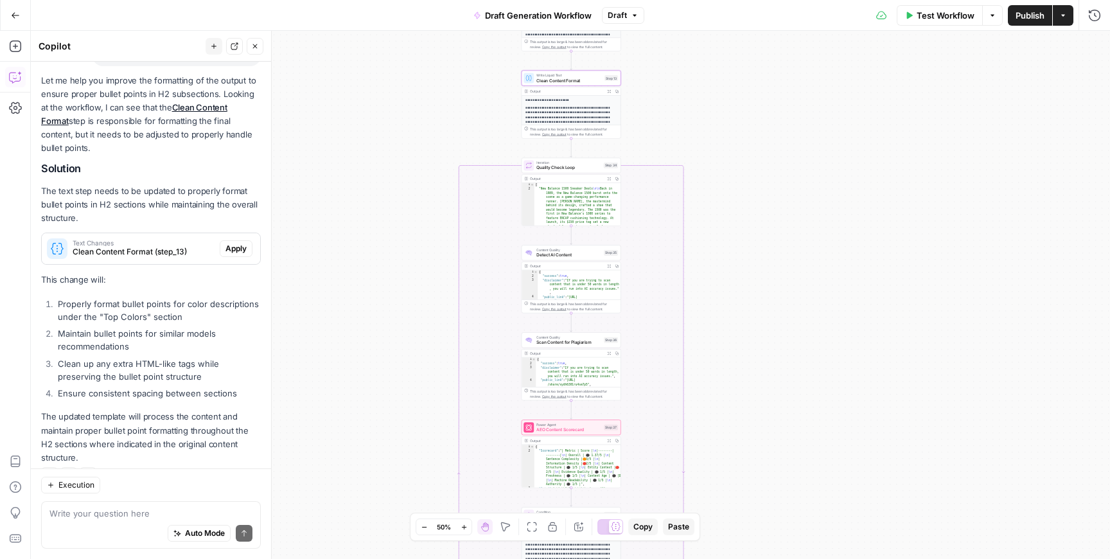
click at [243, 243] on span "Apply" at bounding box center [236, 249] width 21 height 12
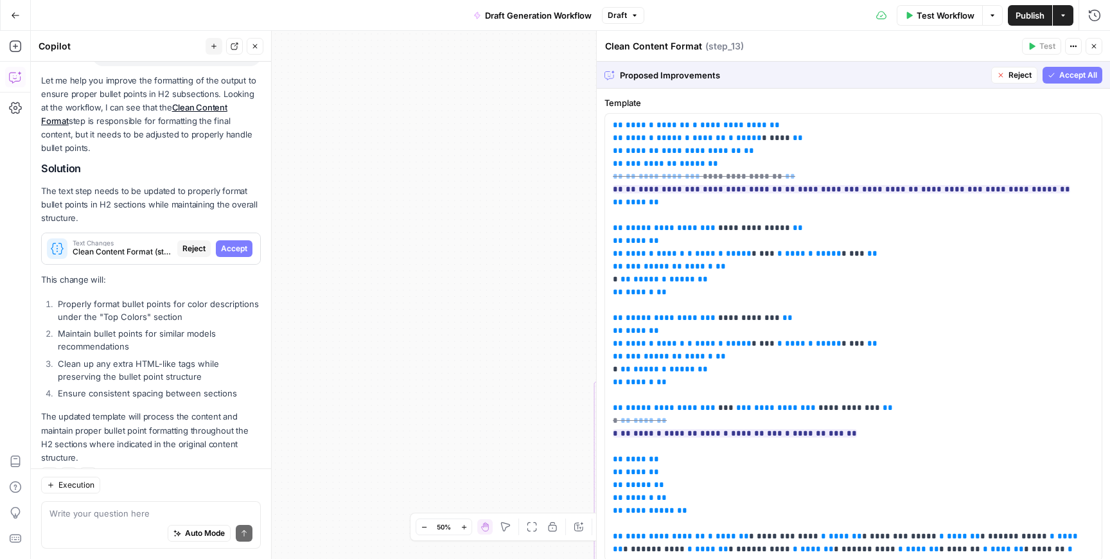
click at [243, 243] on span "Accept" at bounding box center [234, 249] width 26 height 12
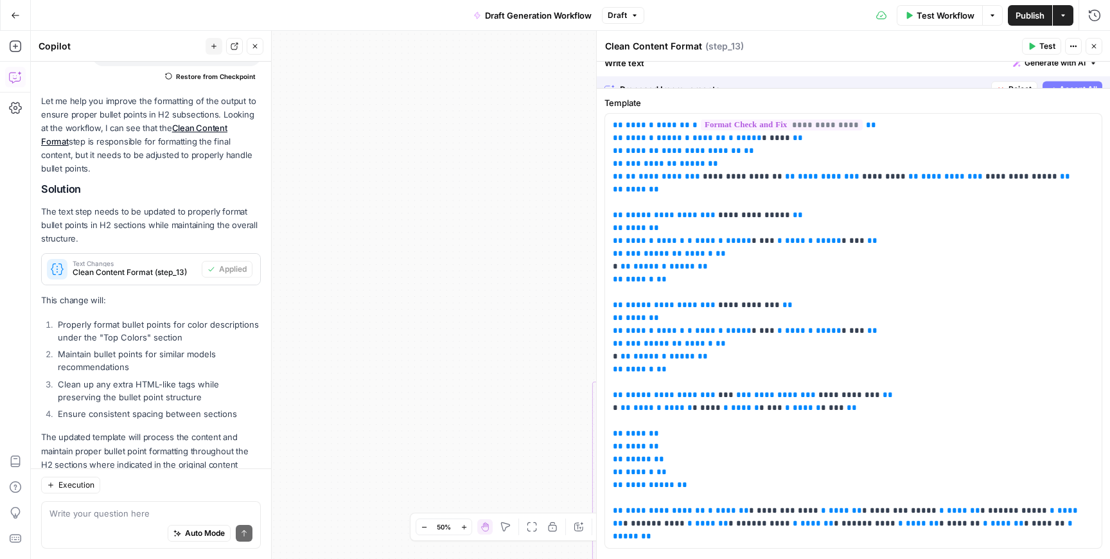
scroll to position [178, 0]
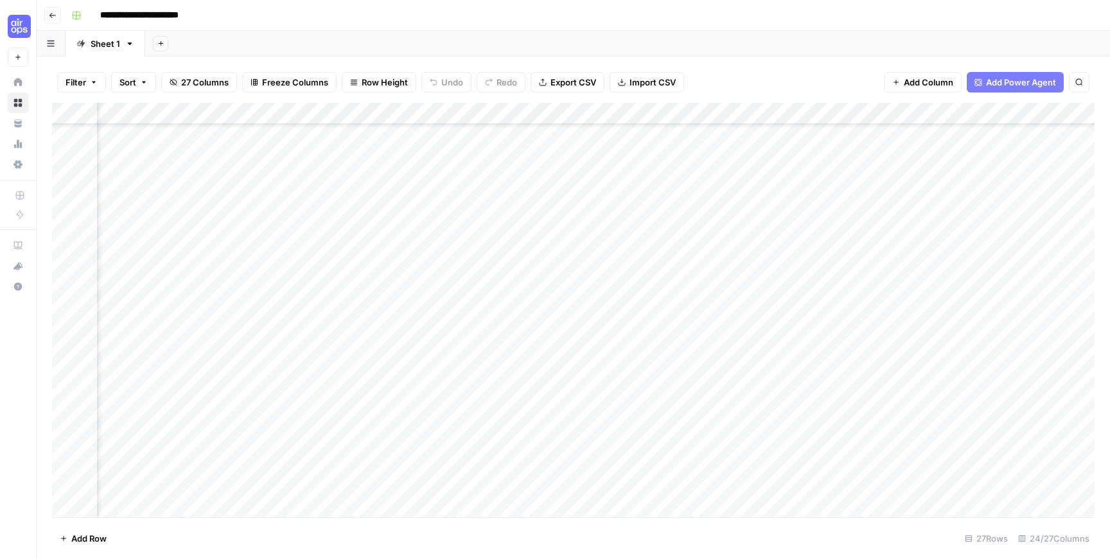
scroll to position [82, 180]
click at [518, 423] on div "Add Column" at bounding box center [573, 310] width 1043 height 414
click at [515, 423] on div "Add Column" at bounding box center [573, 310] width 1043 height 414
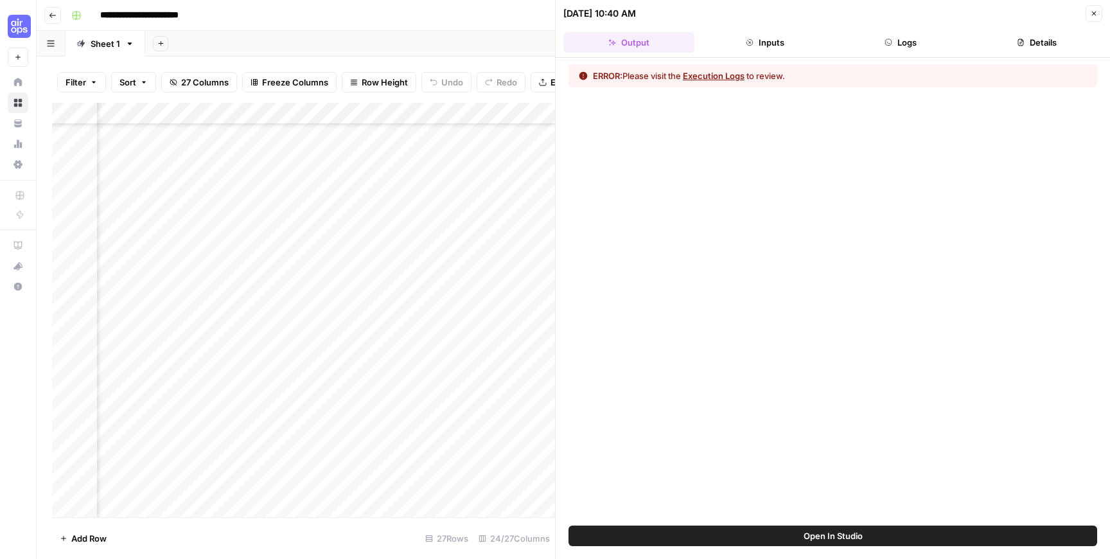
click at [734, 73] on button "Execution Logs" at bounding box center [714, 75] width 62 height 13
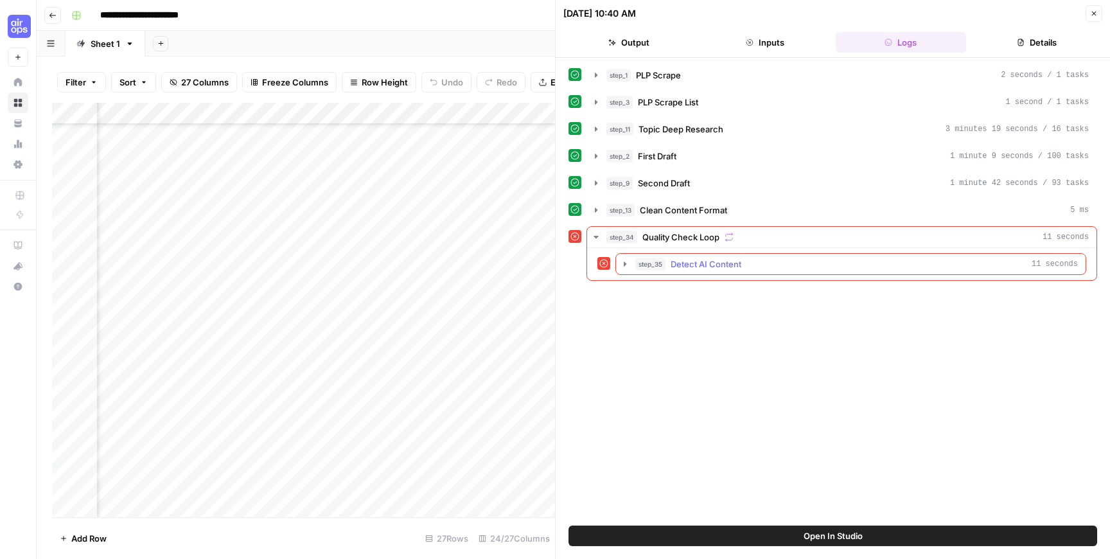
click at [624, 259] on icon "button" at bounding box center [625, 264] width 10 height 10
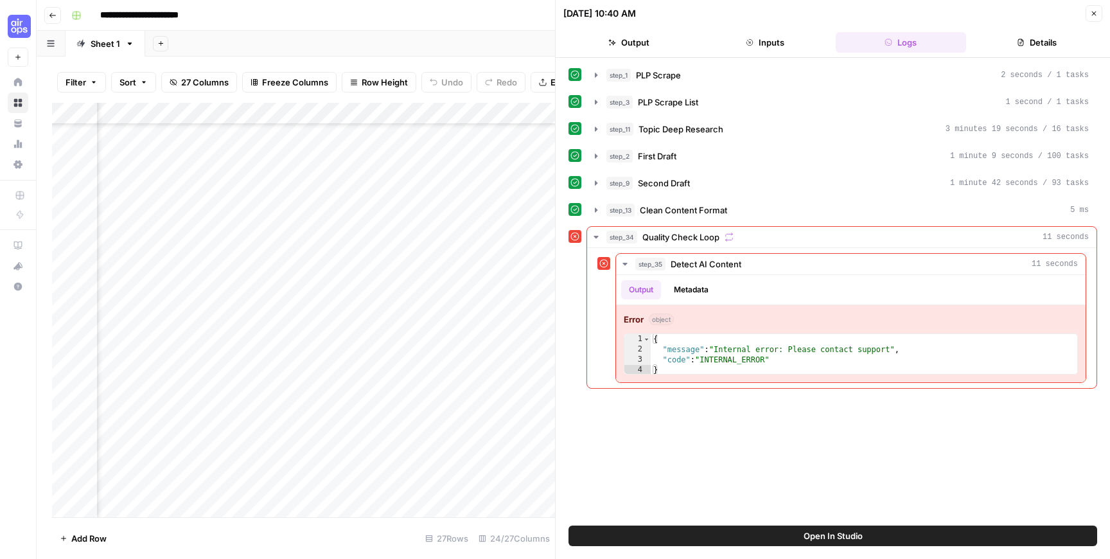
click at [677, 528] on button "Open In Studio" at bounding box center [833, 536] width 529 height 21
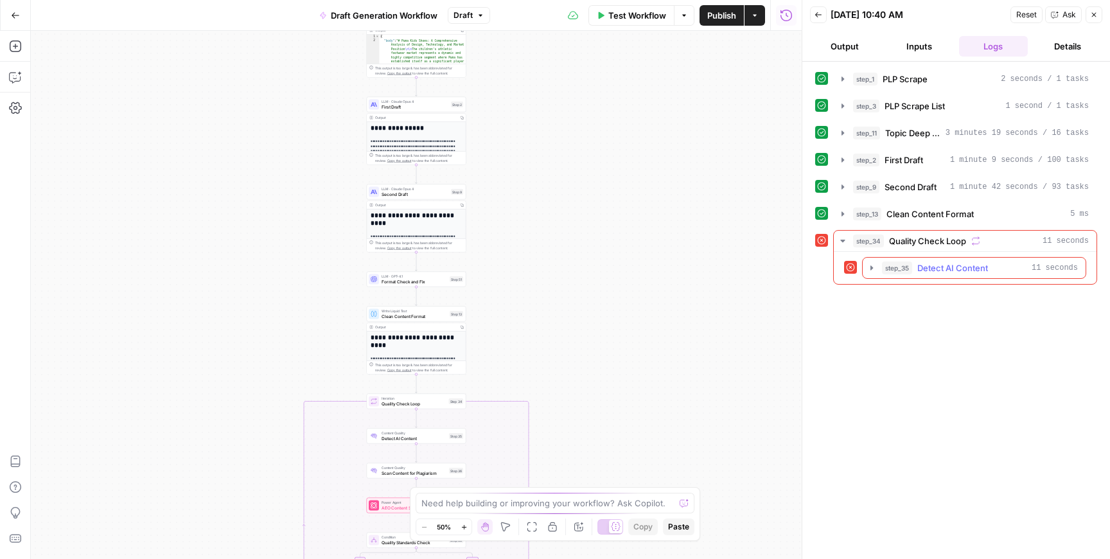
click at [996, 273] on div "step_35 Detect AI Content 11 seconds" at bounding box center [980, 267] width 196 height 13
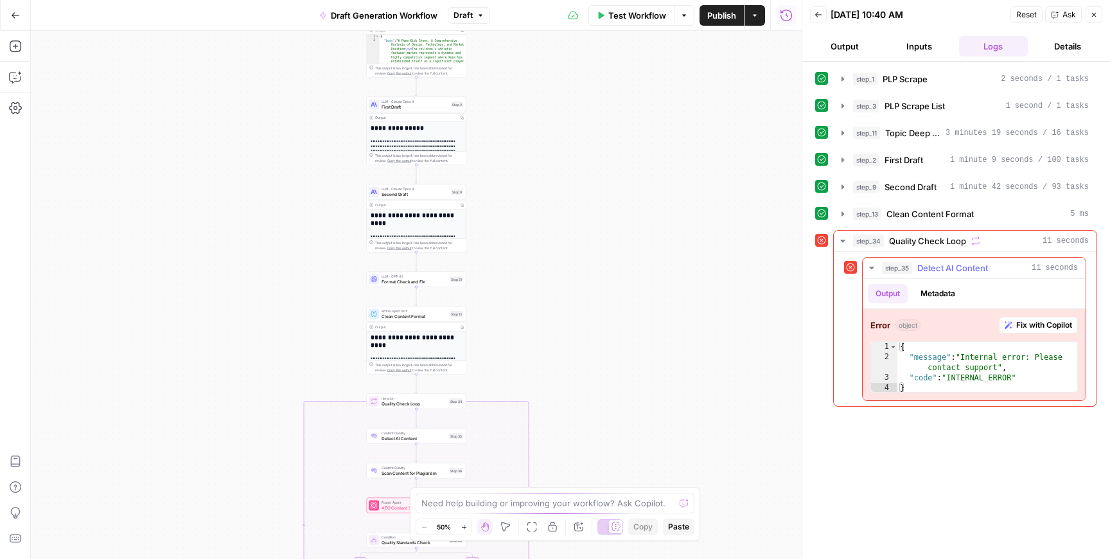
click at [1019, 324] on span "Fix with Copilot" at bounding box center [1044, 325] width 56 height 12
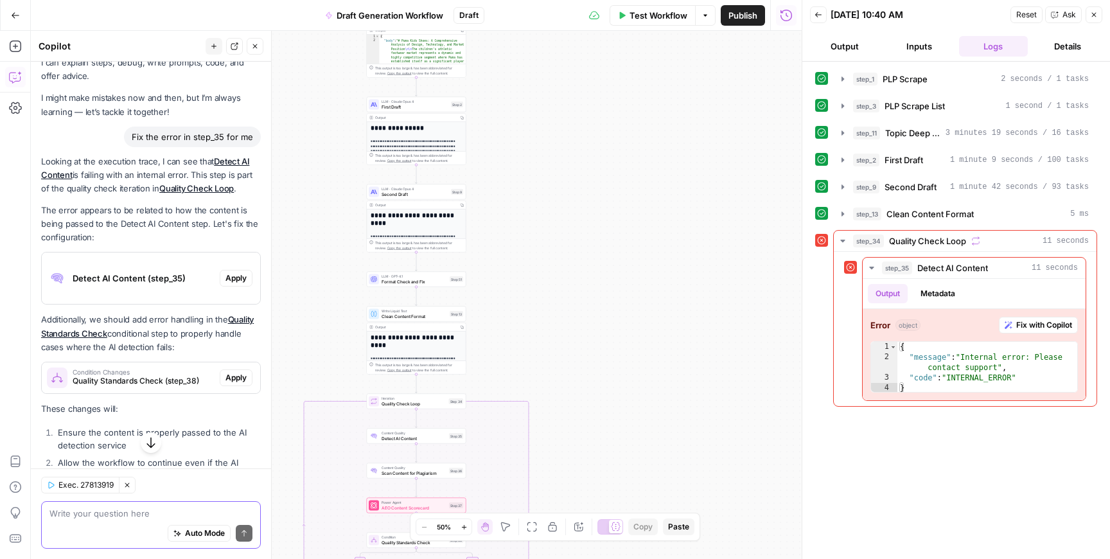
scroll to position [37, 0]
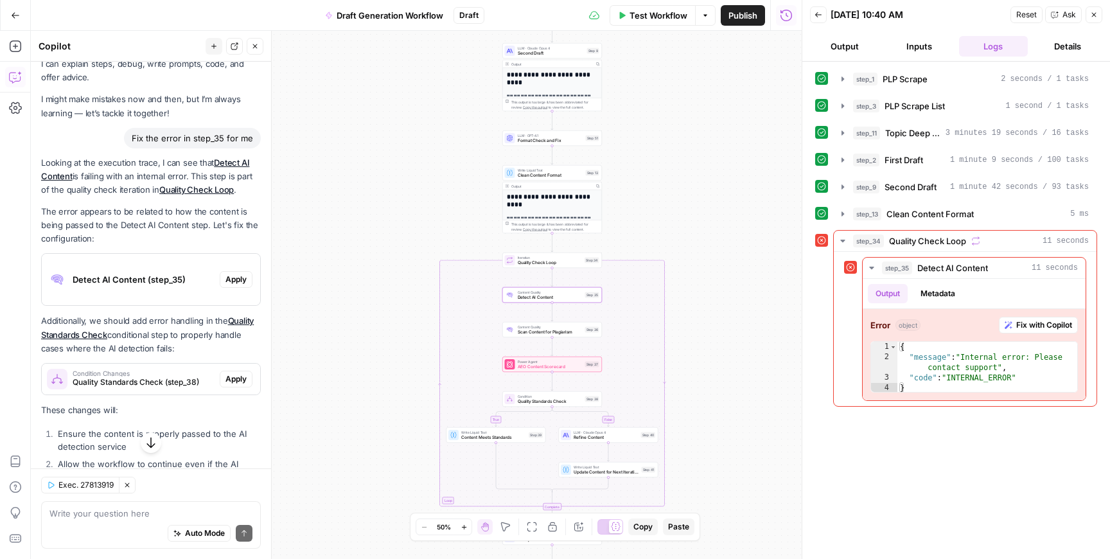
click at [240, 282] on span "Apply" at bounding box center [236, 280] width 21 height 12
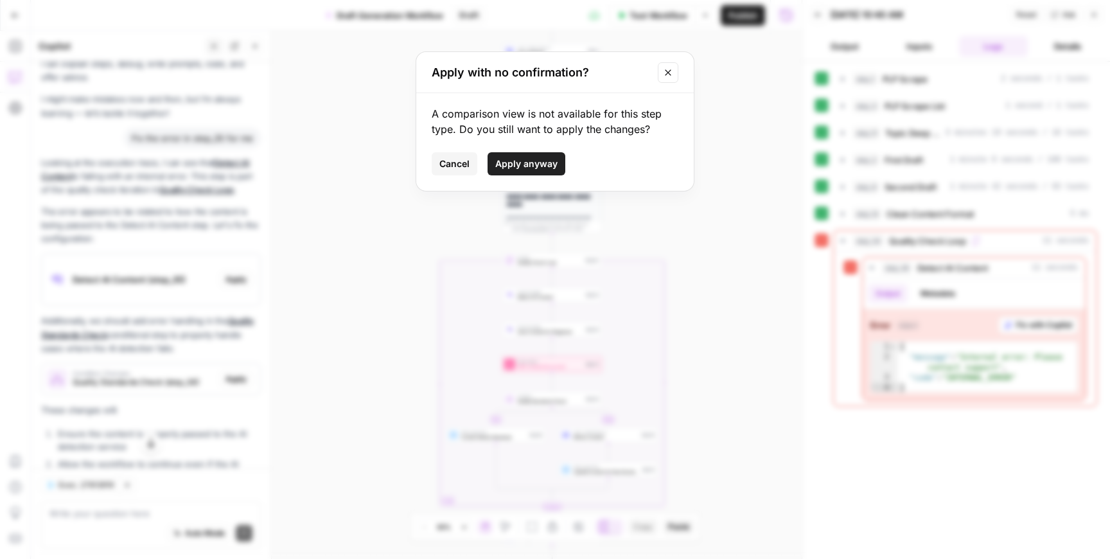
click at [514, 166] on span "Apply anyway" at bounding box center [526, 163] width 62 height 13
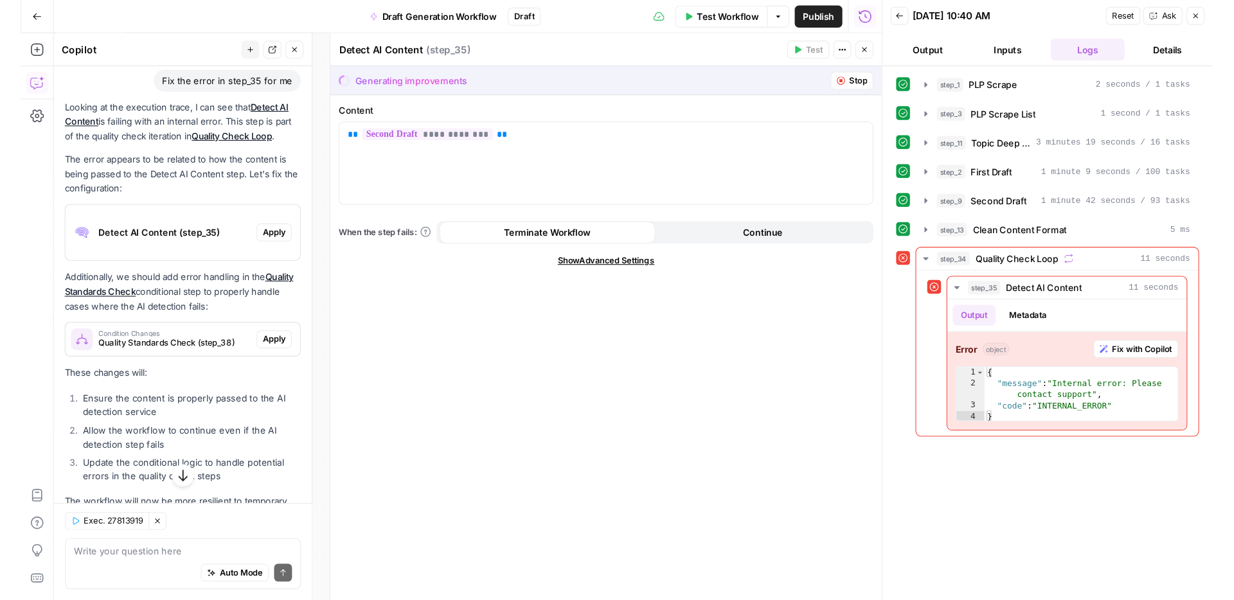
scroll to position [101, 0]
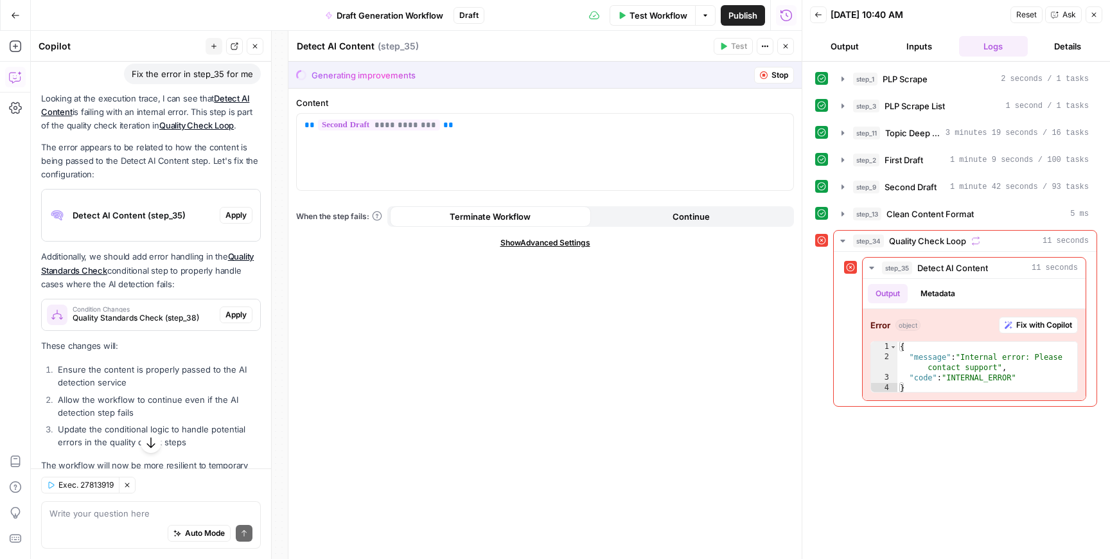
click at [770, 70] on button "Stop" at bounding box center [774, 75] width 40 height 17
click at [778, 76] on span "Stop" at bounding box center [780, 75] width 17 height 12
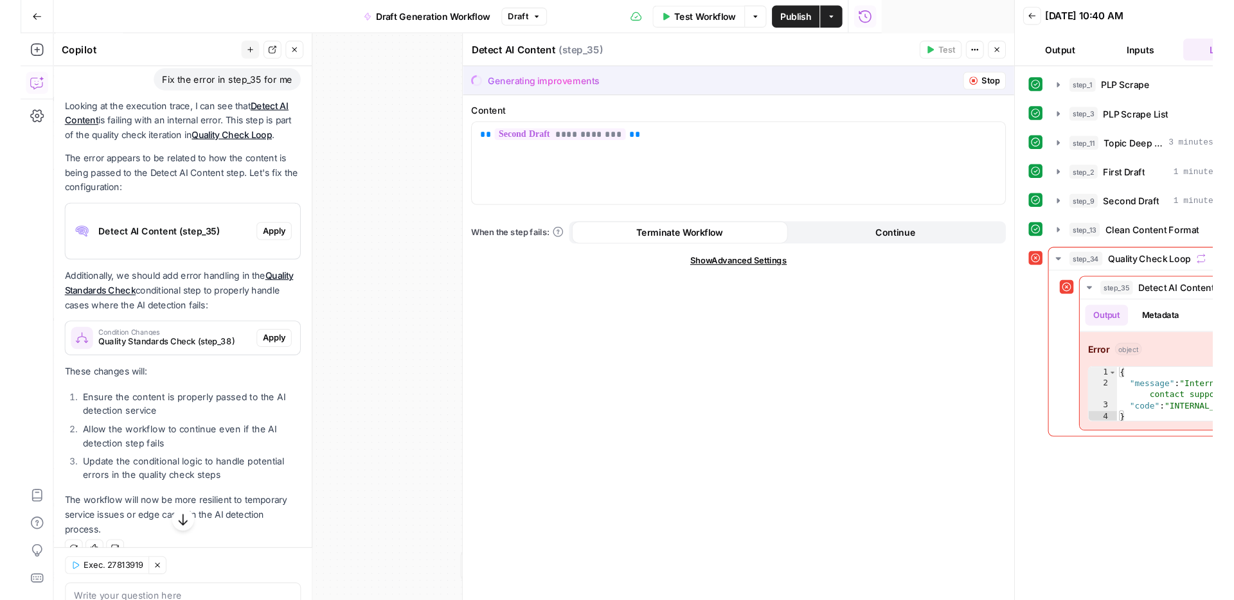
scroll to position [102, 0]
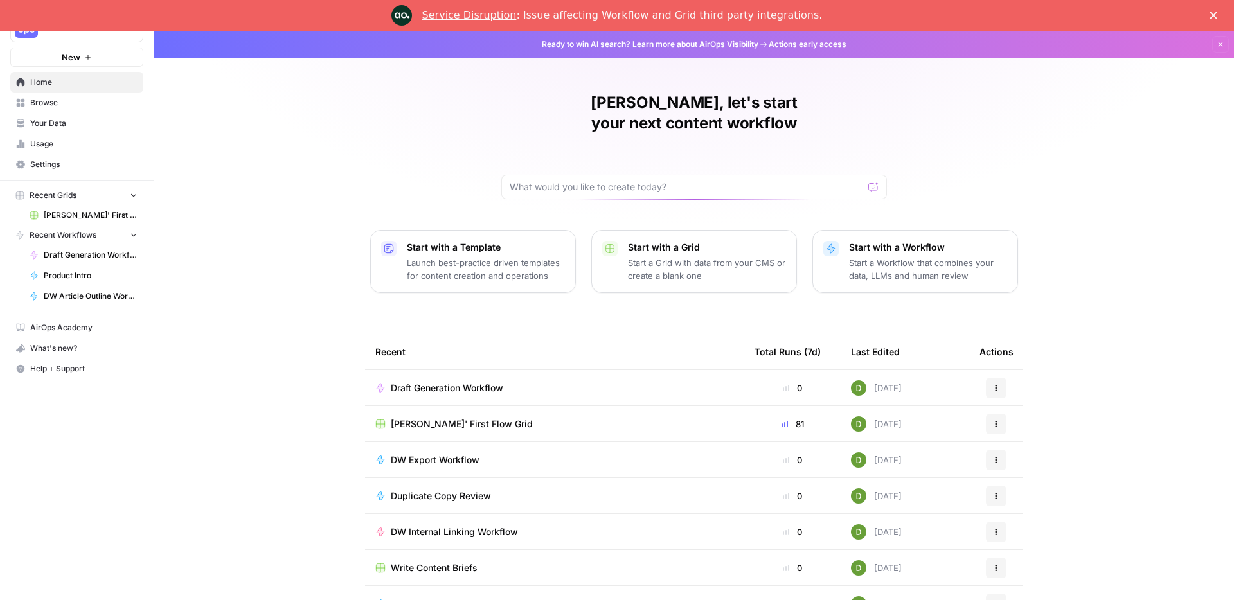
click at [485, 18] on link "Service Disruption" at bounding box center [469, 15] width 94 height 12
click at [484, 418] on span "[PERSON_NAME]' First Flow Grid" at bounding box center [462, 424] width 142 height 13
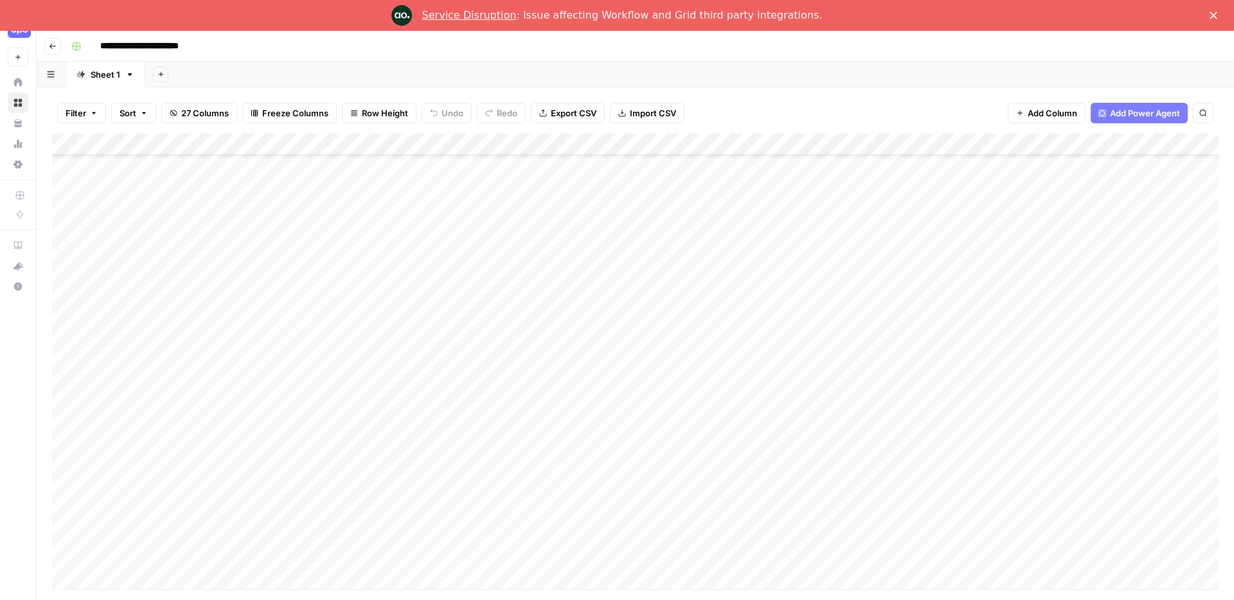
scroll to position [112, 0]
click at [164, 423] on div "Add Column" at bounding box center [635, 362] width 1166 height 456
click at [283, 428] on div "Add Column" at bounding box center [635, 362] width 1166 height 456
click at [283, 421] on div "Add Column" at bounding box center [635, 362] width 1166 height 456
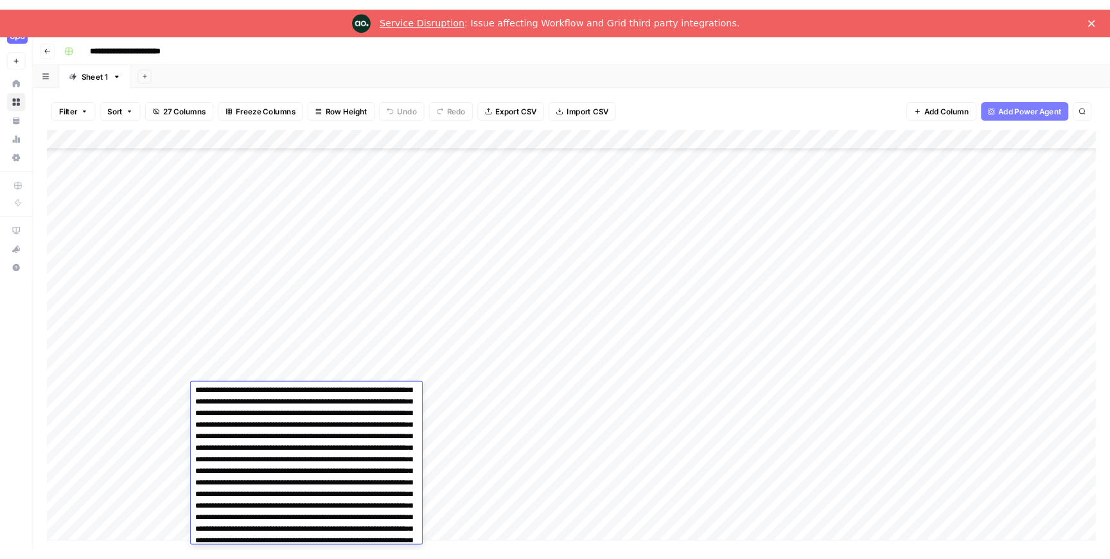
scroll to position [0, 0]
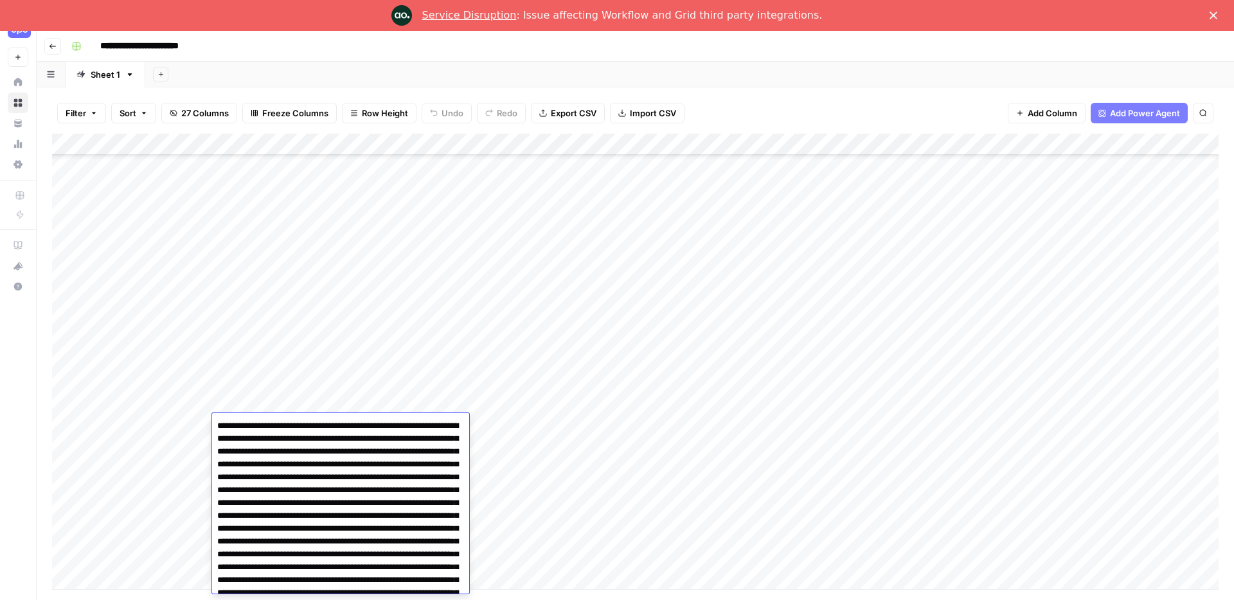
drag, startPoint x: 432, startPoint y: 587, endPoint x: 218, endPoint y: 430, distance: 264.7
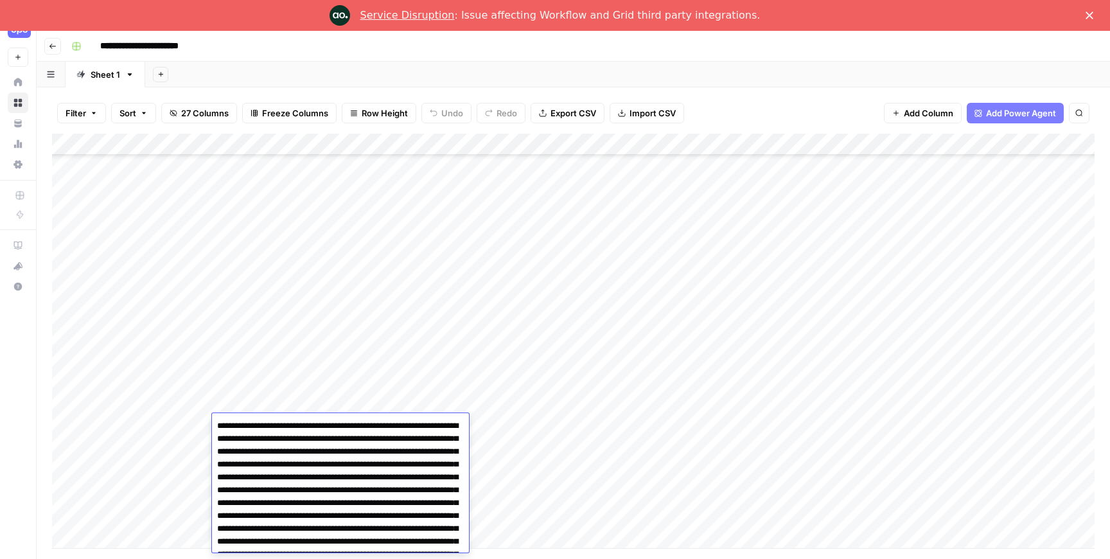
scroll to position [112, 0]
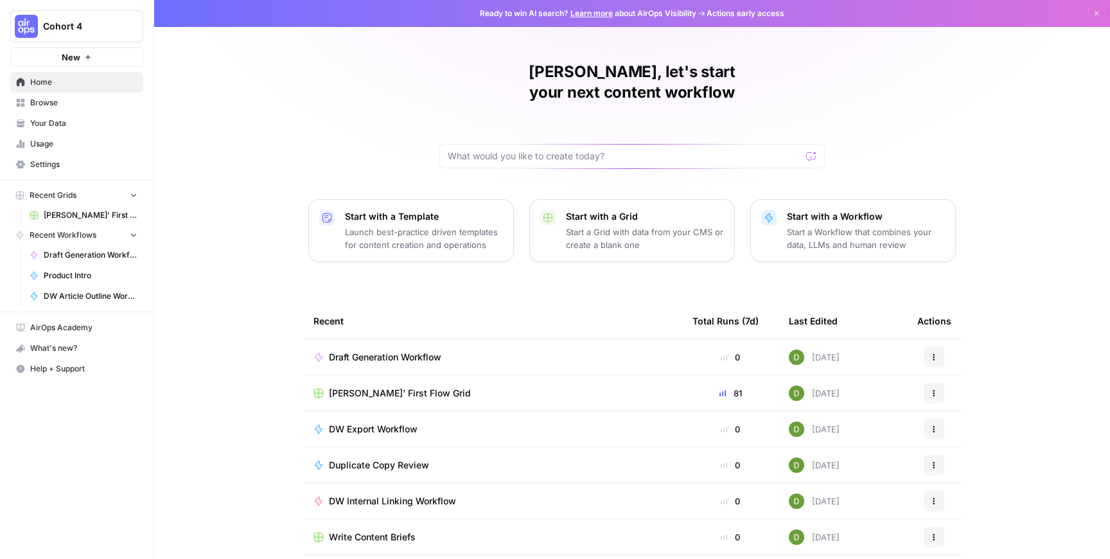
click at [380, 387] on span "[PERSON_NAME]' First Flow Grid" at bounding box center [400, 393] width 142 height 13
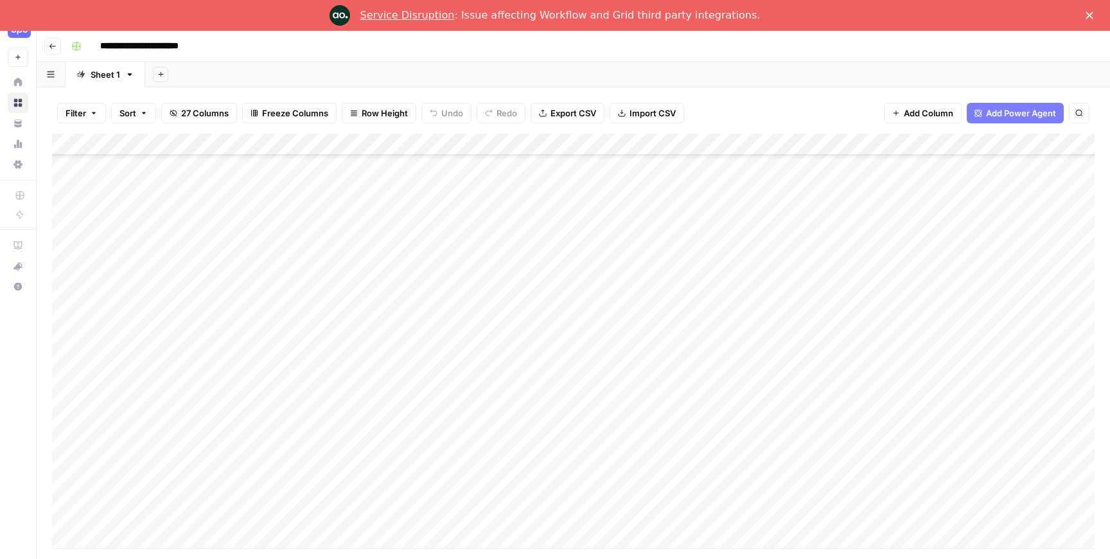
scroll to position [218, 0]
click at [453, 344] on div "Add Column" at bounding box center [573, 341] width 1043 height 414
click at [251, 341] on div "Add Column" at bounding box center [573, 341] width 1043 height 414
click at [409, 346] on div "Add Column" at bounding box center [573, 341] width 1043 height 414
click at [287, 342] on div "Add Column" at bounding box center [573, 341] width 1043 height 414
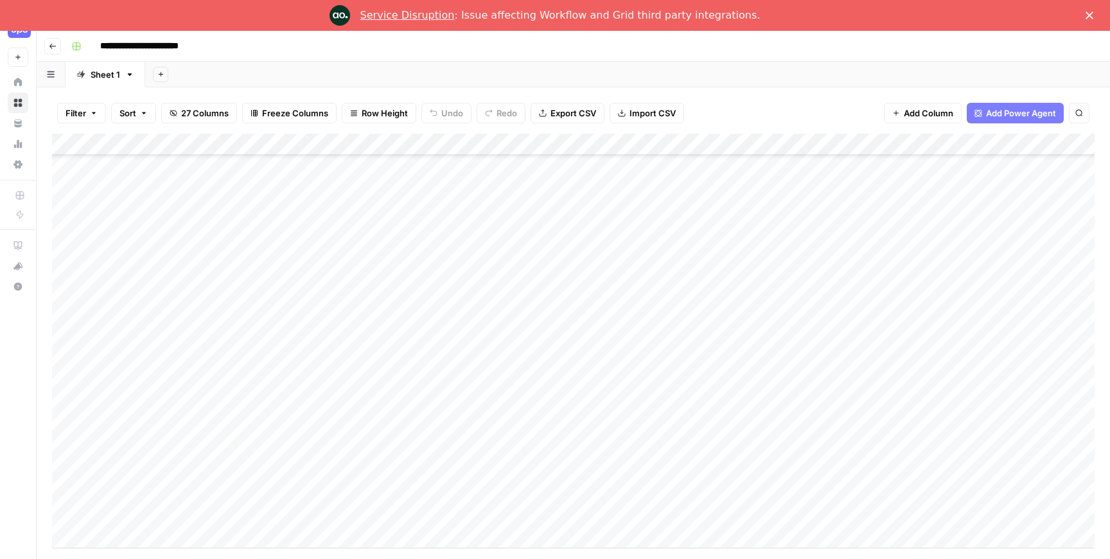
click at [287, 342] on div "Add Column" at bounding box center [573, 341] width 1043 height 414
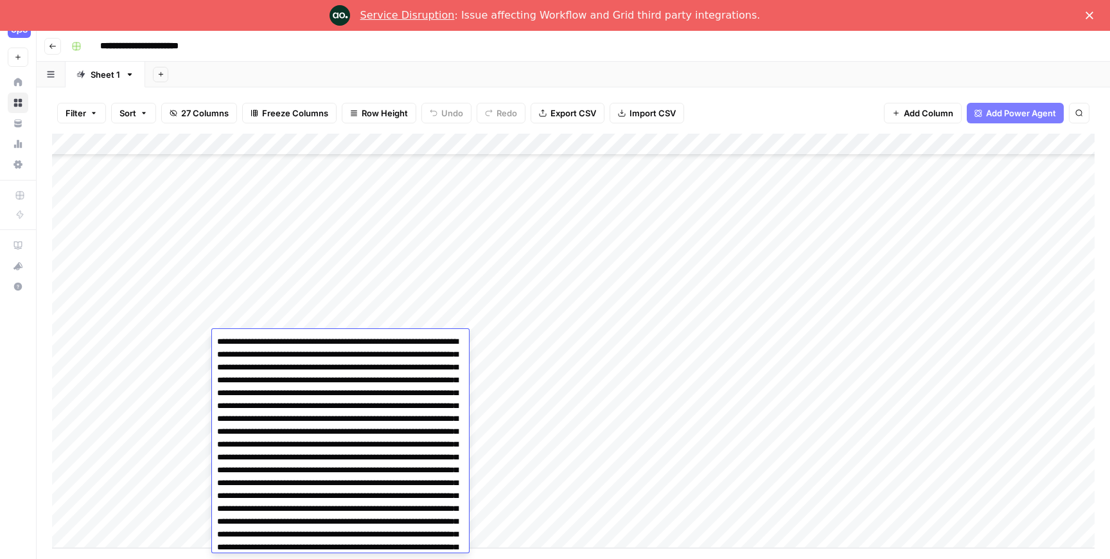
scroll to position [1379, 0]
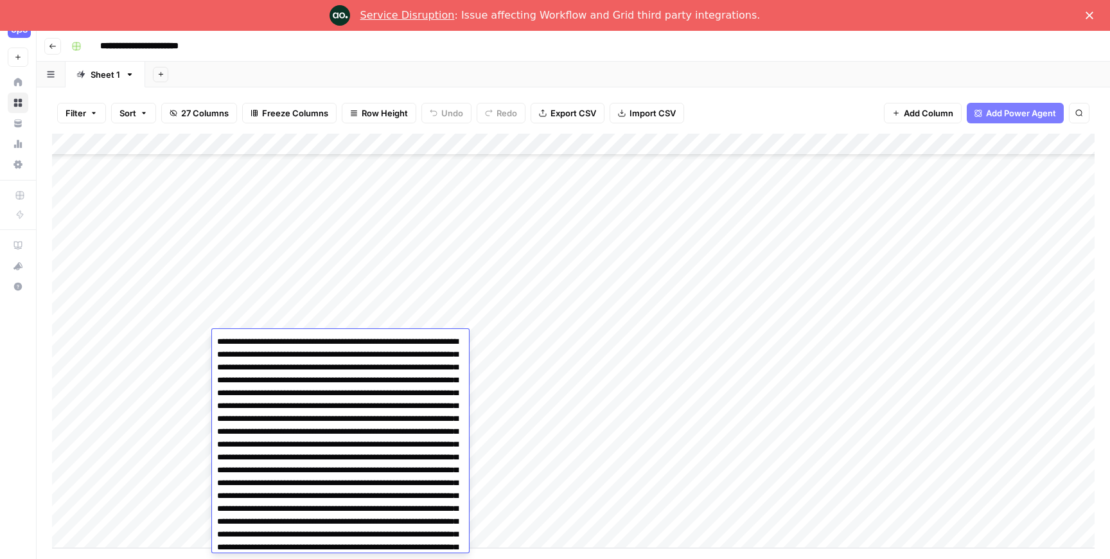
click at [571, 415] on div "Add Column" at bounding box center [573, 341] width 1043 height 414
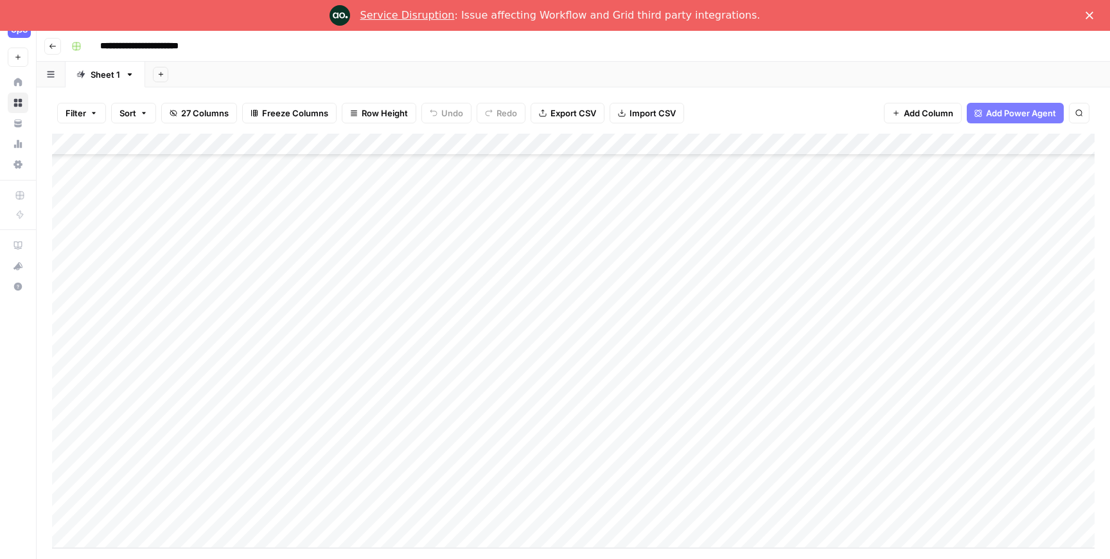
click at [283, 362] on div "Add Column" at bounding box center [573, 341] width 1043 height 414
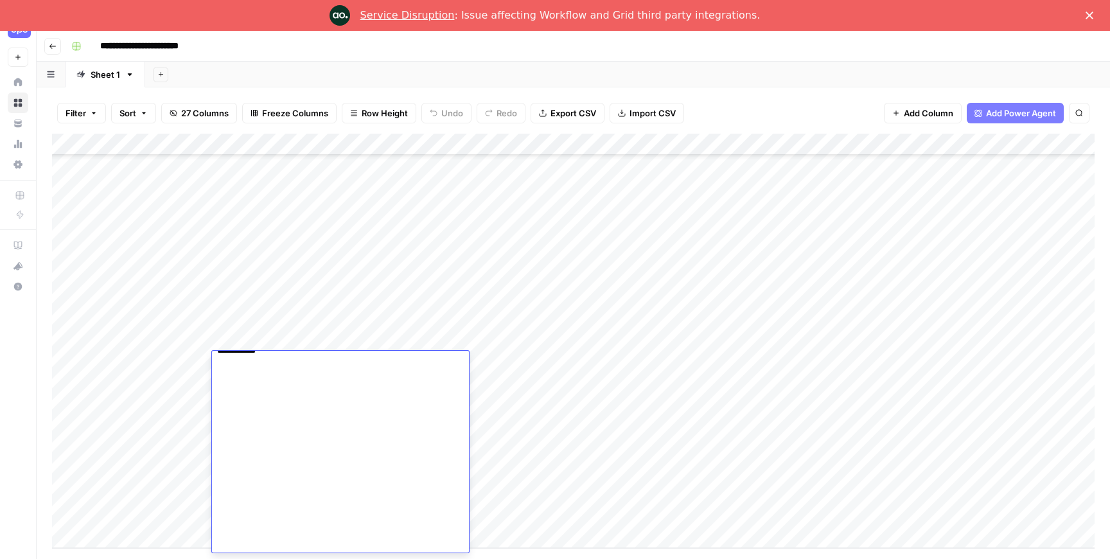
scroll to position [0, 0]
